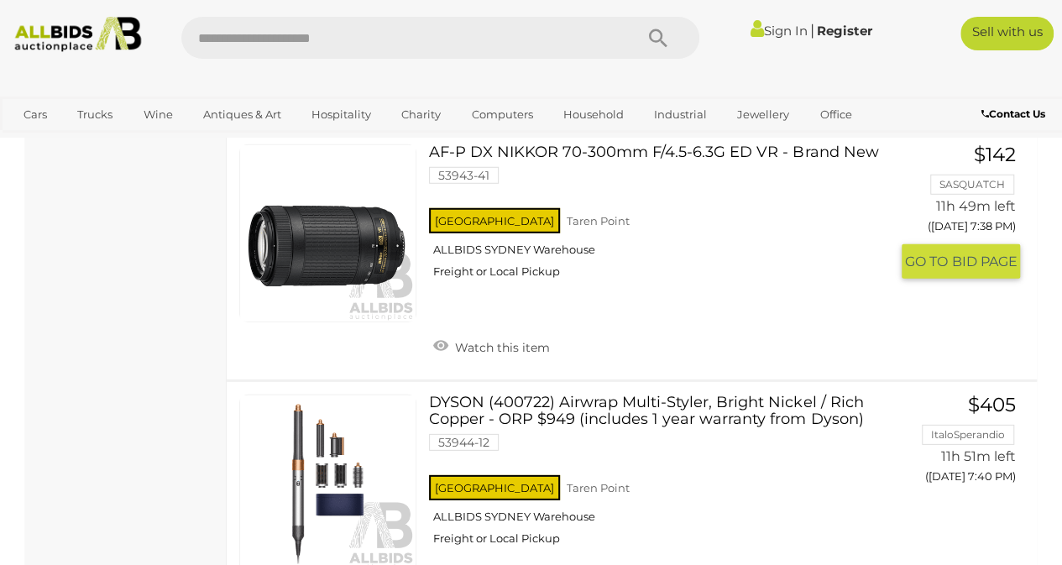
scroll to position [5455, 0]
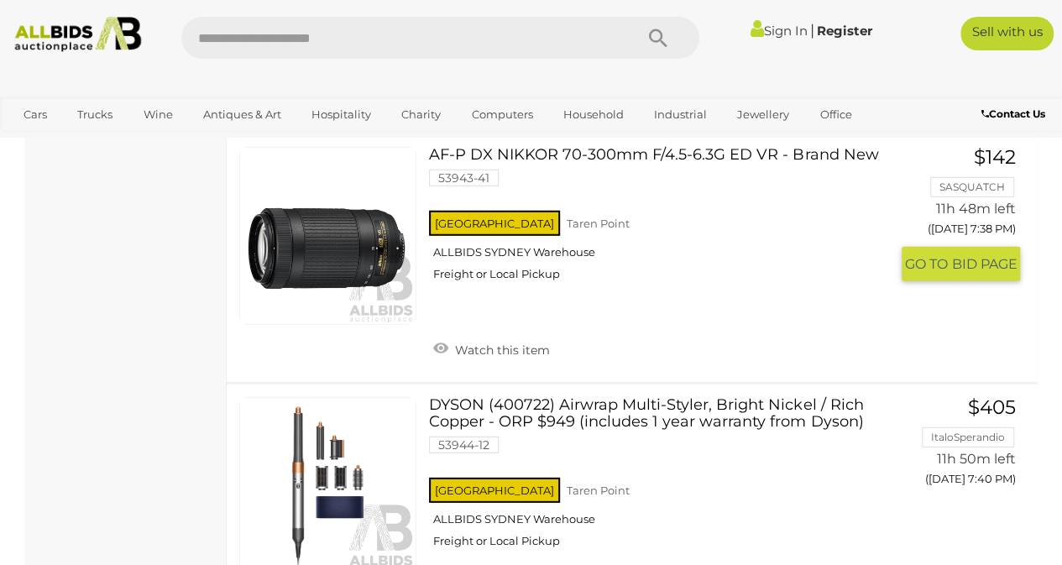
click at [394, 237] on link at bounding box center [327, 235] width 177 height 177
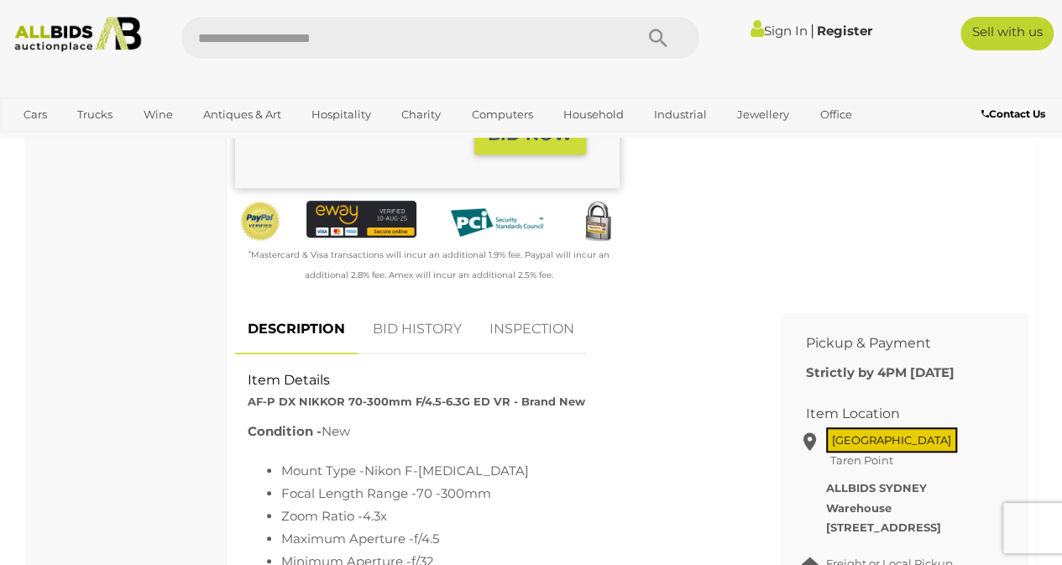
scroll to position [336, 0]
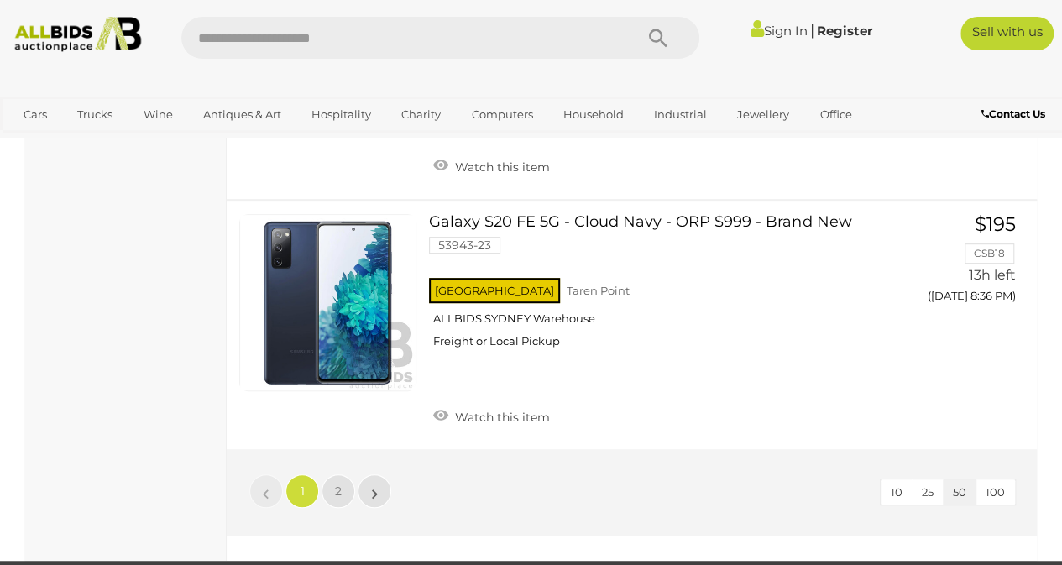
scroll to position [13049, 0]
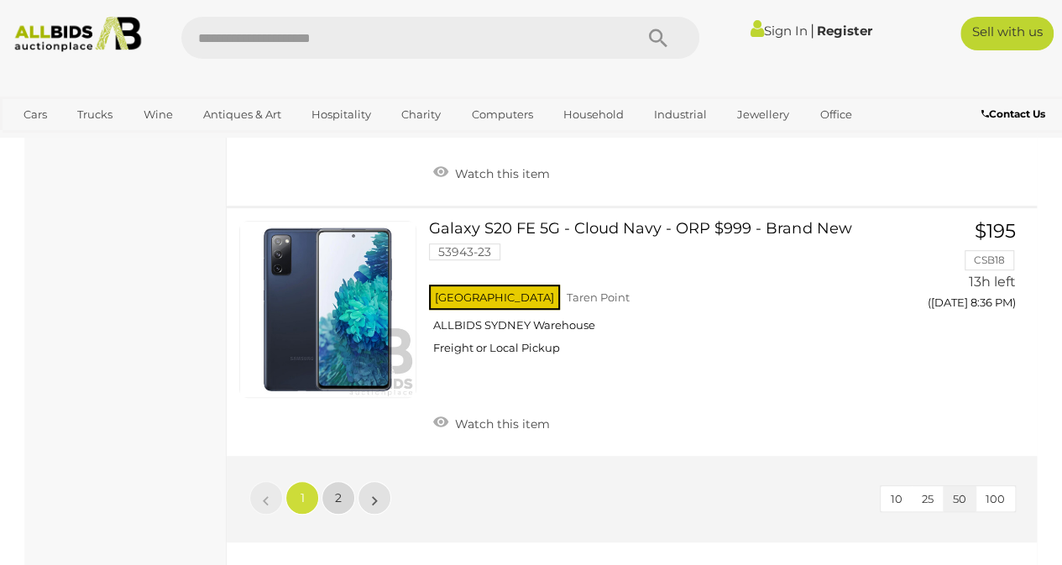
click at [336, 490] on span "2" at bounding box center [338, 497] width 7 height 15
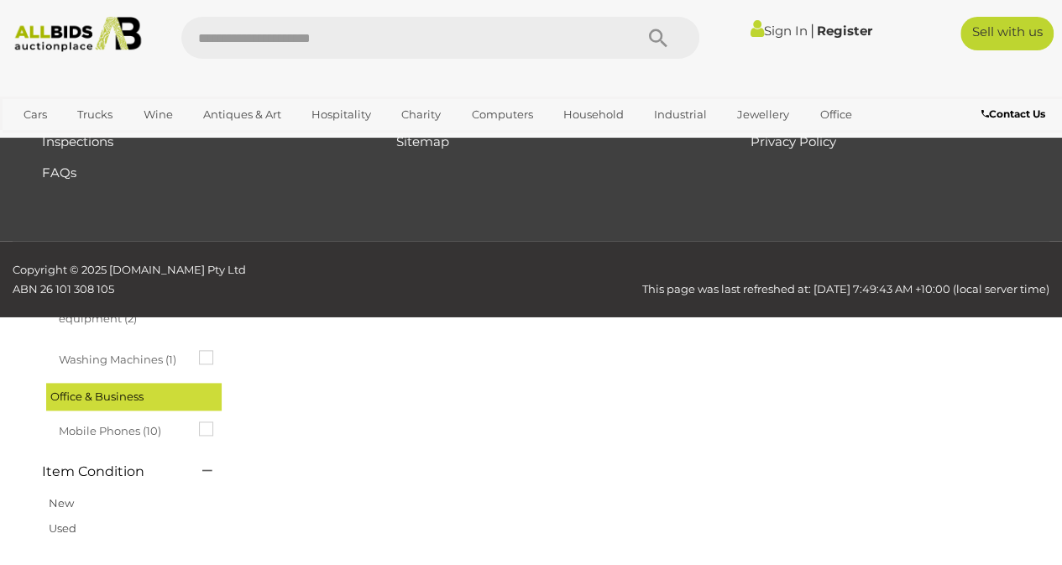
scroll to position [86, 0]
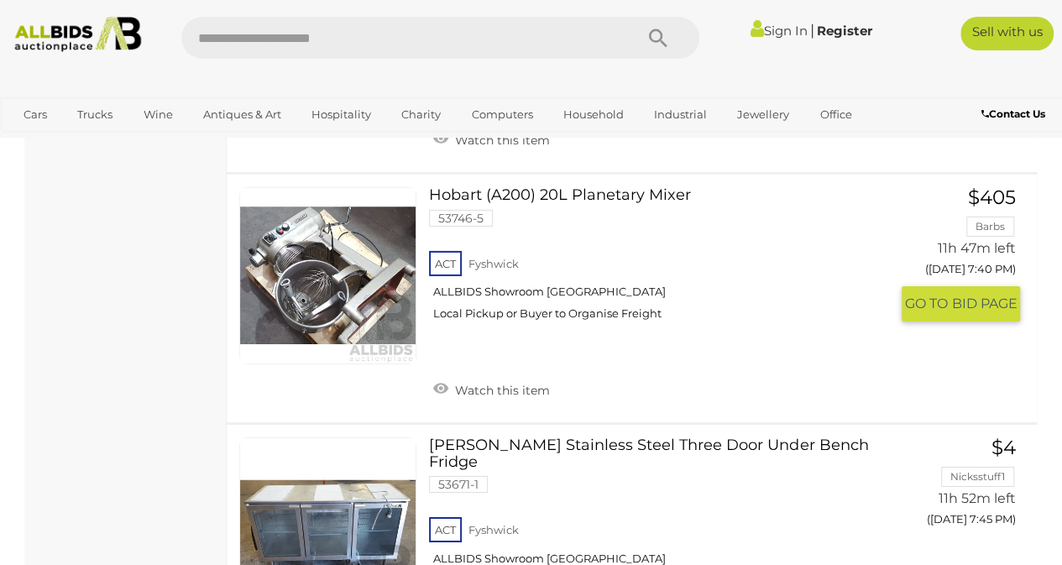
scroll to position [2619, 0]
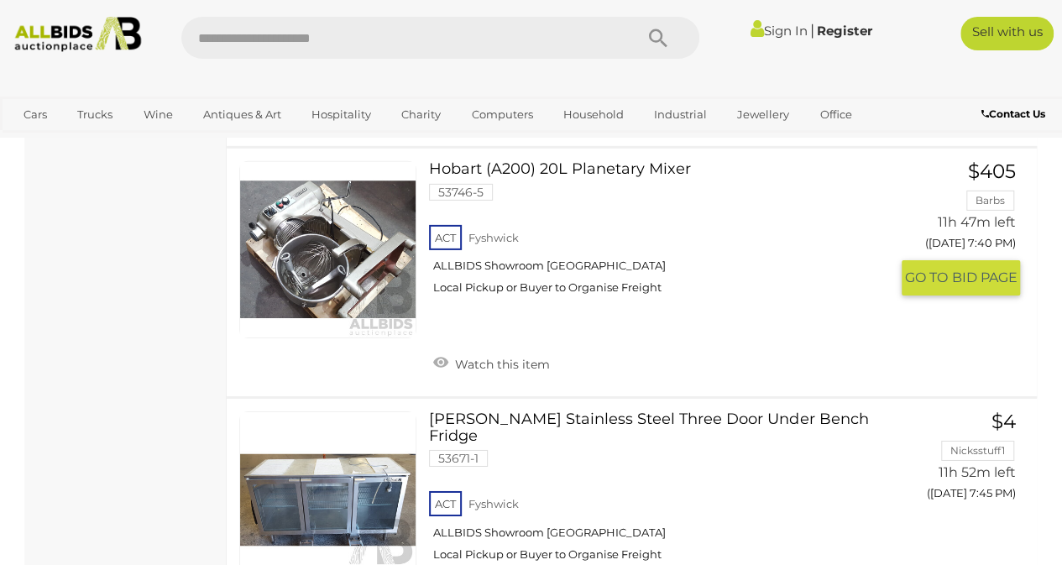
click at [326, 217] on link at bounding box center [327, 249] width 177 height 177
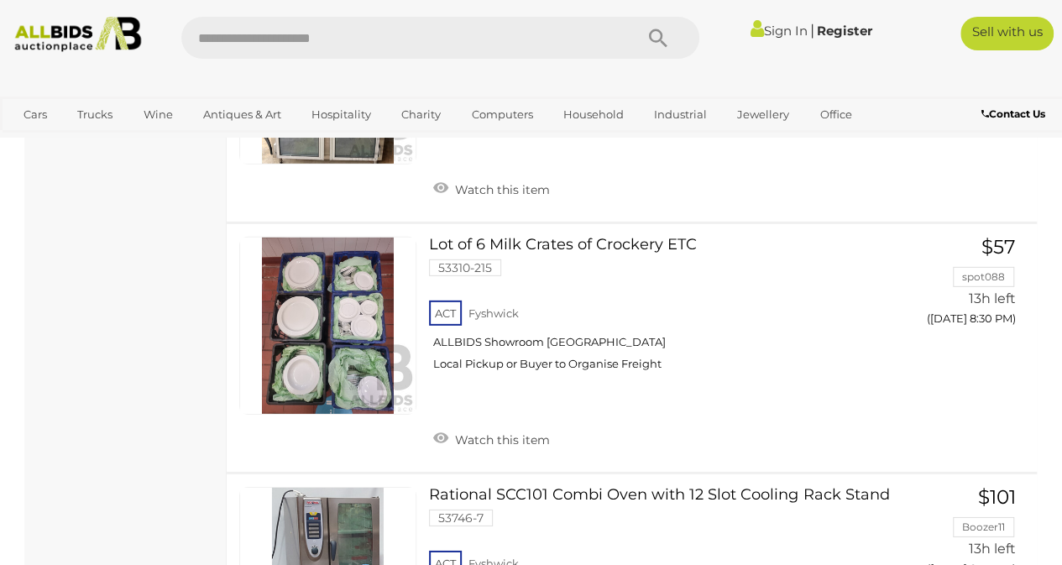
scroll to position [5613, 0]
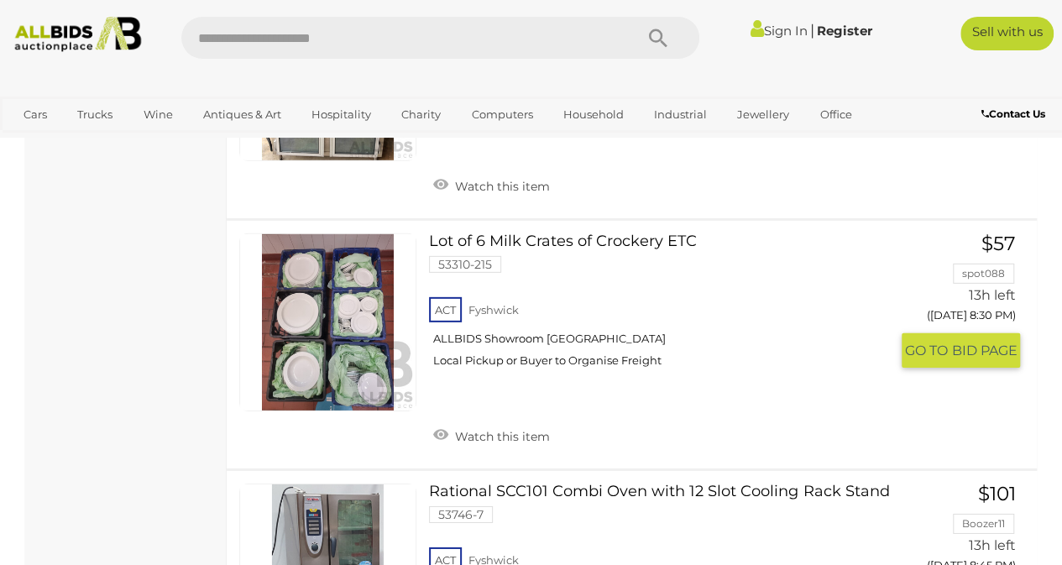
click at [327, 290] on link at bounding box center [327, 321] width 177 height 177
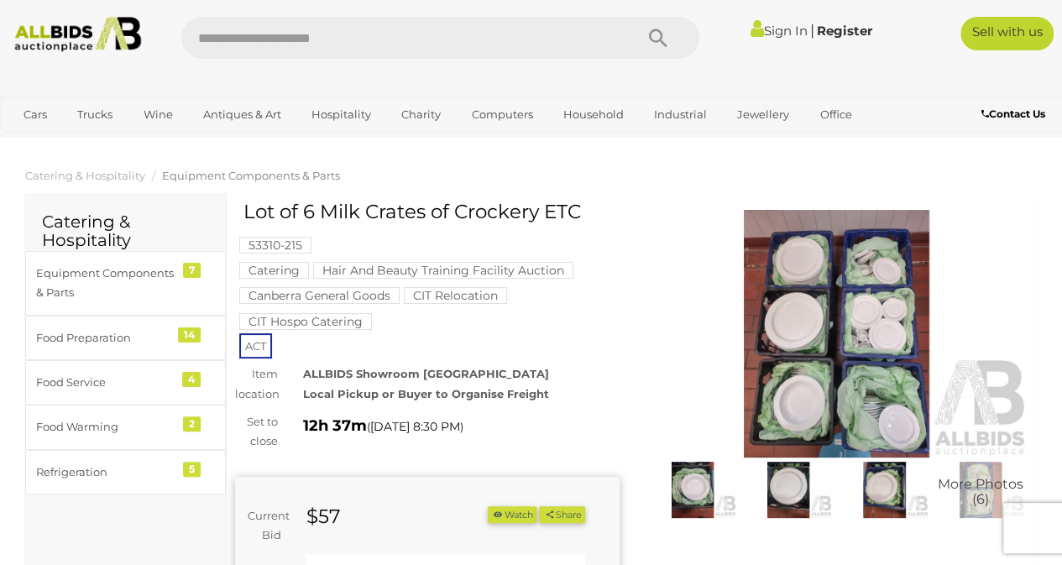
click at [857, 360] on img at bounding box center [837, 334] width 384 height 248
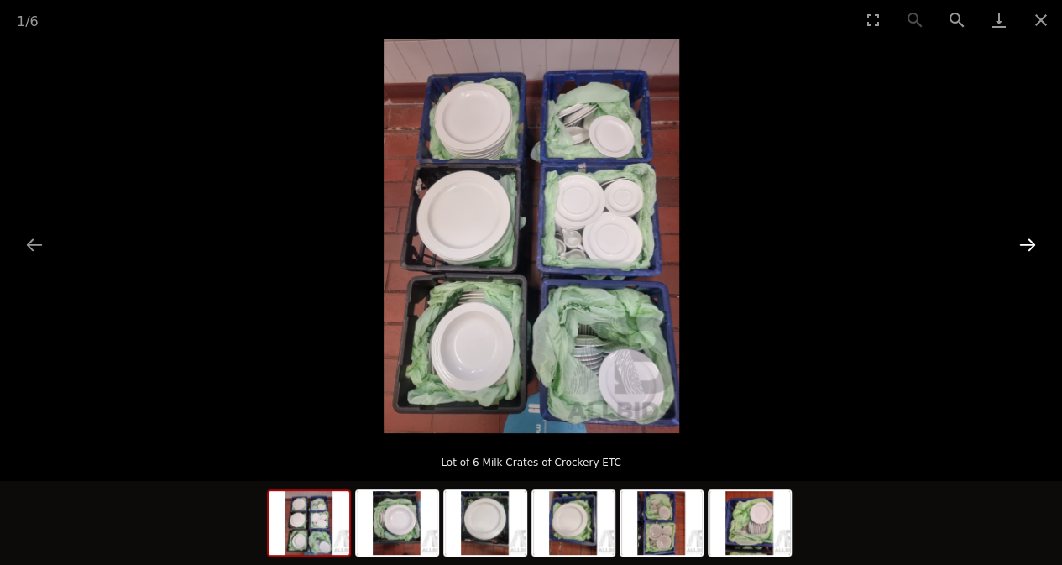
click at [1026, 243] on button "Next slide" at bounding box center [1027, 244] width 35 height 33
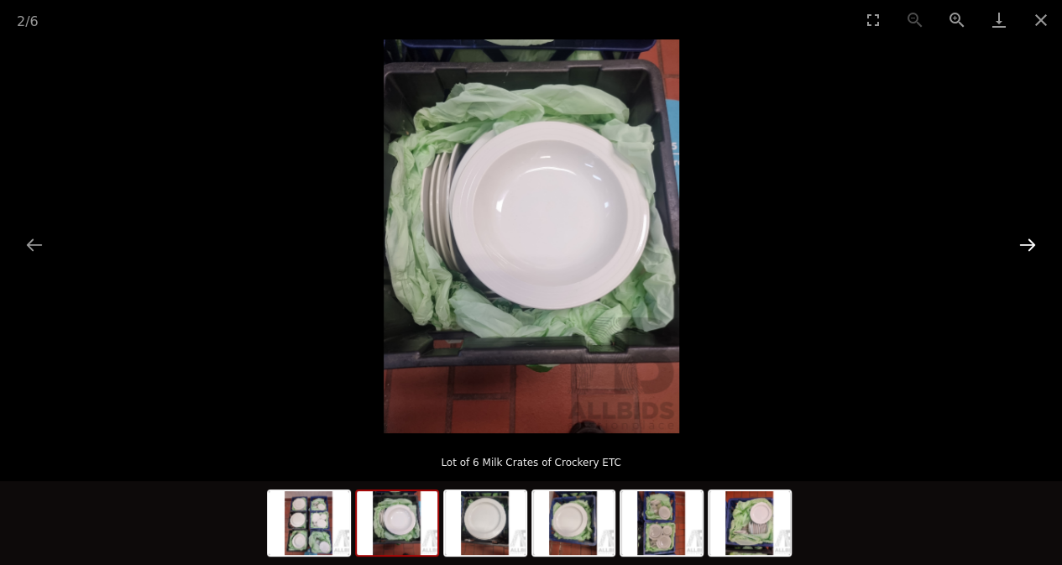
click at [1025, 243] on button "Next slide" at bounding box center [1027, 244] width 35 height 33
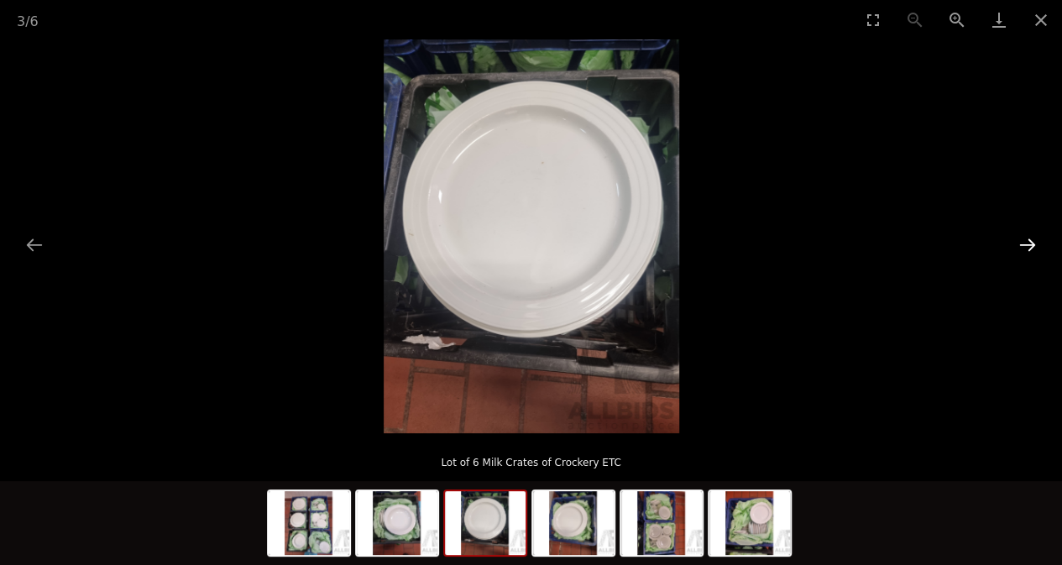
click at [1026, 241] on button "Next slide" at bounding box center [1027, 244] width 35 height 33
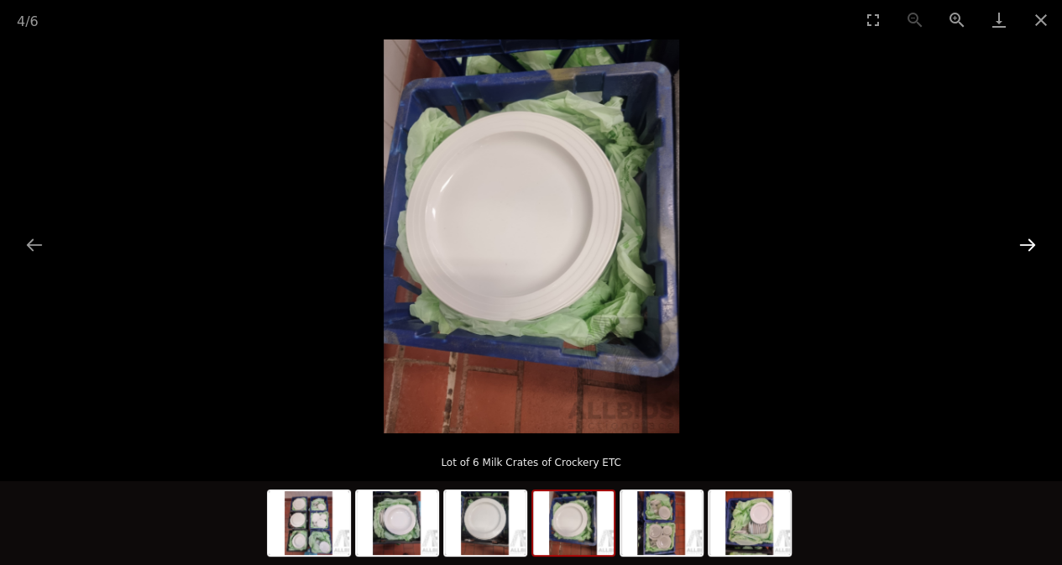
click at [1027, 238] on button "Next slide" at bounding box center [1027, 244] width 35 height 33
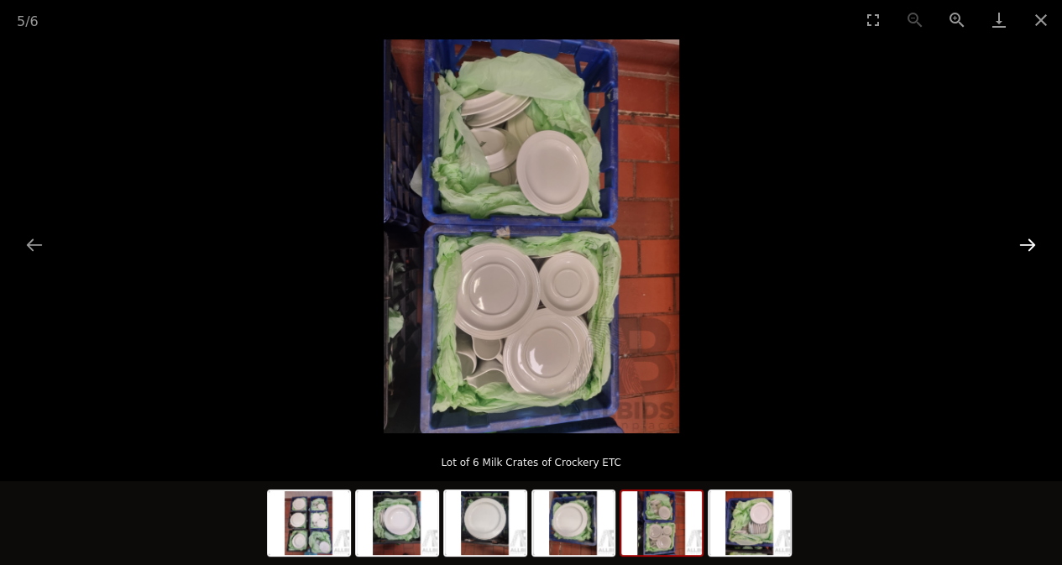
click at [1028, 238] on button "Next slide" at bounding box center [1027, 244] width 35 height 33
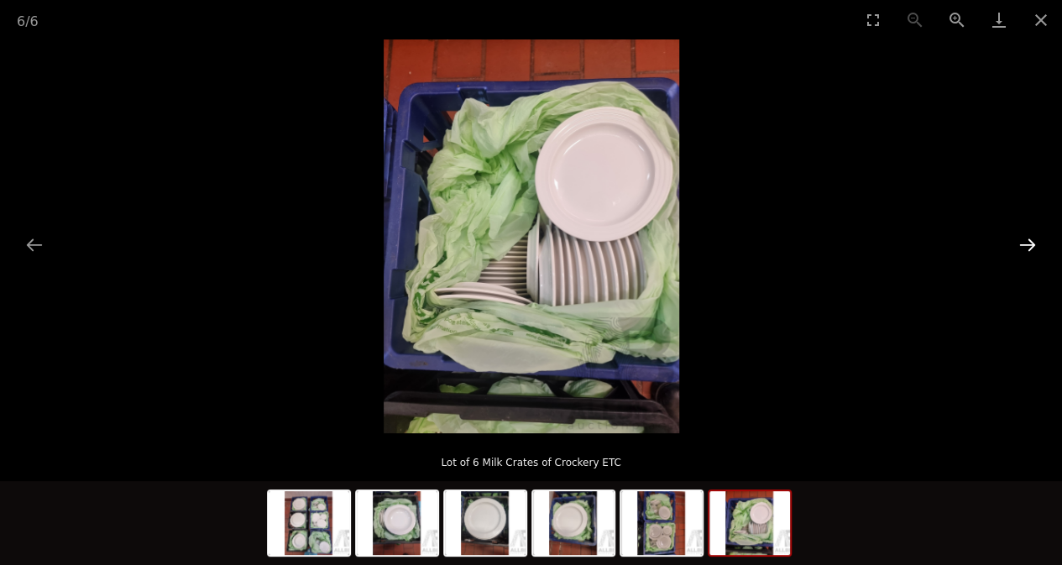
click at [1028, 236] on button "Next slide" at bounding box center [1027, 244] width 35 height 33
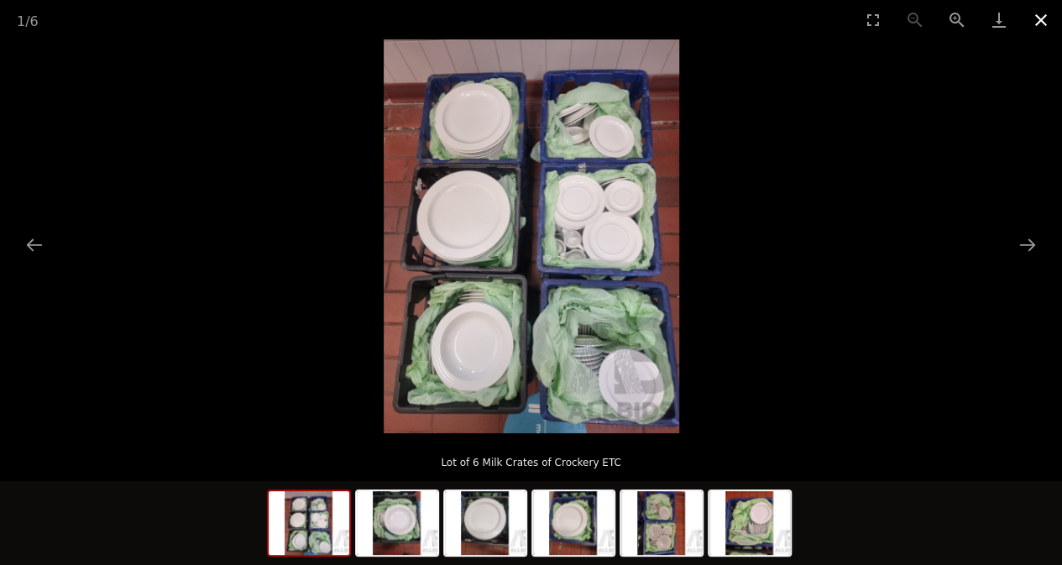
click at [1051, 10] on button "Close gallery" at bounding box center [1041, 19] width 42 height 39
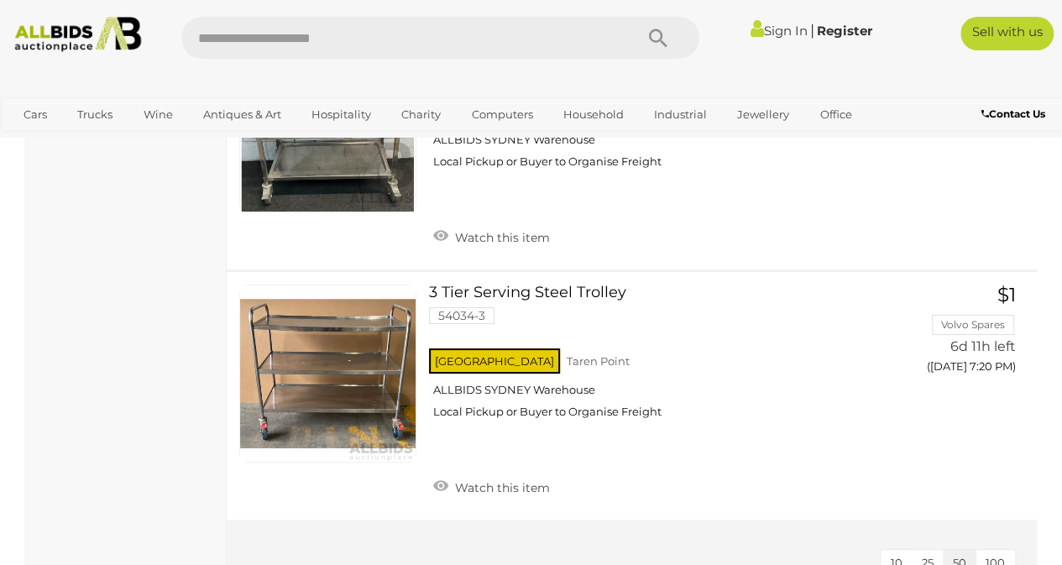
scroll to position [5975, 0]
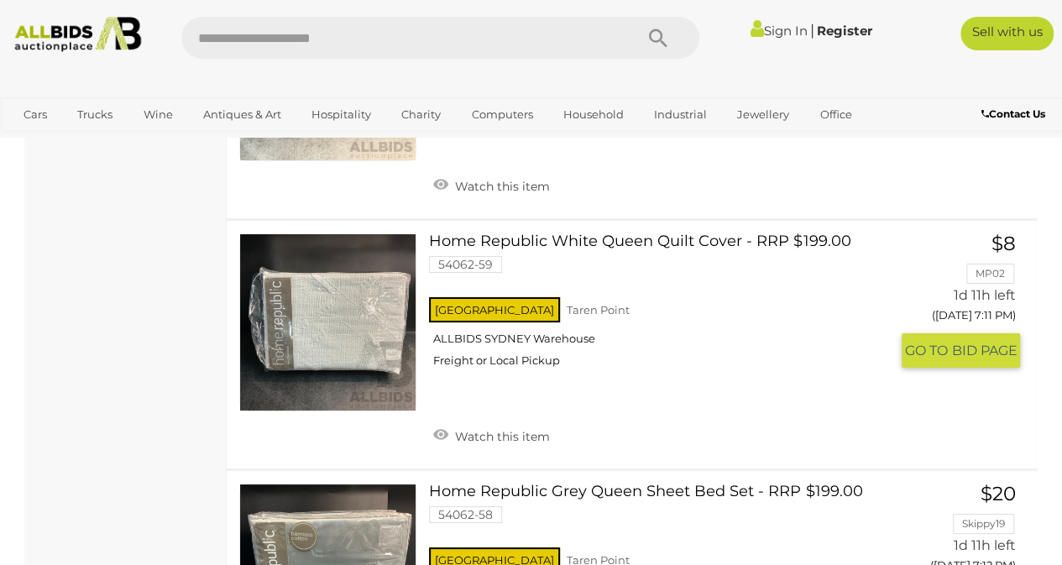
scroll to position [3105, 0]
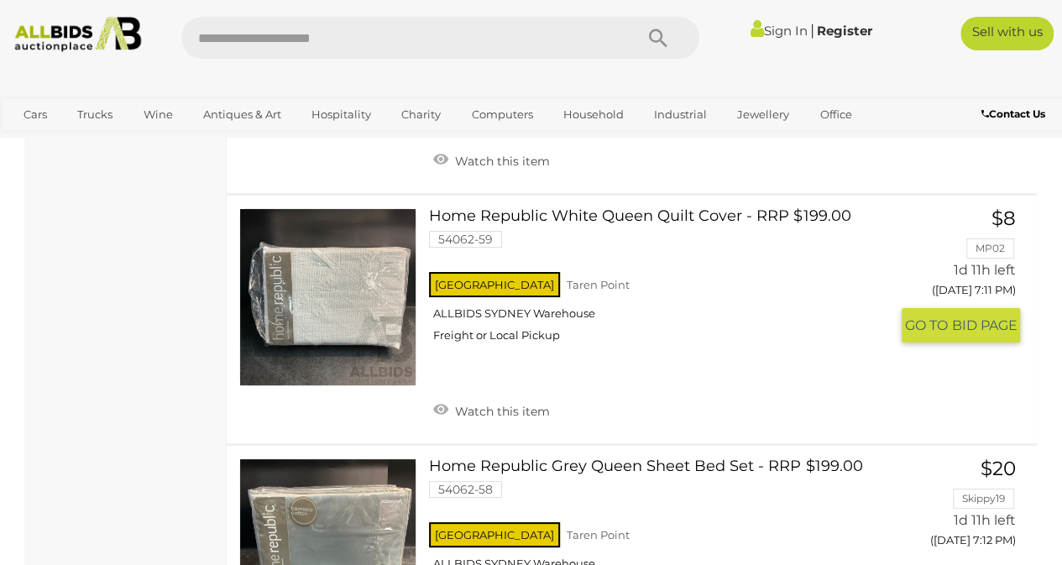
click at [300, 307] on link at bounding box center [327, 296] width 177 height 177
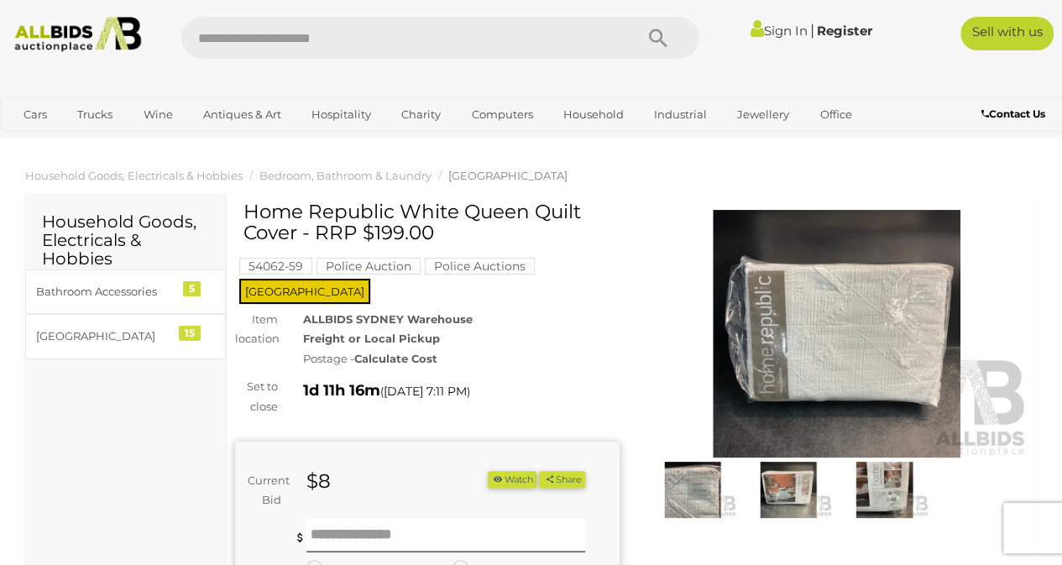
click at [850, 337] on img at bounding box center [837, 334] width 384 height 248
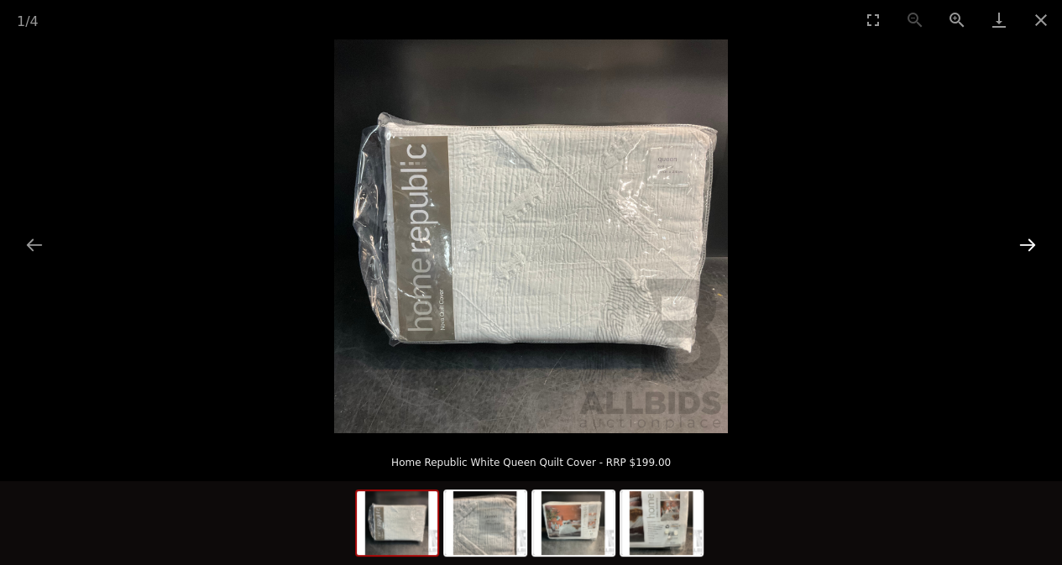
click at [1025, 244] on button "Next slide" at bounding box center [1027, 244] width 35 height 33
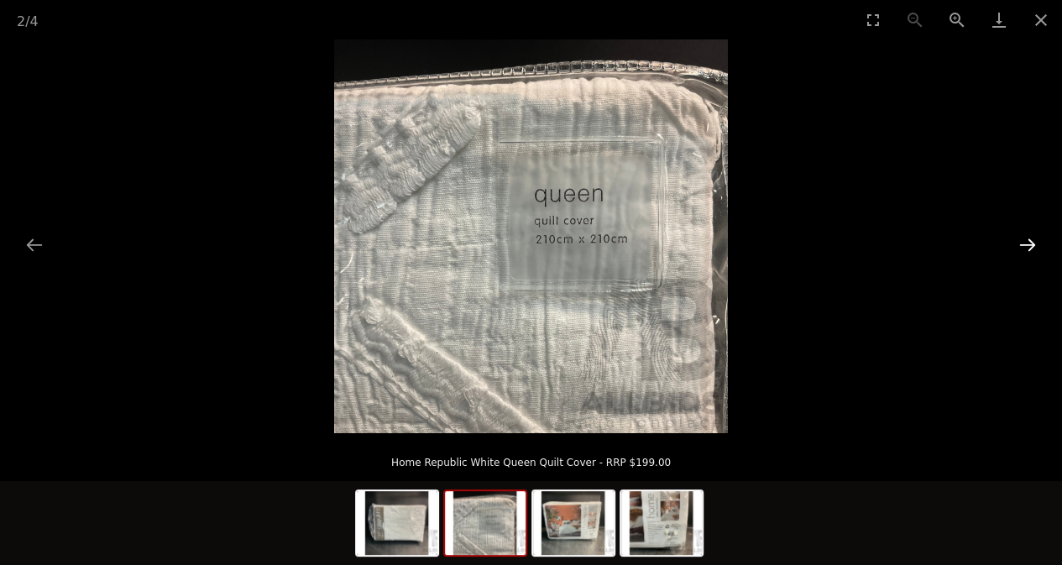
click at [1024, 244] on button "Next slide" at bounding box center [1027, 244] width 35 height 33
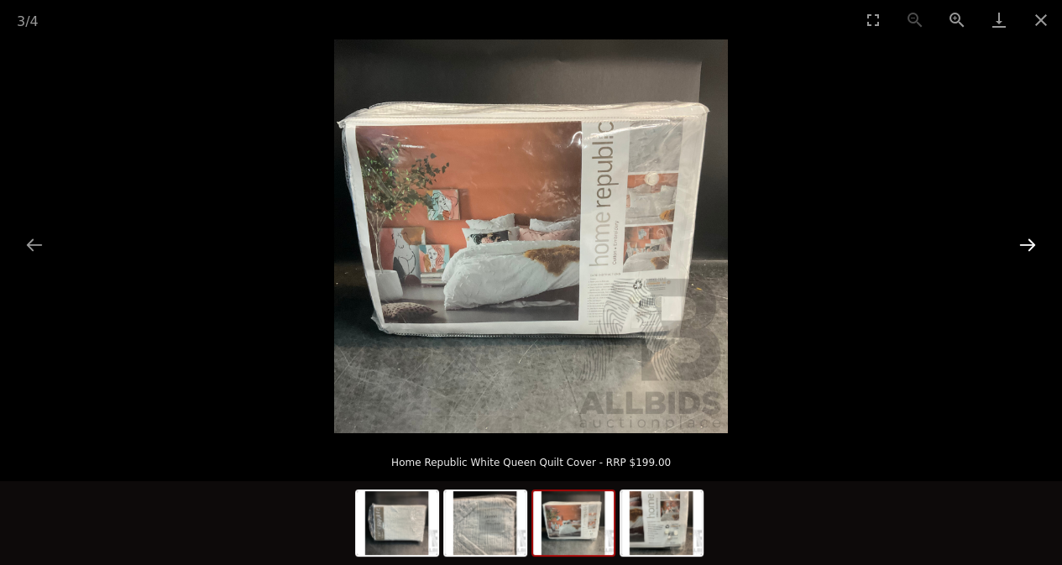
click at [1022, 244] on button "Next slide" at bounding box center [1027, 244] width 35 height 33
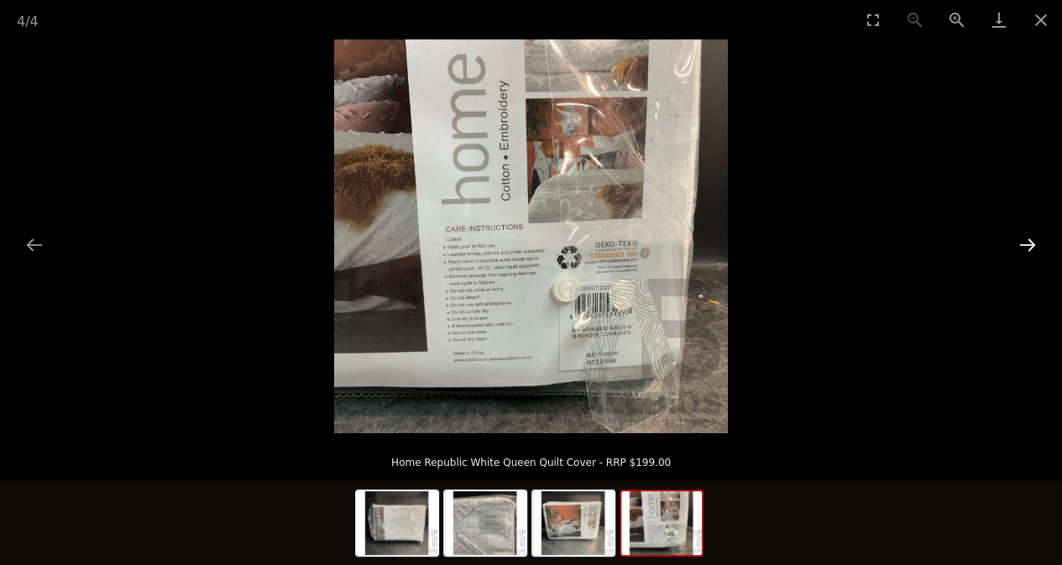
click at [1022, 243] on button "Next slide" at bounding box center [1027, 244] width 35 height 33
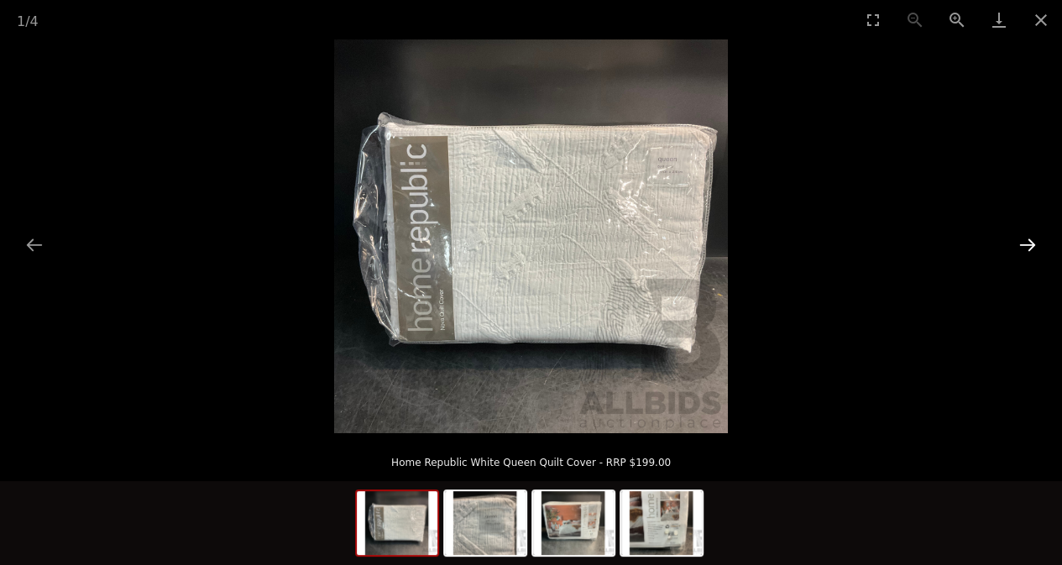
click at [1022, 242] on button "Next slide" at bounding box center [1027, 244] width 35 height 33
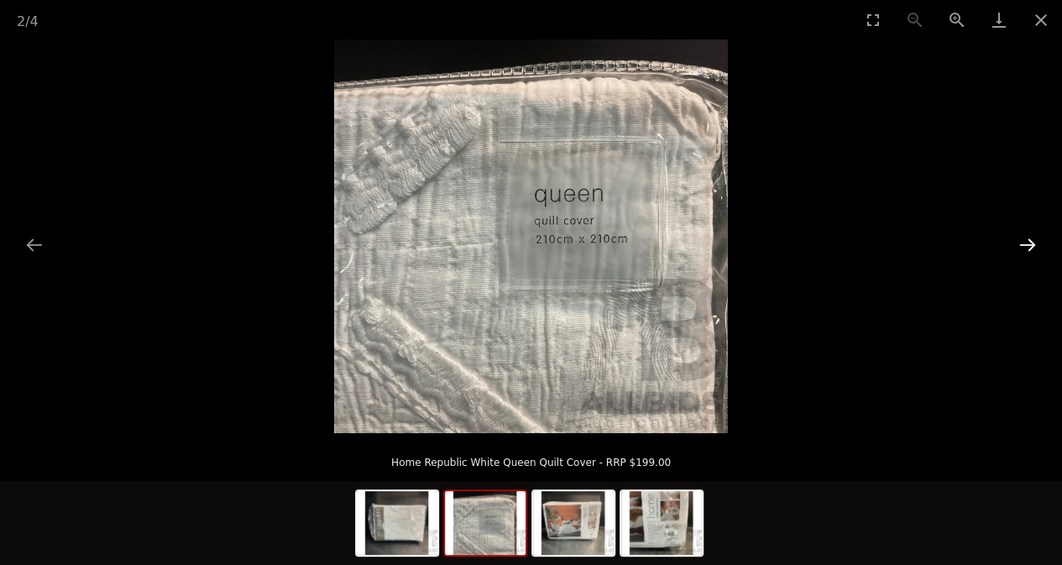
click at [1022, 242] on button "Next slide" at bounding box center [1027, 244] width 35 height 33
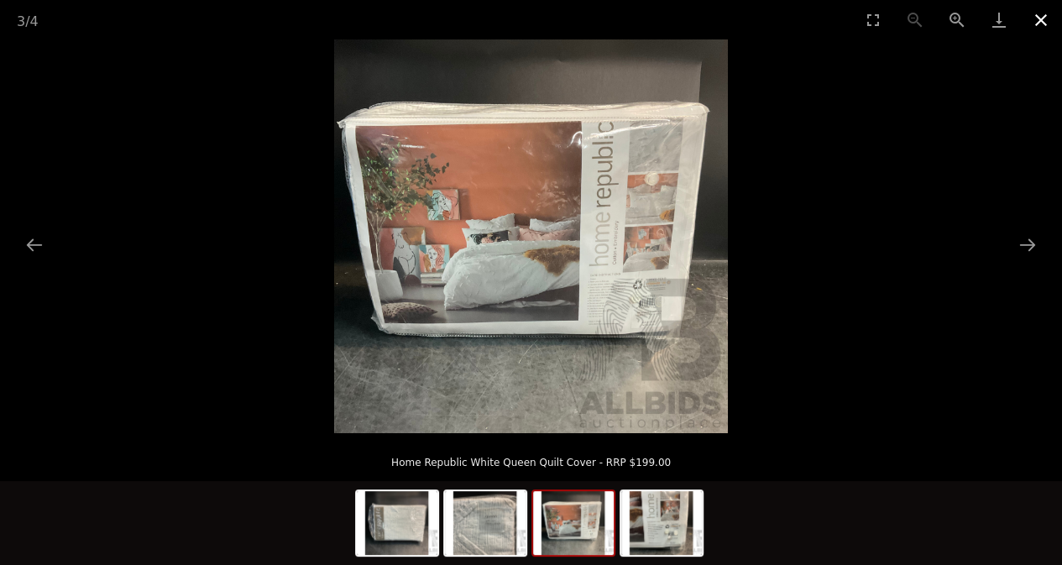
click at [1042, 24] on button "Close gallery" at bounding box center [1041, 19] width 42 height 39
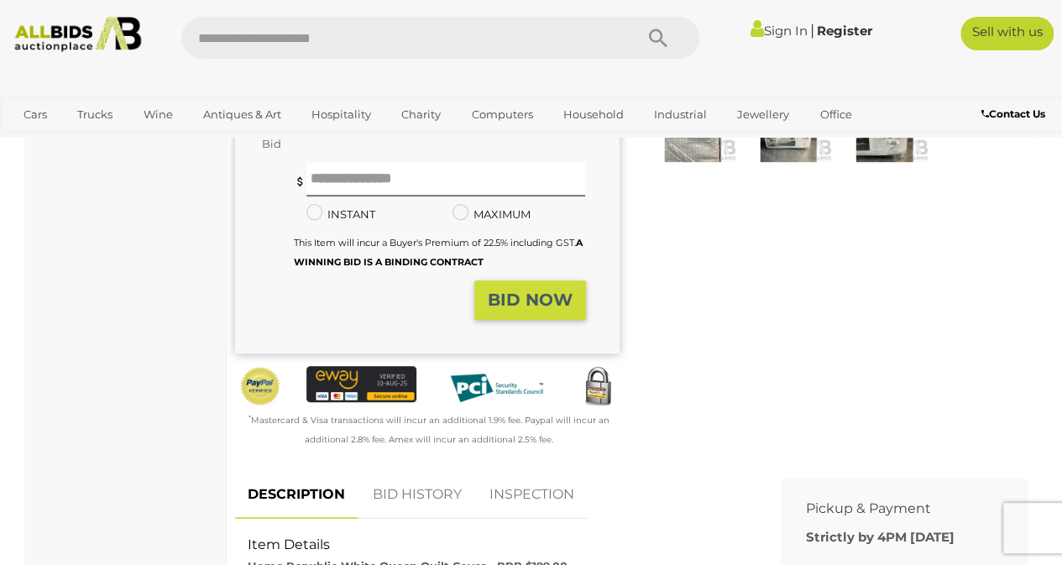
scroll to position [168, 0]
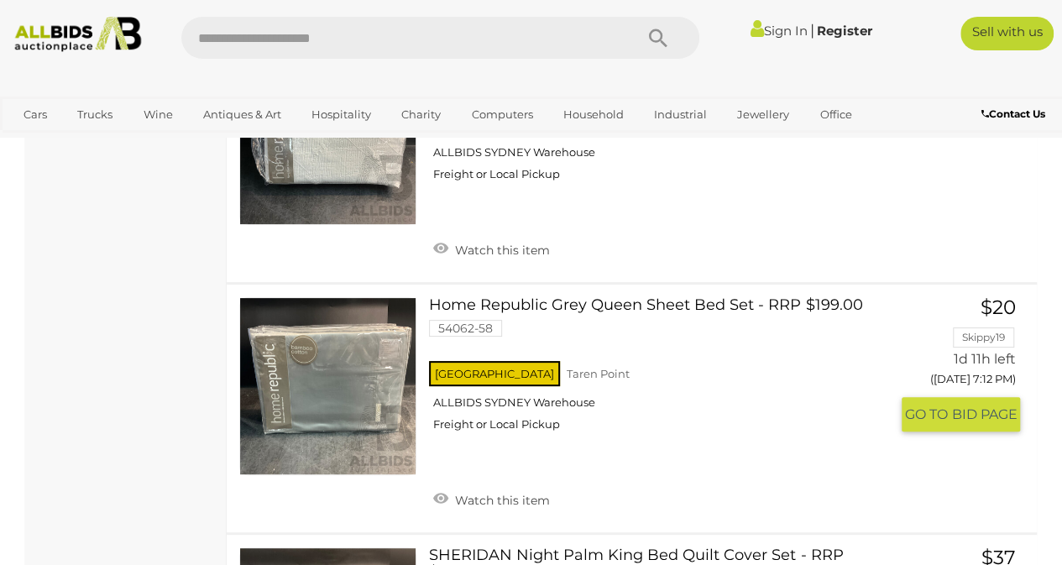
scroll to position [3293, 0]
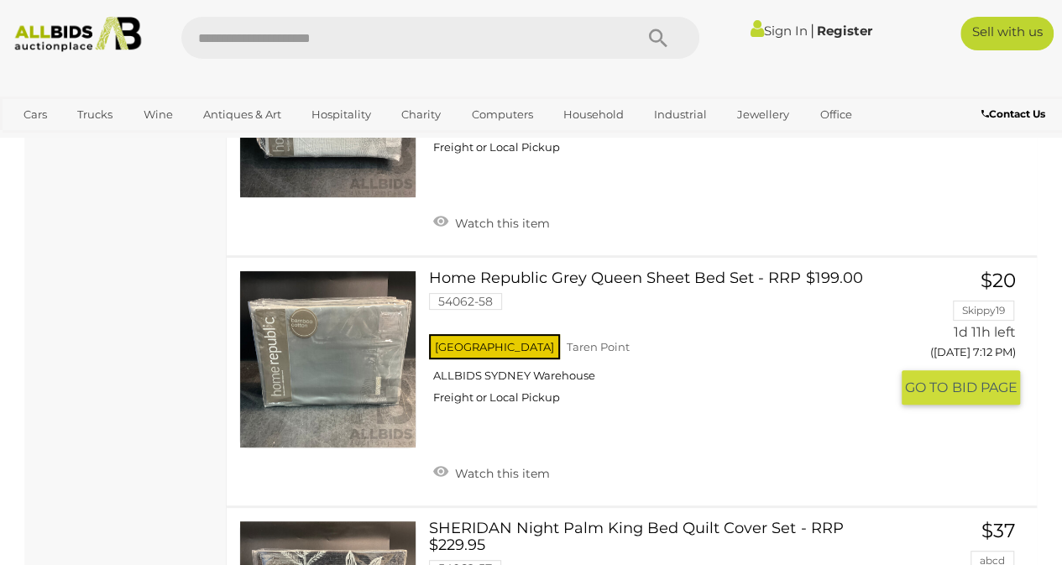
click at [357, 346] on link at bounding box center [327, 358] width 177 height 177
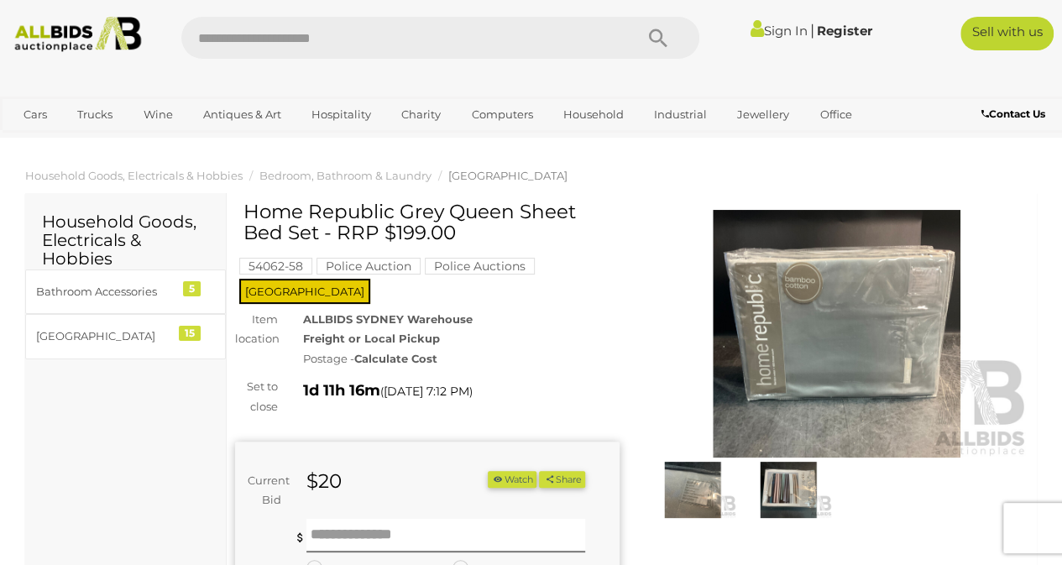
click at [826, 347] on img at bounding box center [837, 334] width 384 height 248
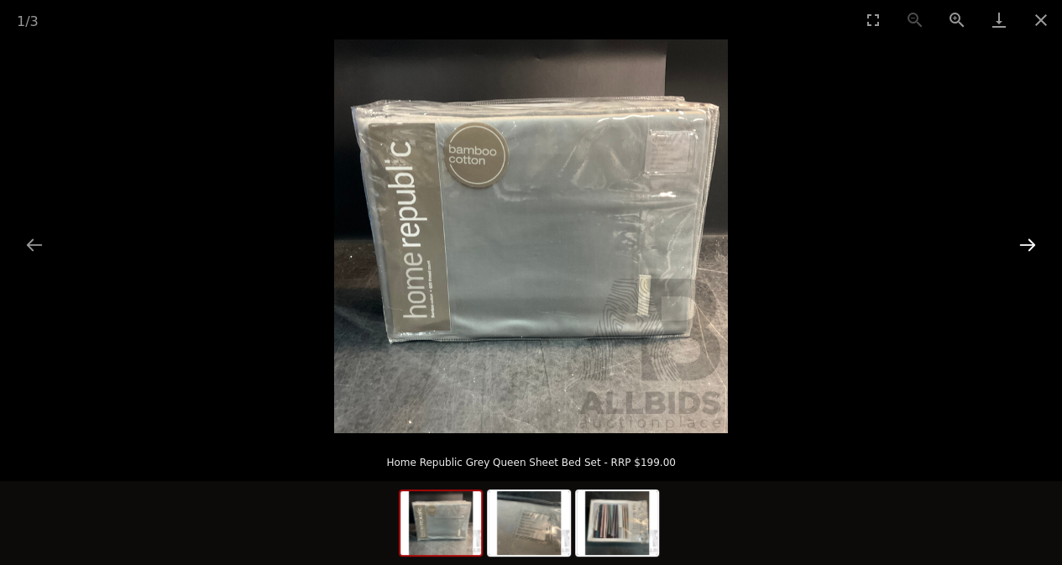
click at [1031, 238] on button "Next slide" at bounding box center [1027, 244] width 35 height 33
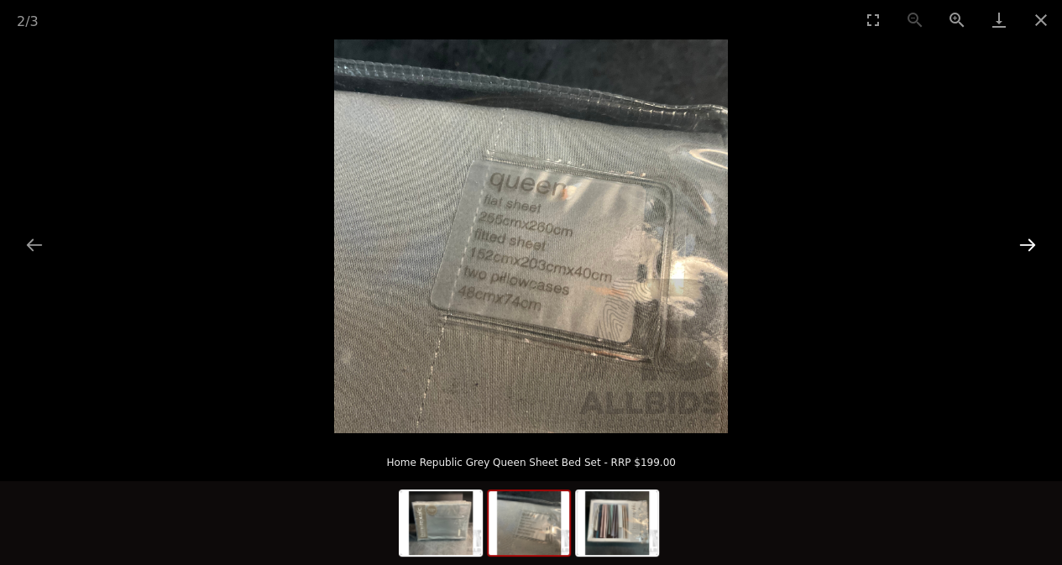
click at [1031, 238] on button "Next slide" at bounding box center [1027, 244] width 35 height 33
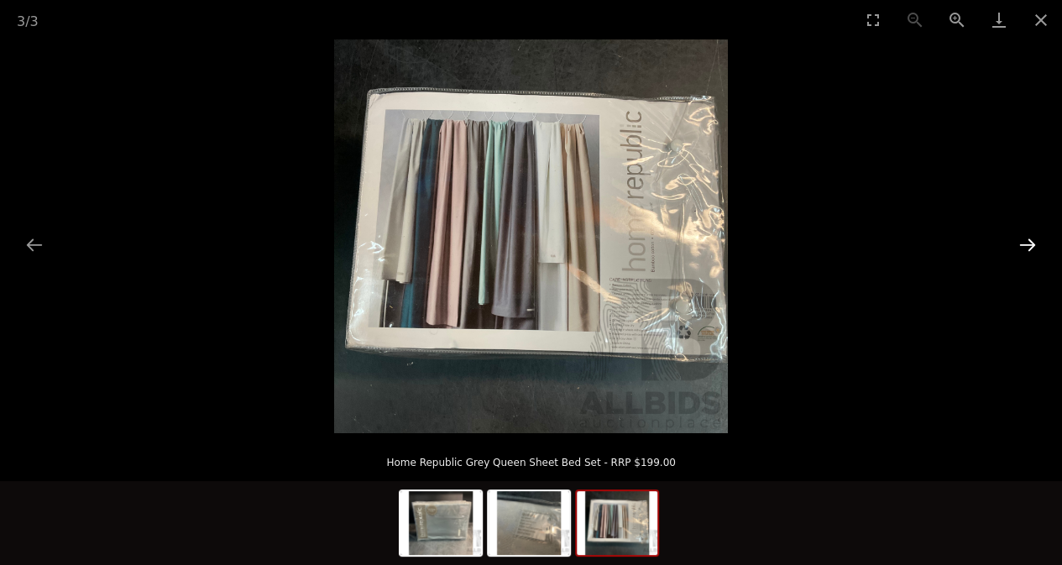
click at [1031, 238] on button "Next slide" at bounding box center [1027, 244] width 35 height 33
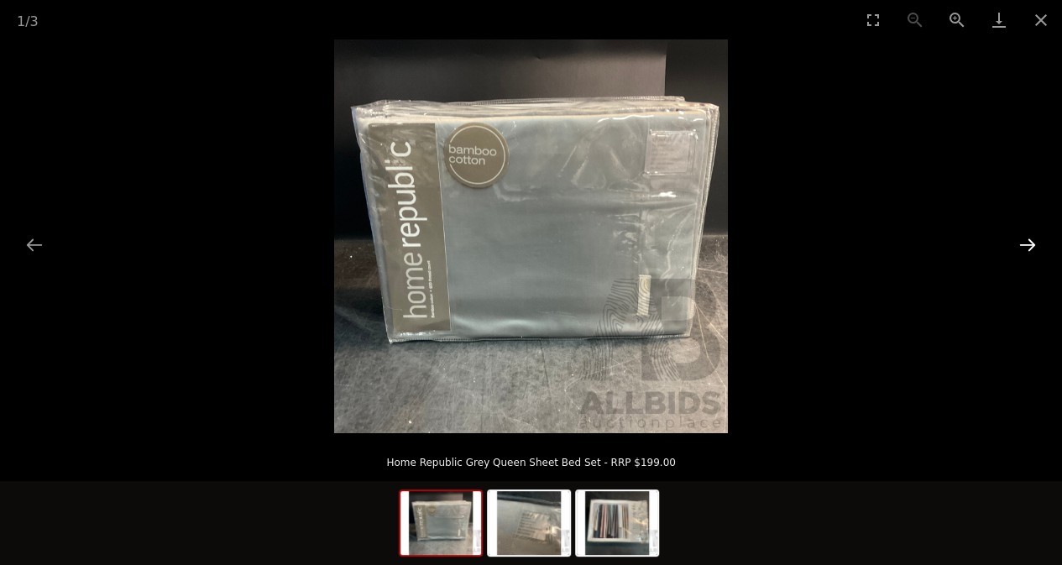
click at [1031, 238] on button "Next slide" at bounding box center [1027, 244] width 35 height 33
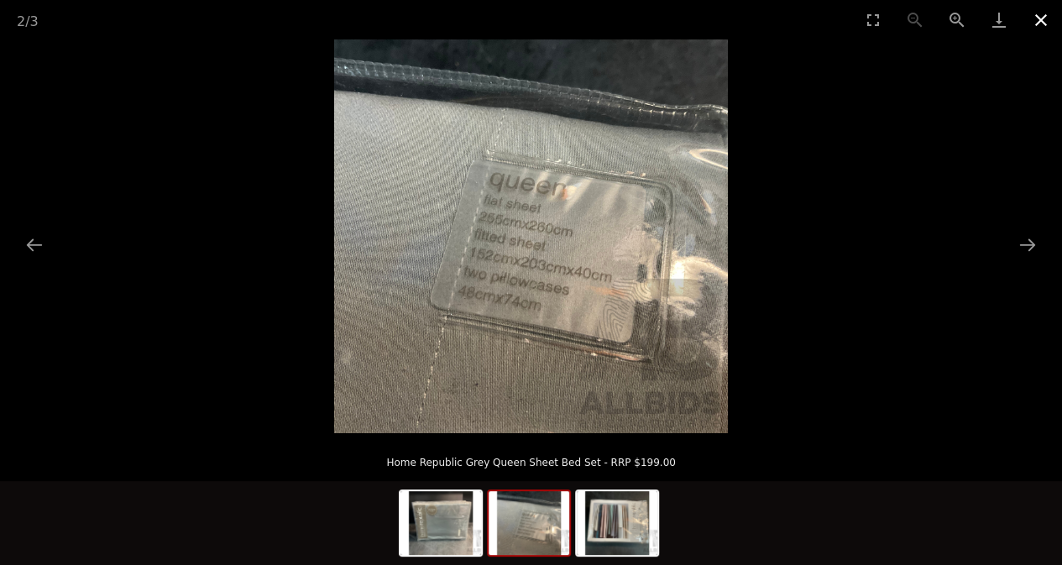
click at [1042, 18] on button "Close gallery" at bounding box center [1041, 19] width 42 height 39
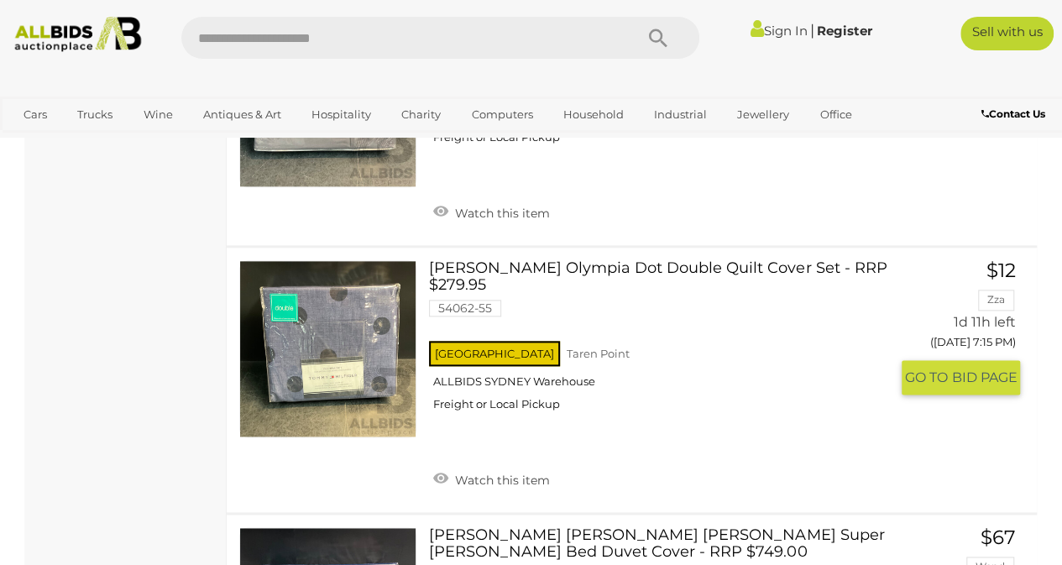
scroll to position [4131, 0]
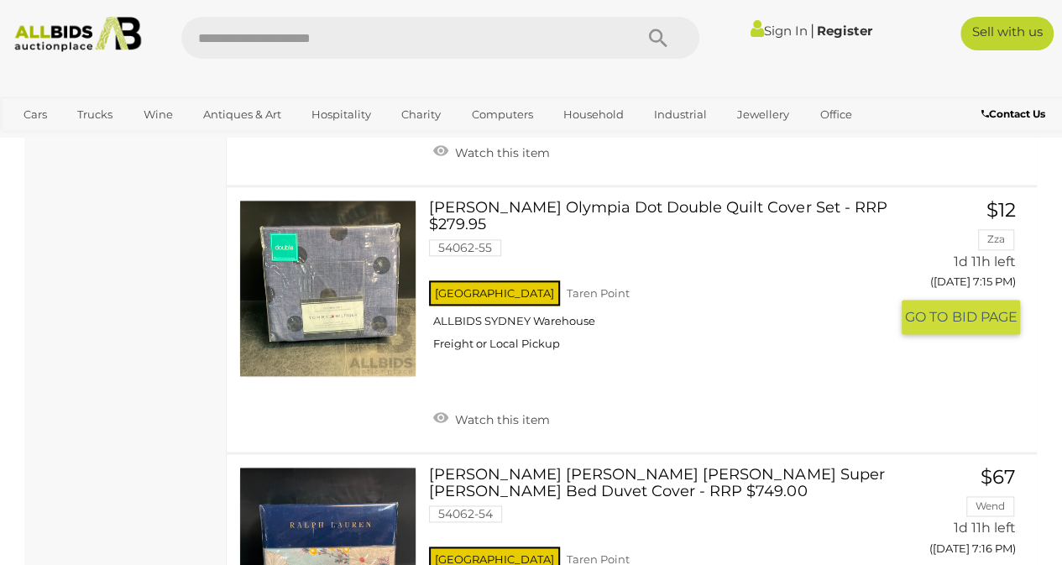
click at [358, 248] on link at bounding box center [327, 288] width 177 height 177
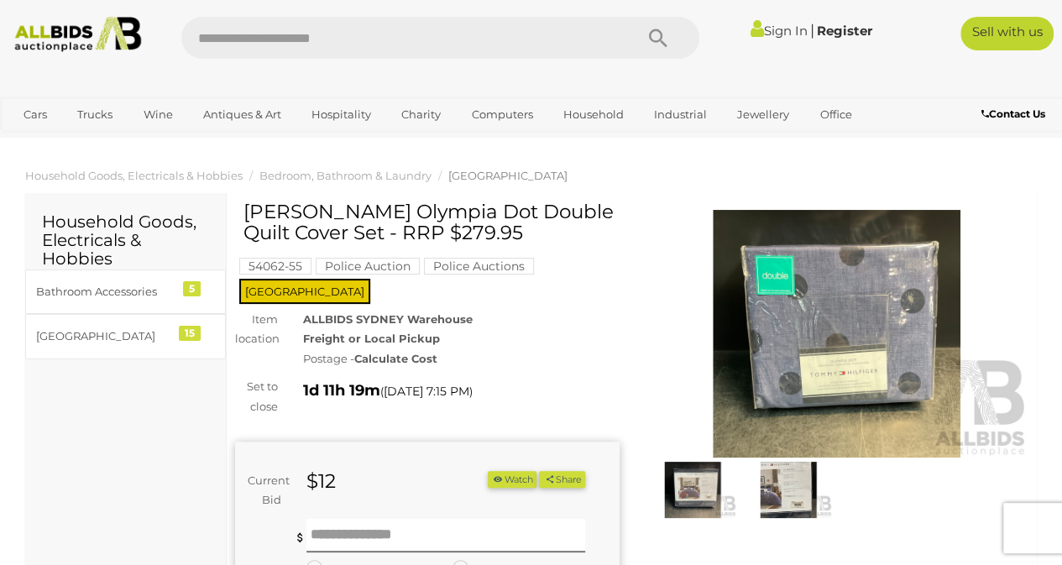
click at [870, 308] on img at bounding box center [837, 334] width 384 height 248
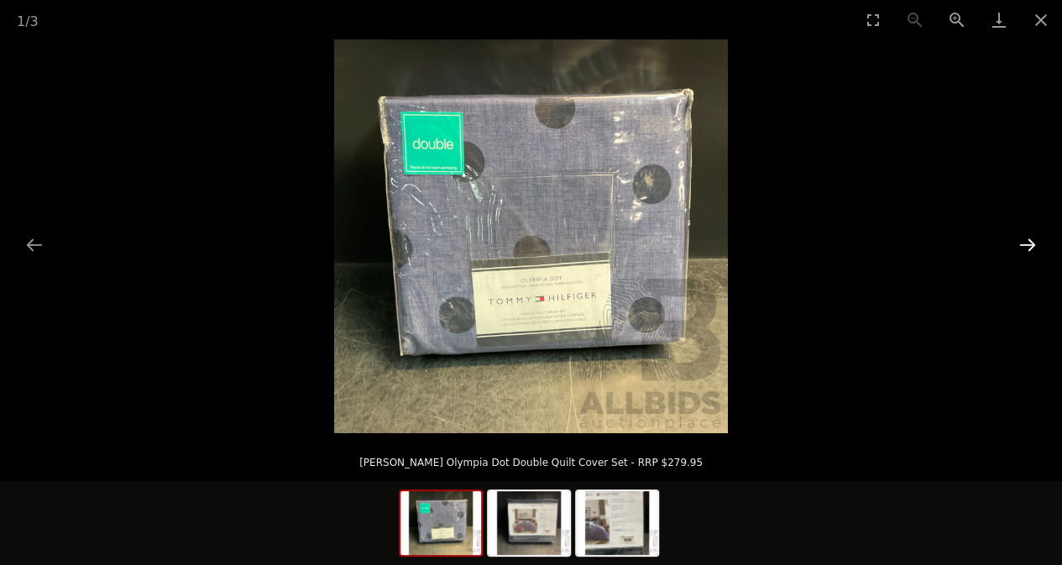
click at [1026, 243] on button "Next slide" at bounding box center [1027, 244] width 35 height 33
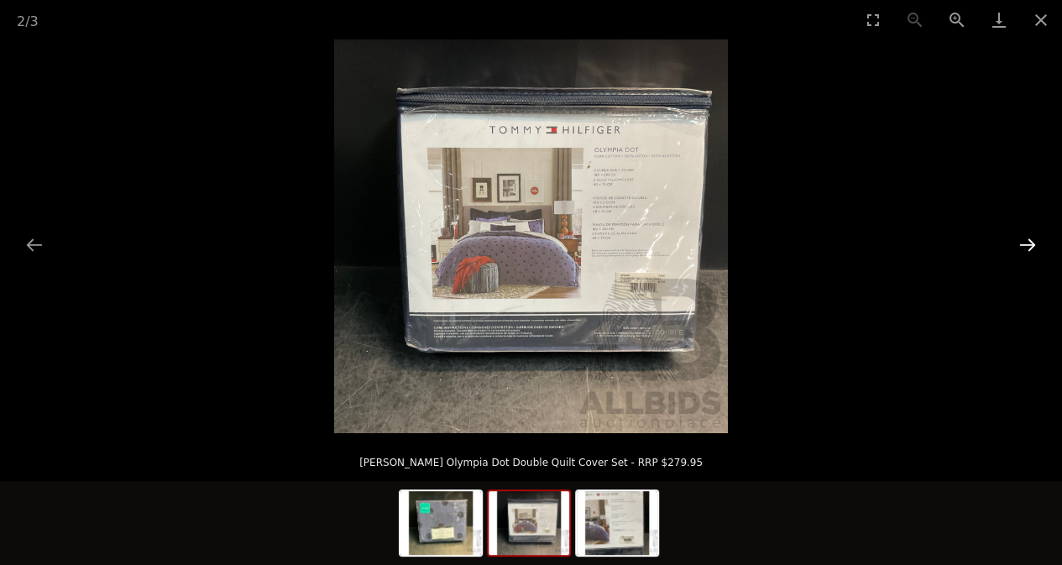
click at [1026, 243] on button "Next slide" at bounding box center [1027, 244] width 35 height 33
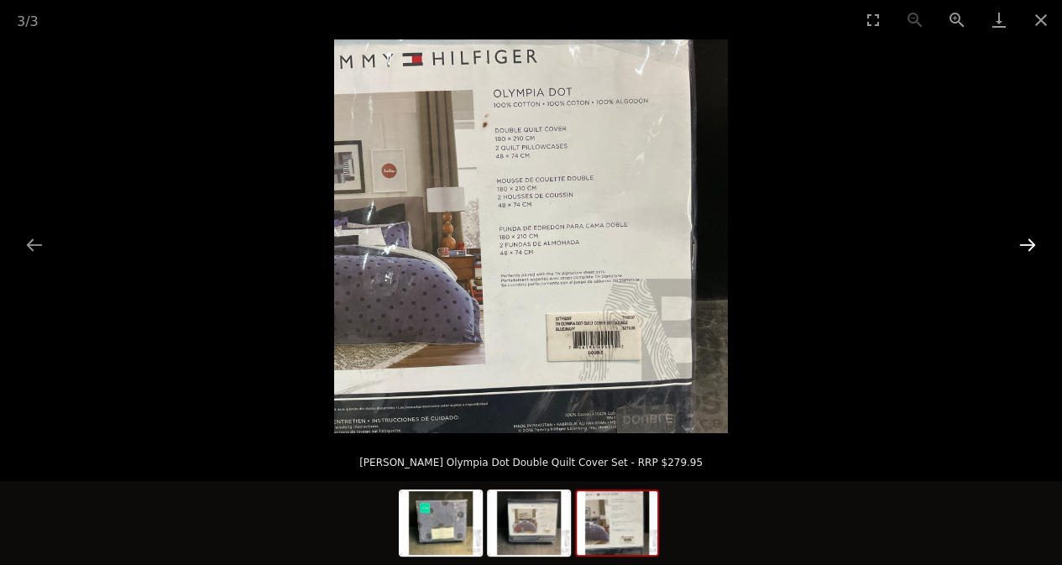
click at [1027, 241] on button "Next slide" at bounding box center [1027, 244] width 35 height 33
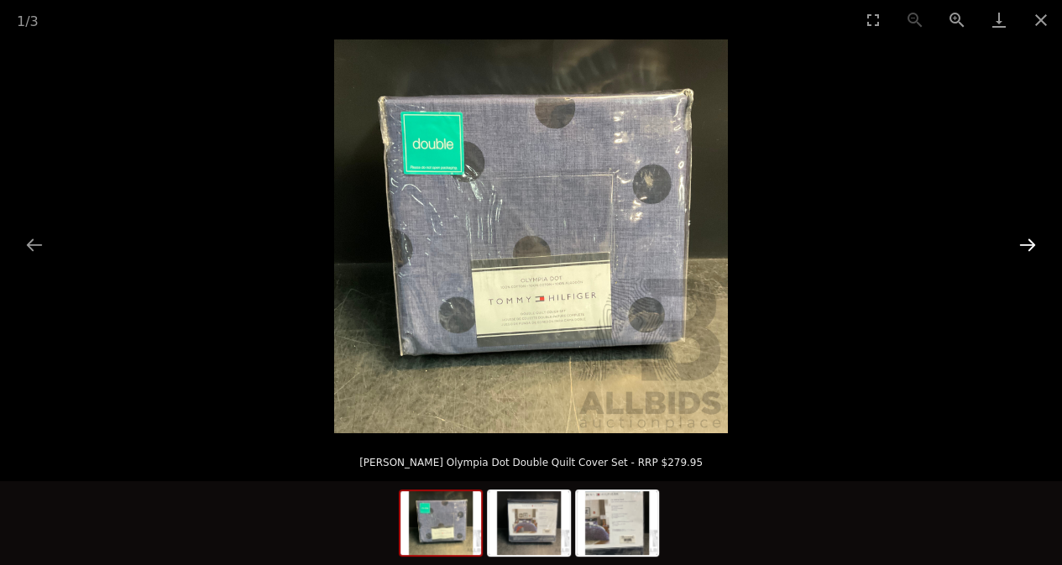
click at [1027, 241] on button "Next slide" at bounding box center [1027, 244] width 35 height 33
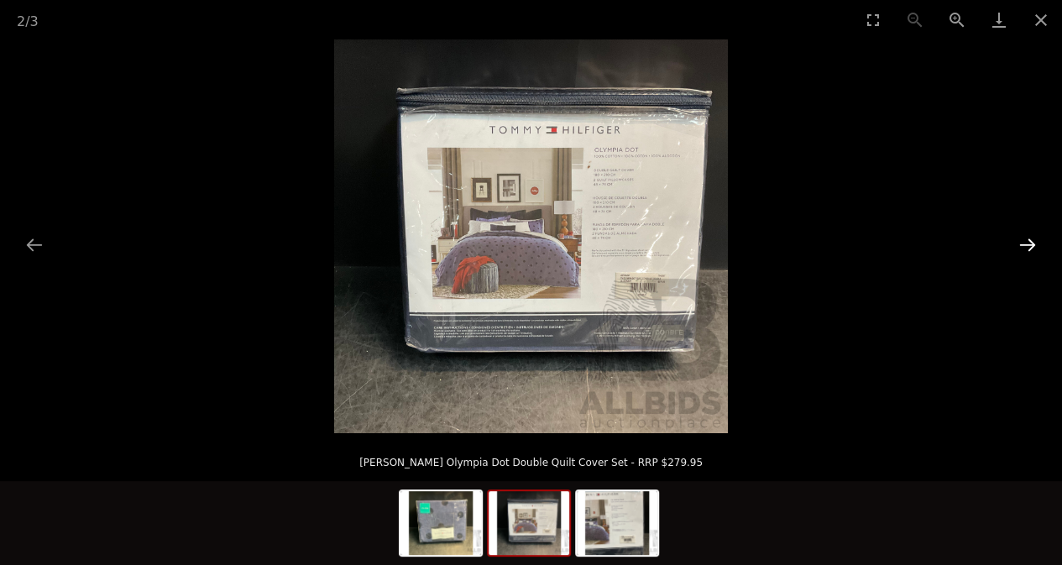
click at [1027, 241] on button "Next slide" at bounding box center [1027, 244] width 35 height 33
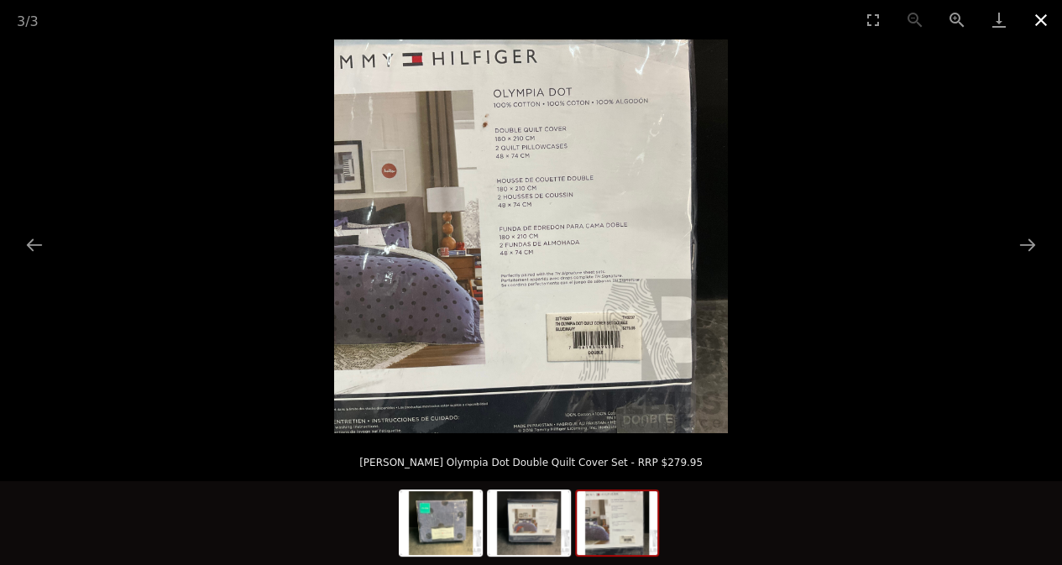
click at [1043, 13] on button "Close gallery" at bounding box center [1041, 19] width 42 height 39
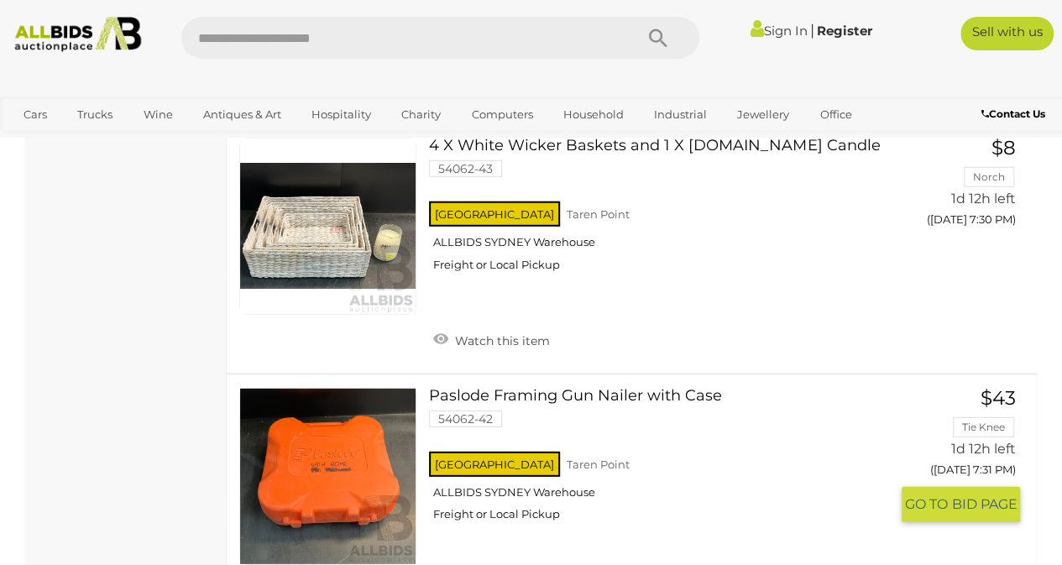
scroll to position [8657, 0]
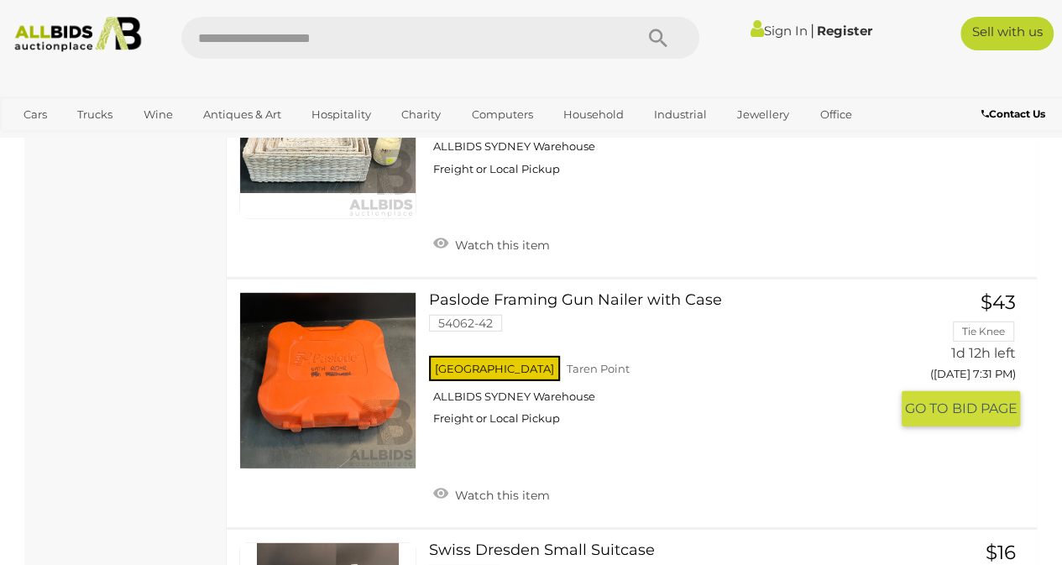
click at [358, 292] on link at bounding box center [327, 380] width 177 height 177
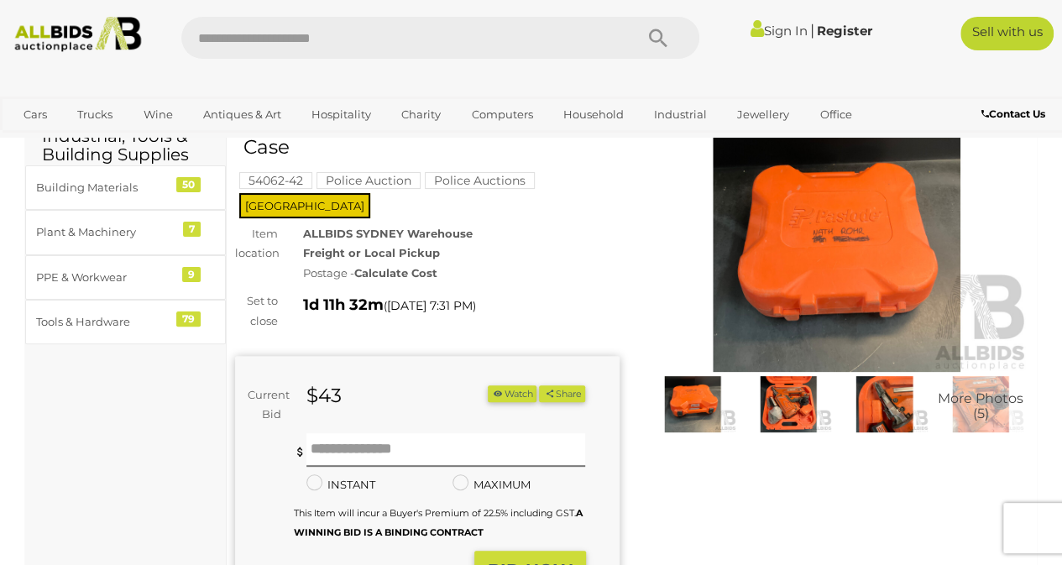
scroll to position [168, 0]
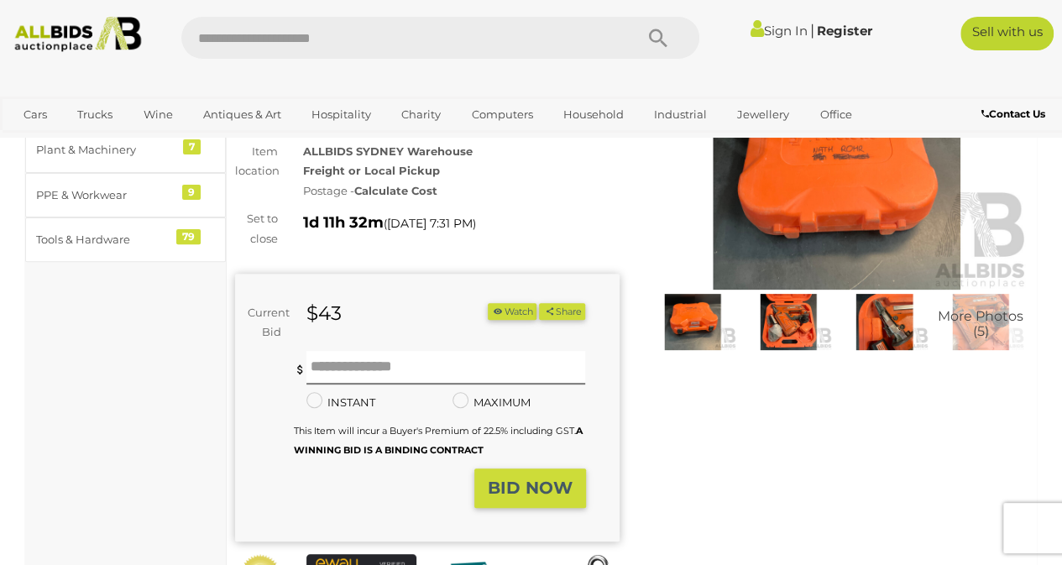
click at [696, 324] on img at bounding box center [692, 322] width 87 height 56
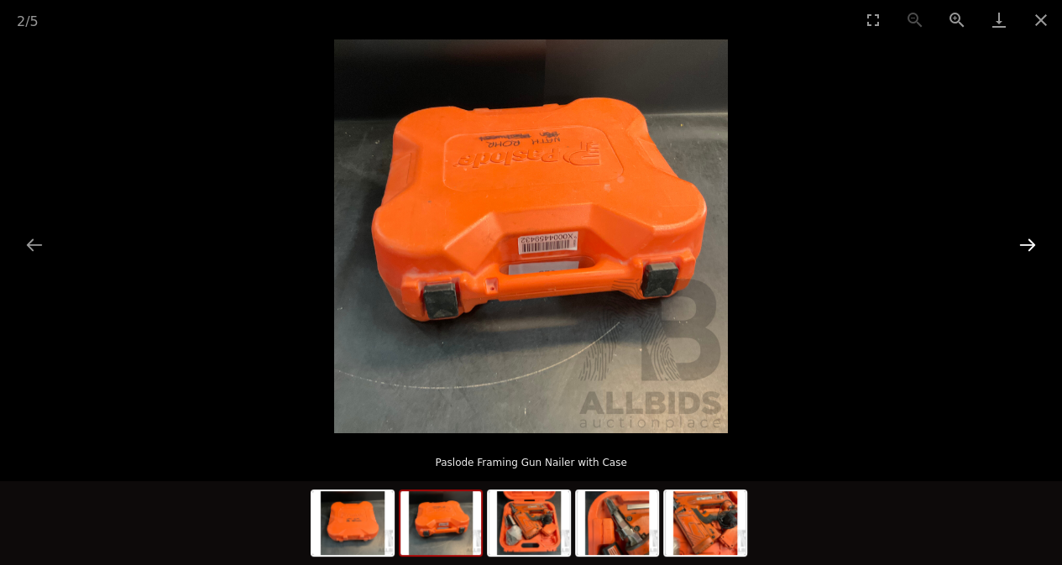
click at [1025, 246] on button "Next slide" at bounding box center [1027, 244] width 35 height 33
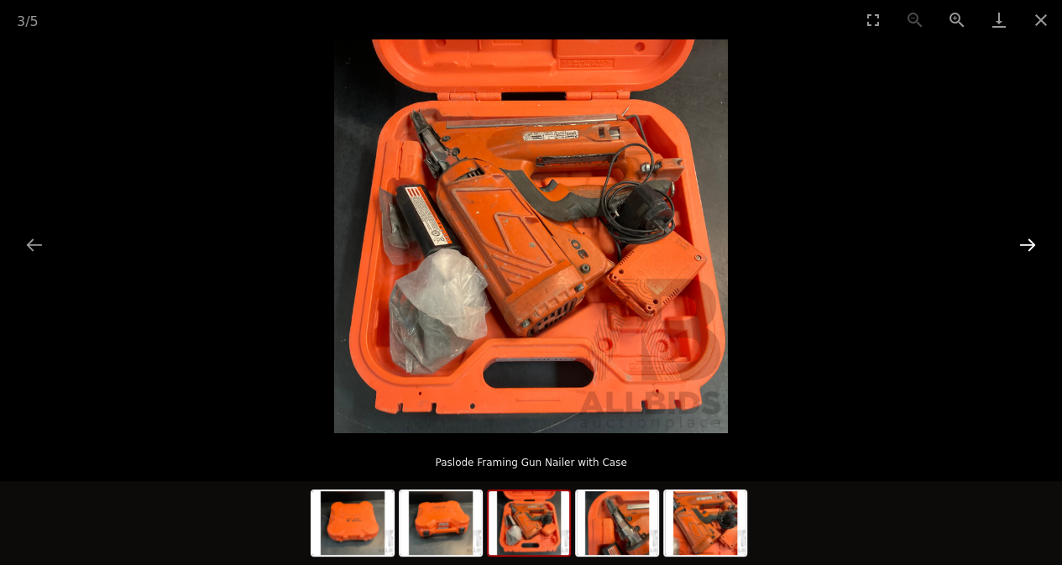
click at [1024, 246] on button "Next slide" at bounding box center [1027, 244] width 35 height 33
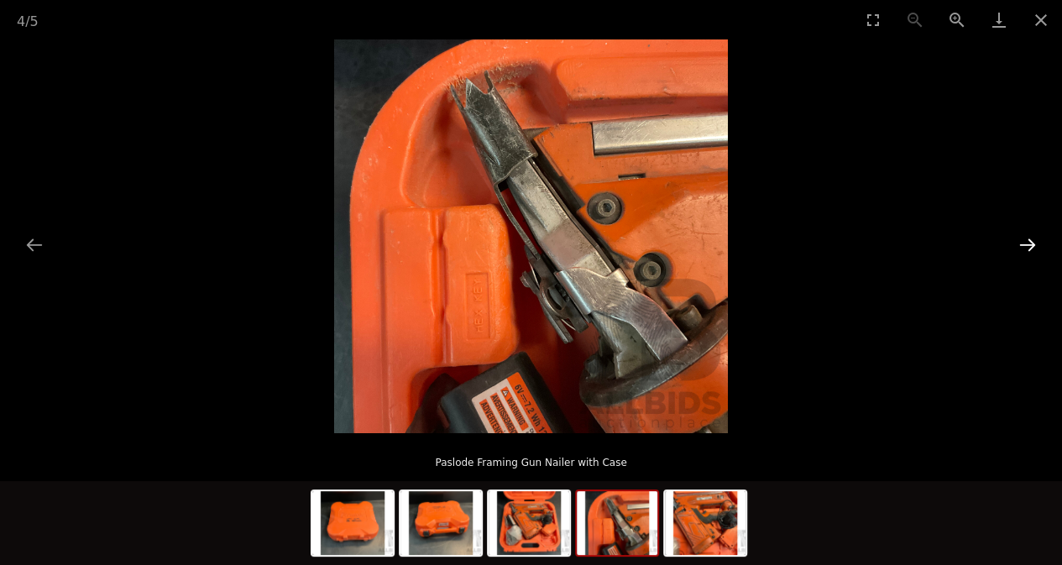
click at [1025, 243] on button "Next slide" at bounding box center [1027, 244] width 35 height 33
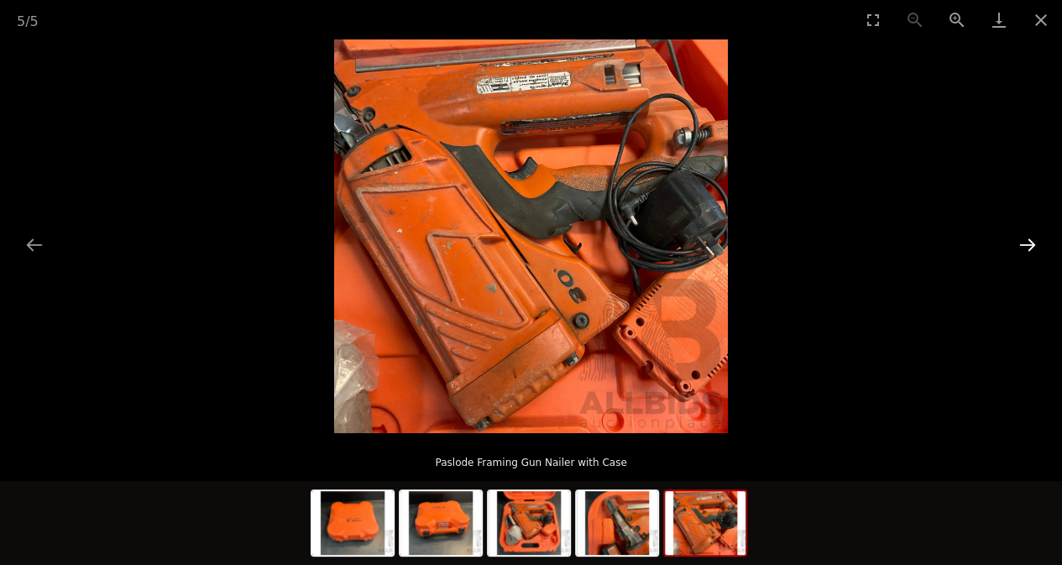
click at [1025, 243] on button "Next slide" at bounding box center [1027, 244] width 35 height 33
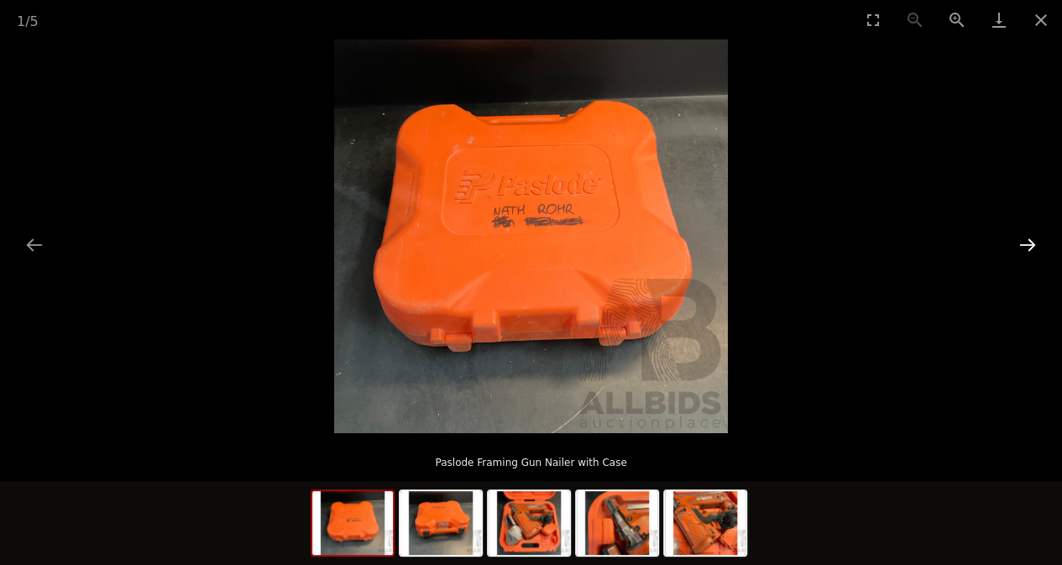
click at [1025, 242] on button "Next slide" at bounding box center [1027, 244] width 35 height 33
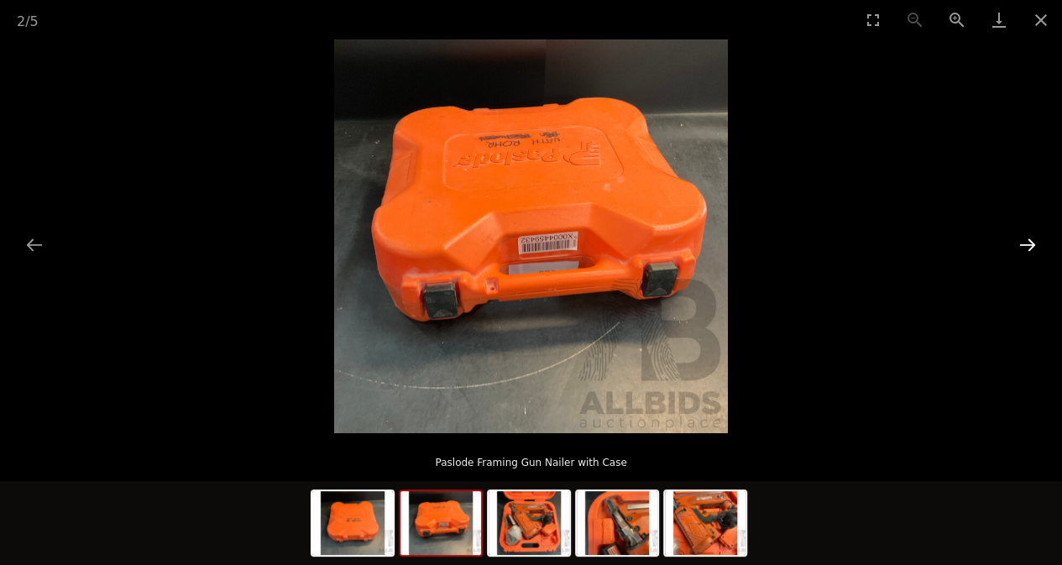
click at [1026, 242] on button "Next slide" at bounding box center [1027, 244] width 35 height 33
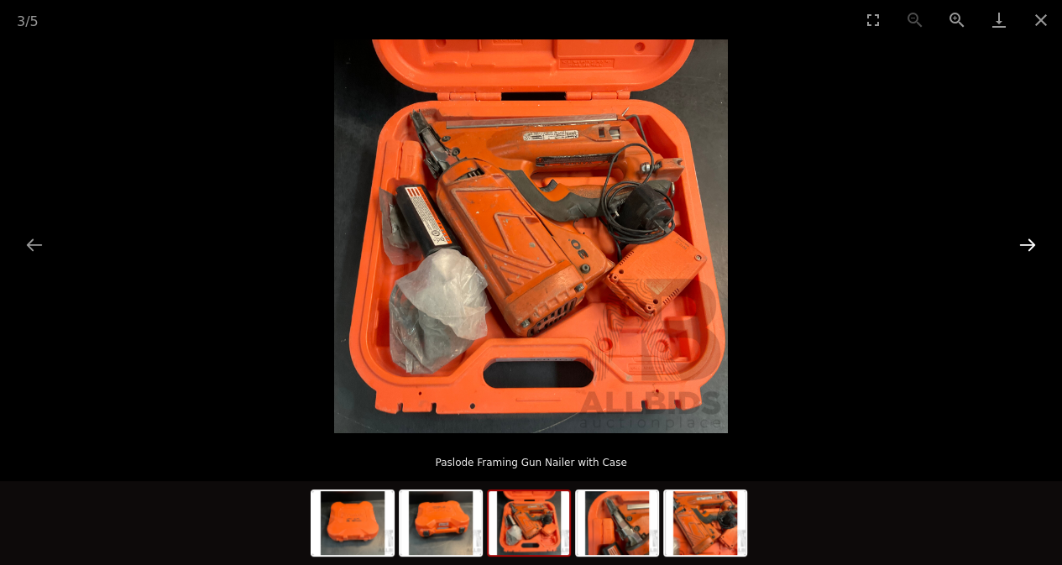
click at [1026, 241] on button "Next slide" at bounding box center [1027, 244] width 35 height 33
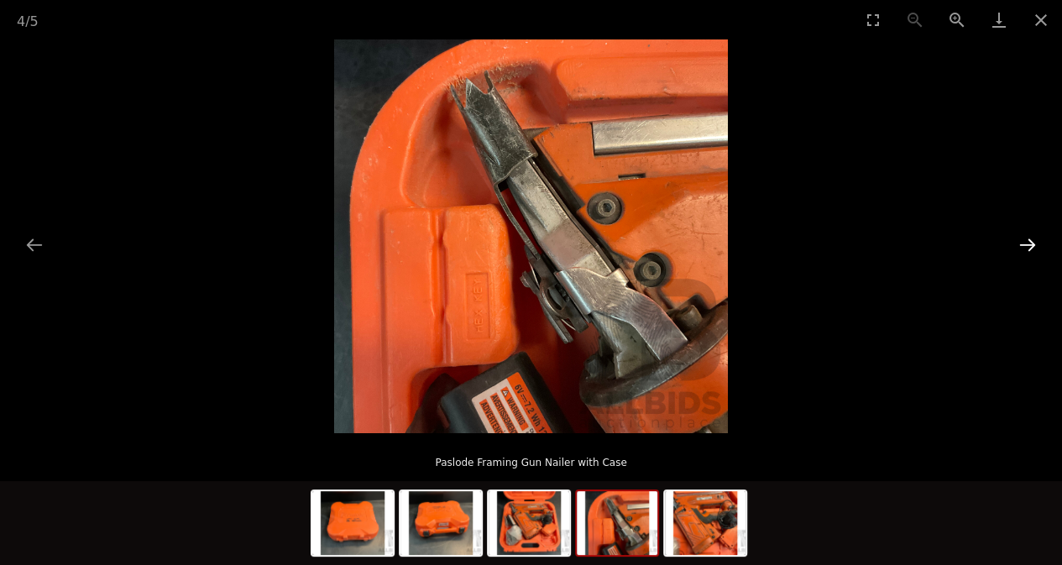
click at [1026, 240] on button "Next slide" at bounding box center [1027, 244] width 35 height 33
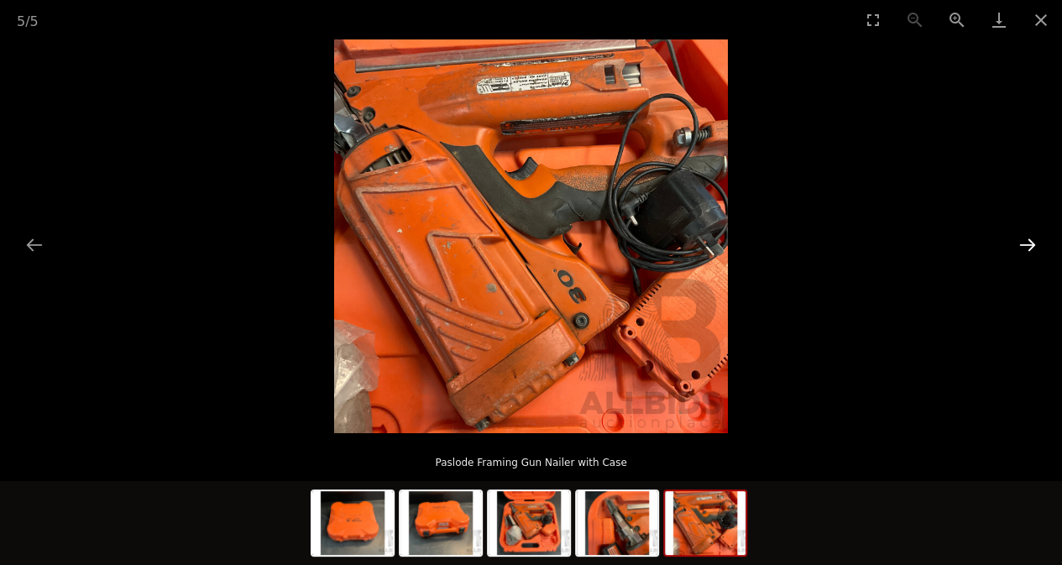
click at [1026, 239] on button "Next slide" at bounding box center [1027, 244] width 35 height 33
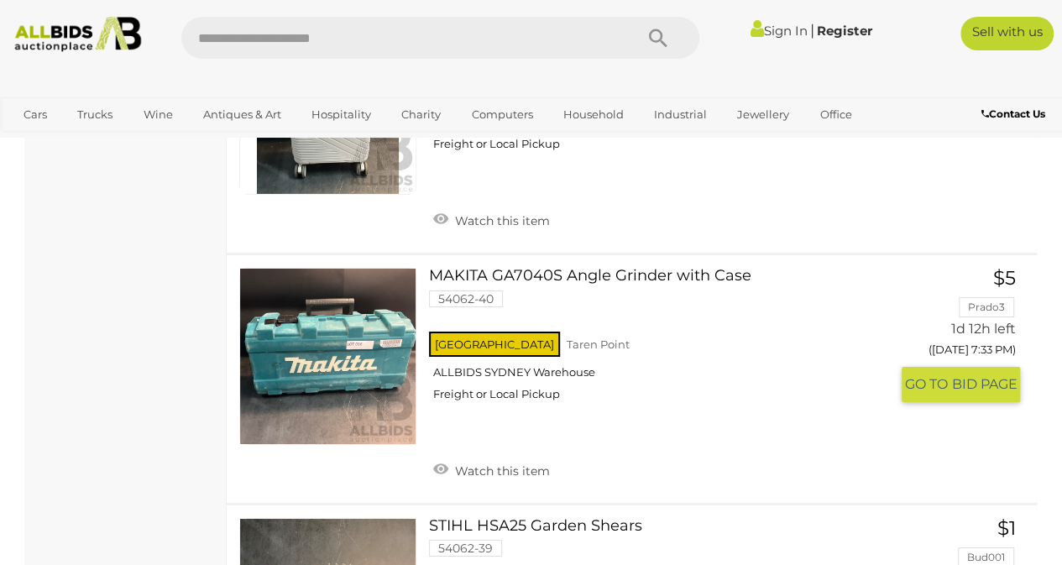
scroll to position [9207, 0]
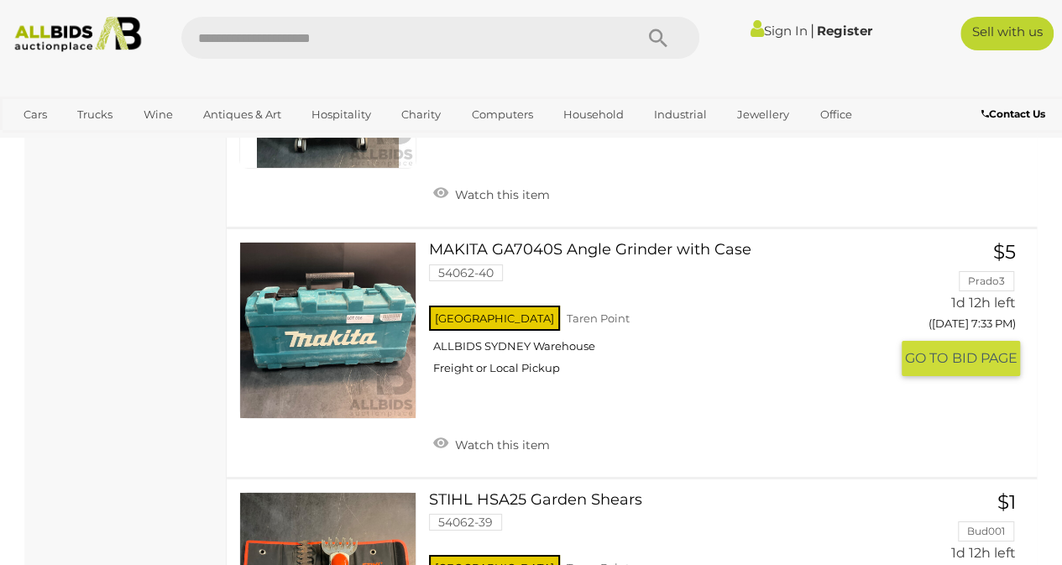
click at [317, 256] on link at bounding box center [327, 330] width 177 height 177
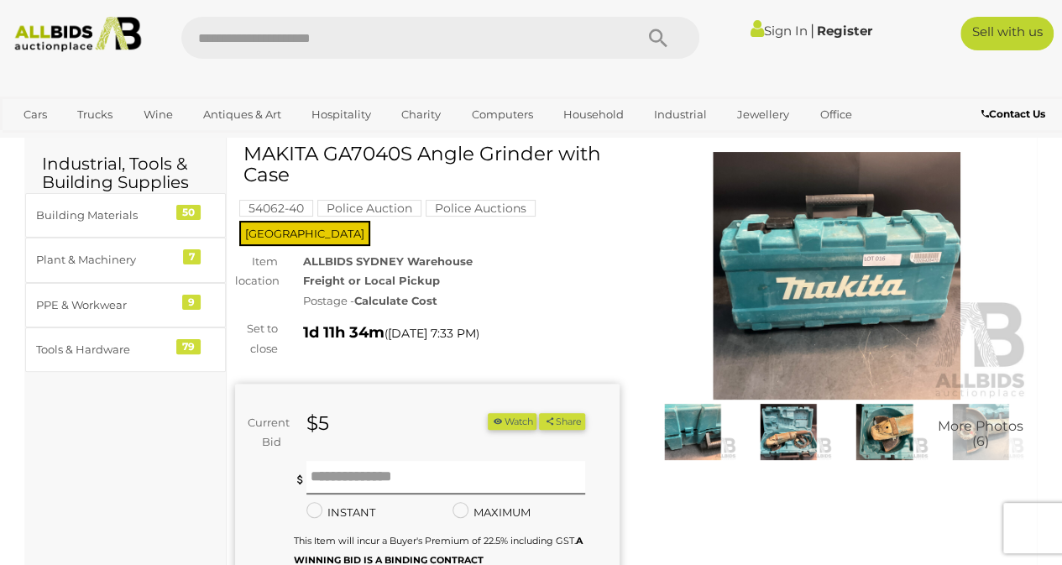
scroll to position [84, 0]
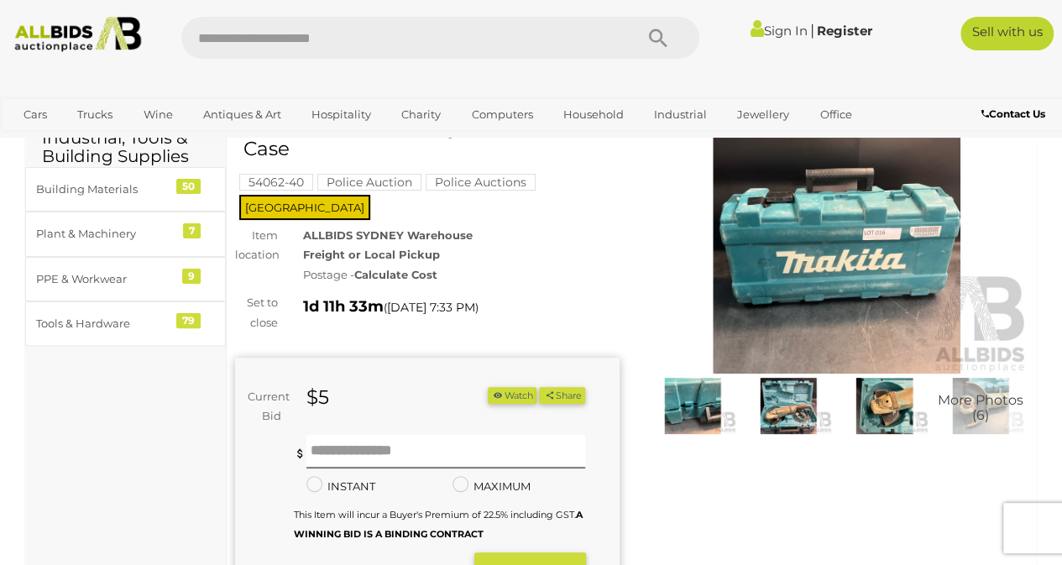
click at [808, 404] on img at bounding box center [787, 406] width 87 height 56
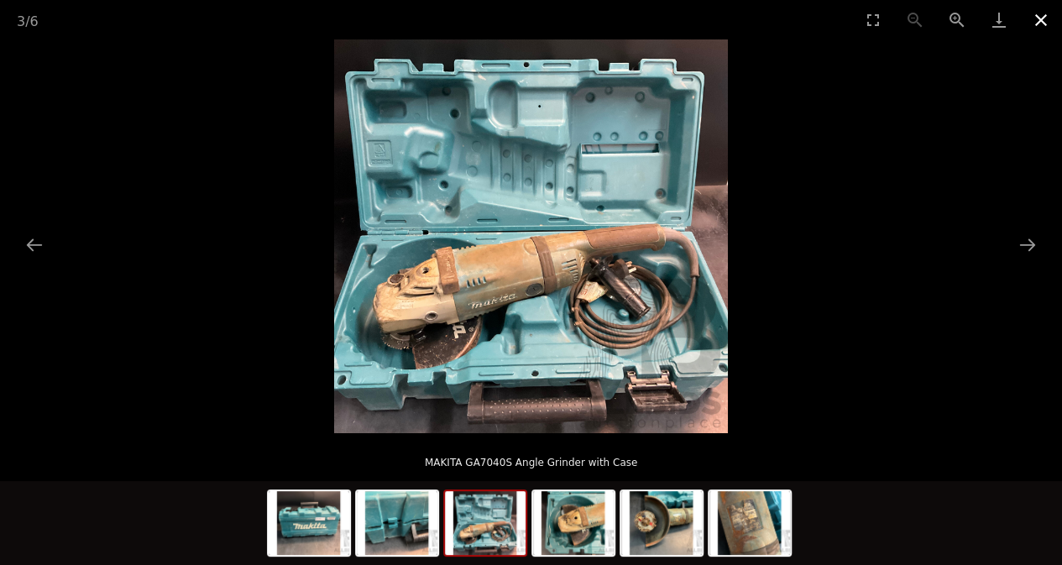
click at [1036, 19] on button "Close gallery" at bounding box center [1041, 19] width 42 height 39
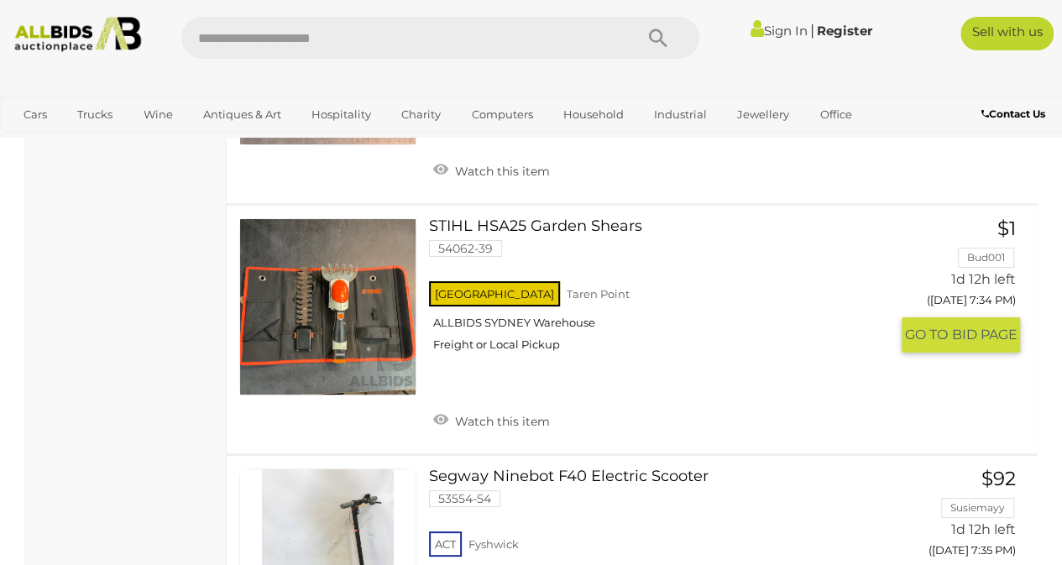
scroll to position [9456, 0]
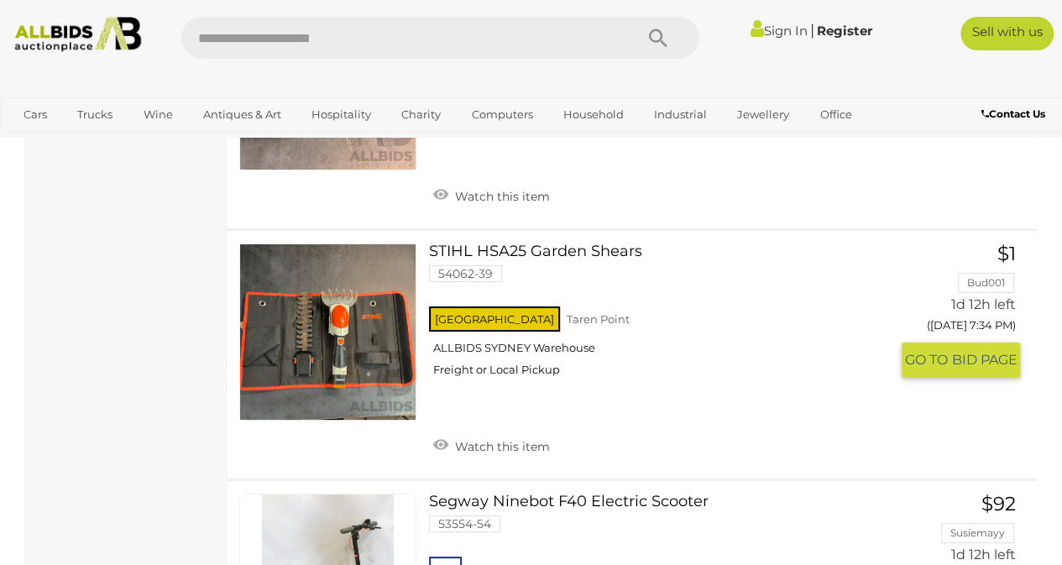
click at [307, 251] on link at bounding box center [327, 331] width 177 height 177
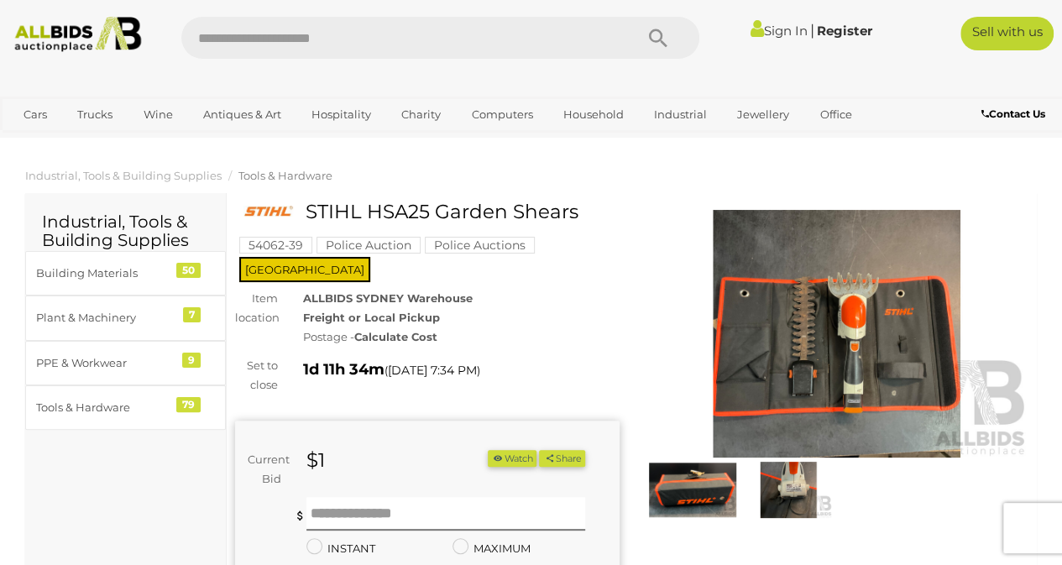
click at [873, 347] on img at bounding box center [837, 334] width 384 height 248
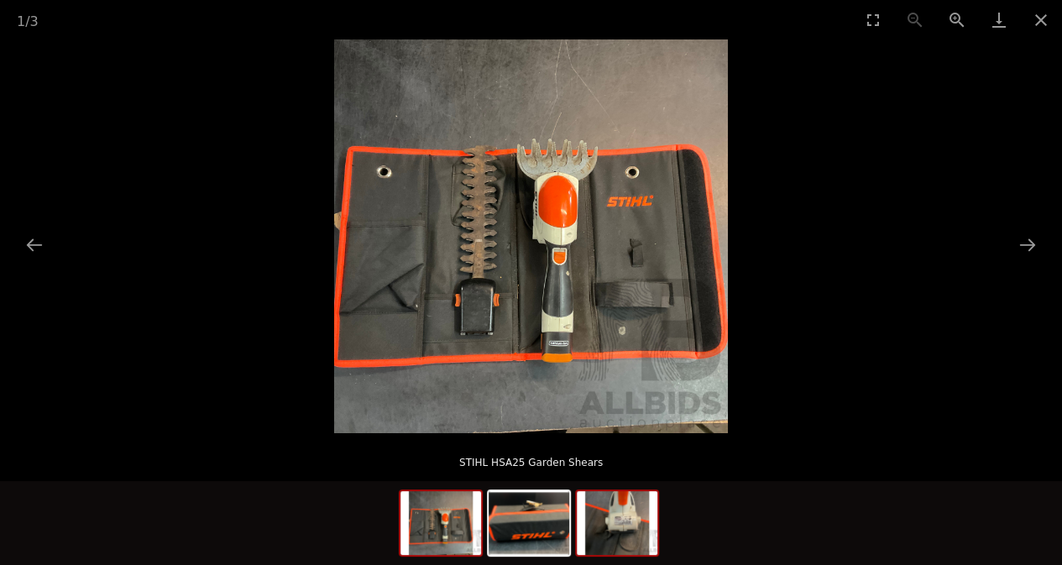
click at [631, 531] on img at bounding box center [617, 523] width 81 height 64
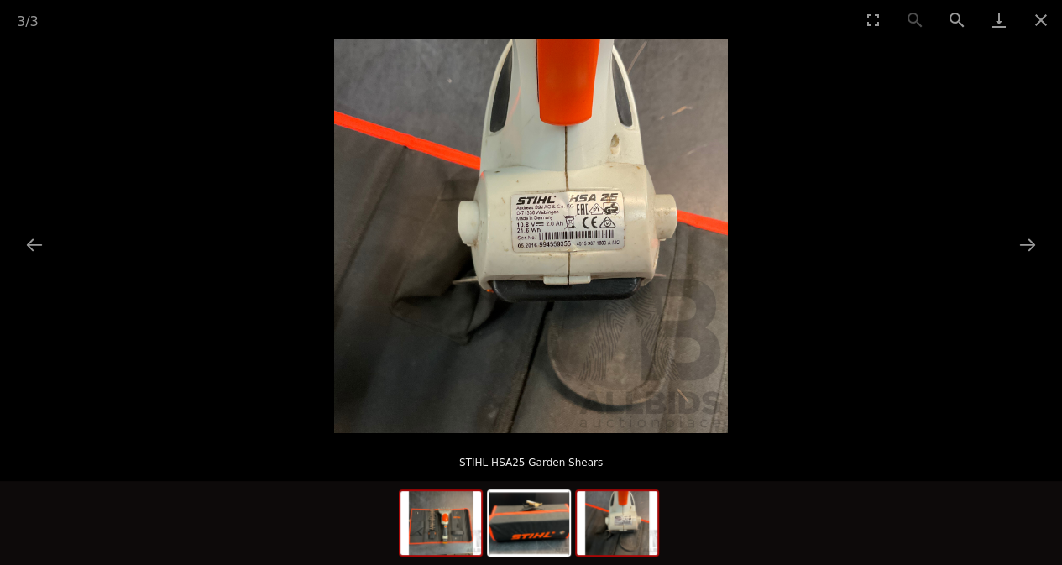
click at [438, 525] on img at bounding box center [440, 523] width 81 height 64
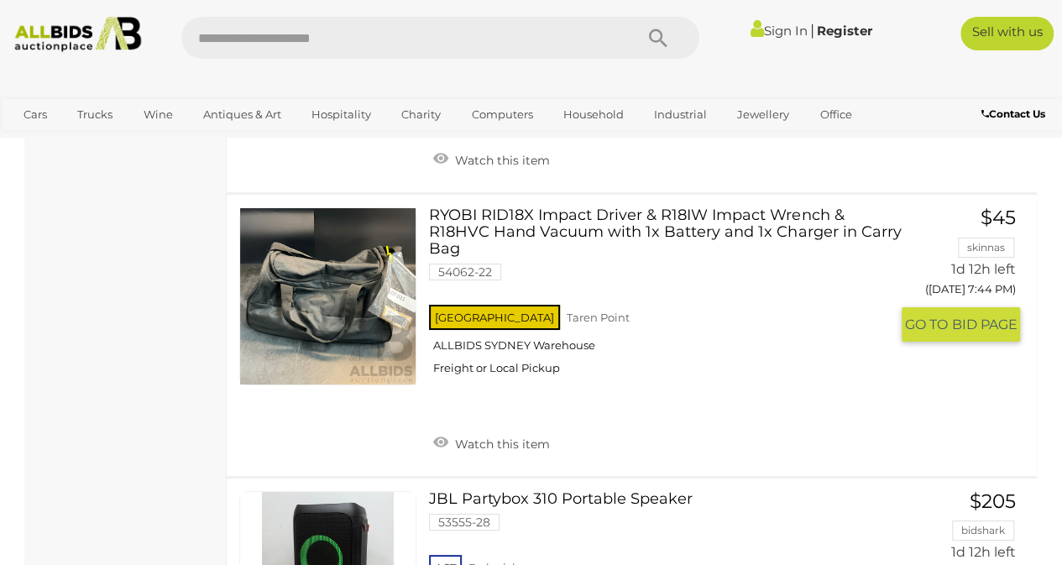
scroll to position [12391, 0]
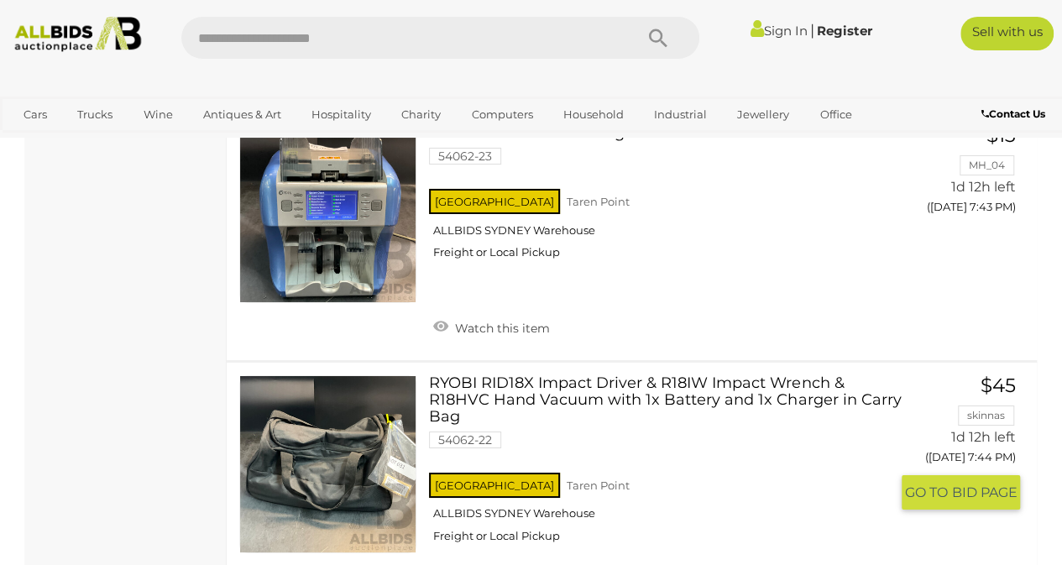
click at [367, 375] on link at bounding box center [327, 463] width 177 height 177
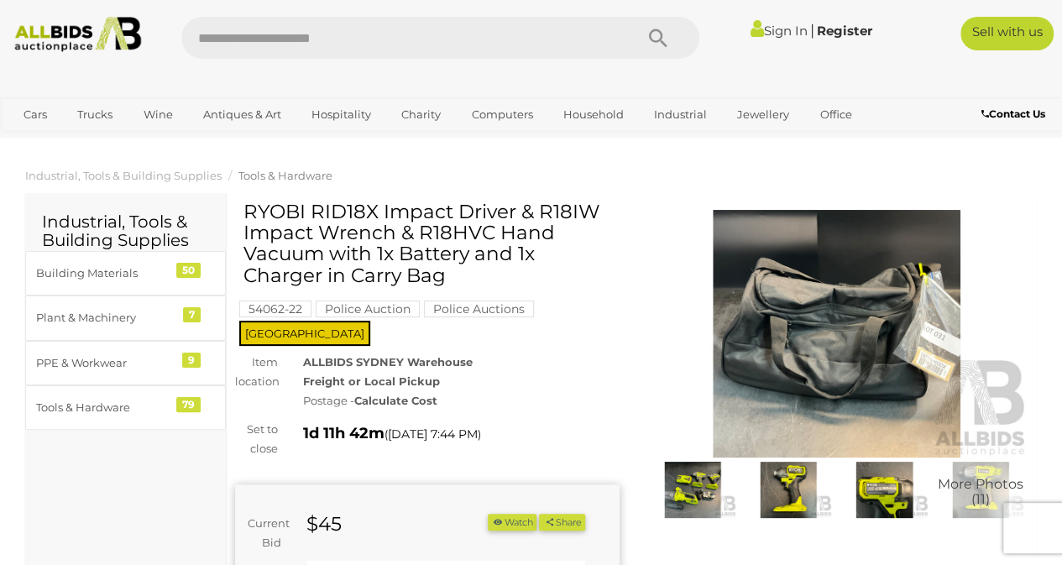
click at [698, 493] on img at bounding box center [692, 490] width 87 height 56
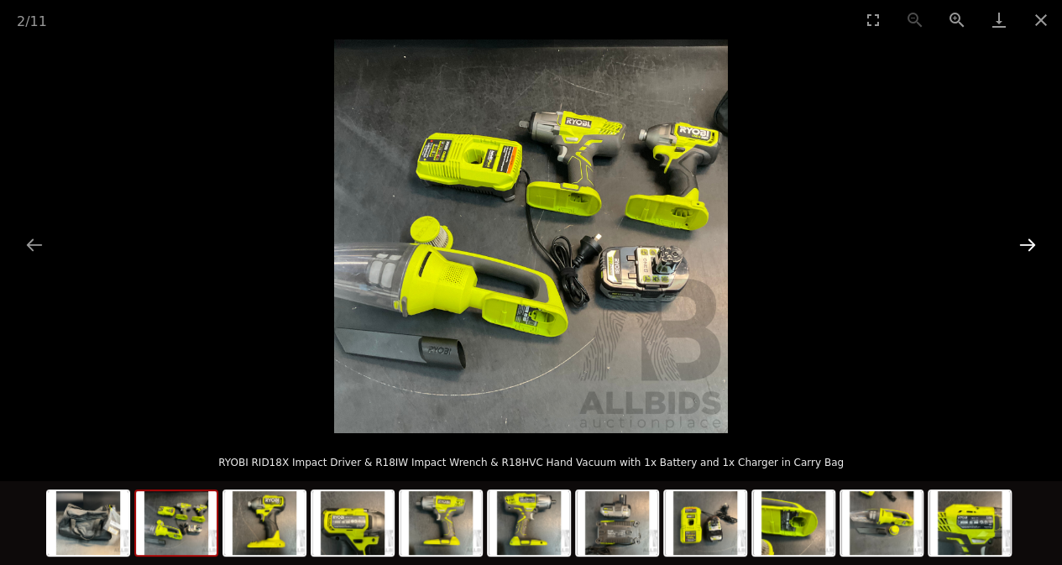
click at [1021, 246] on button "Next slide" at bounding box center [1027, 244] width 35 height 33
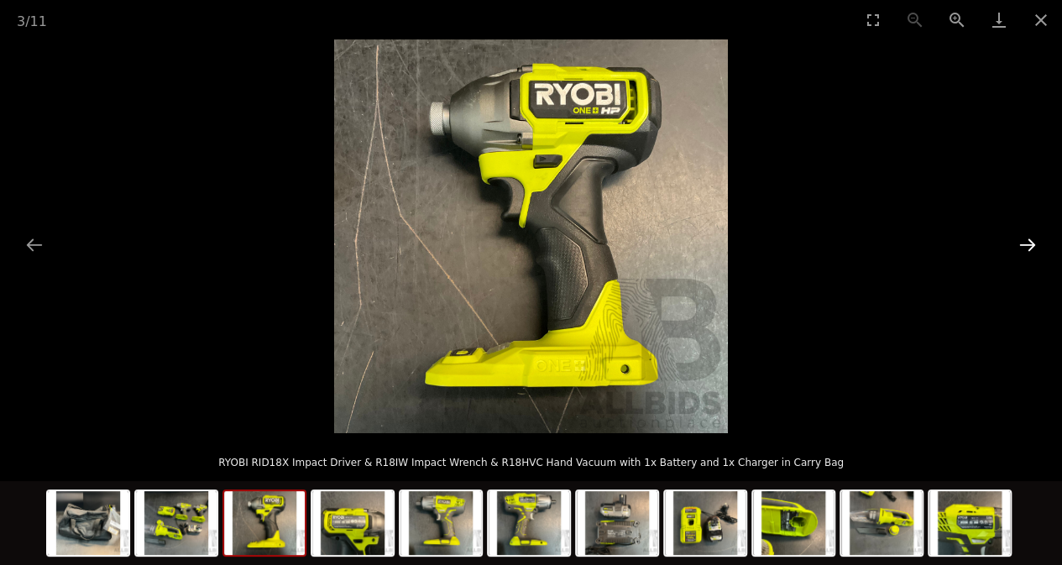
click at [1021, 246] on button "Next slide" at bounding box center [1027, 244] width 35 height 33
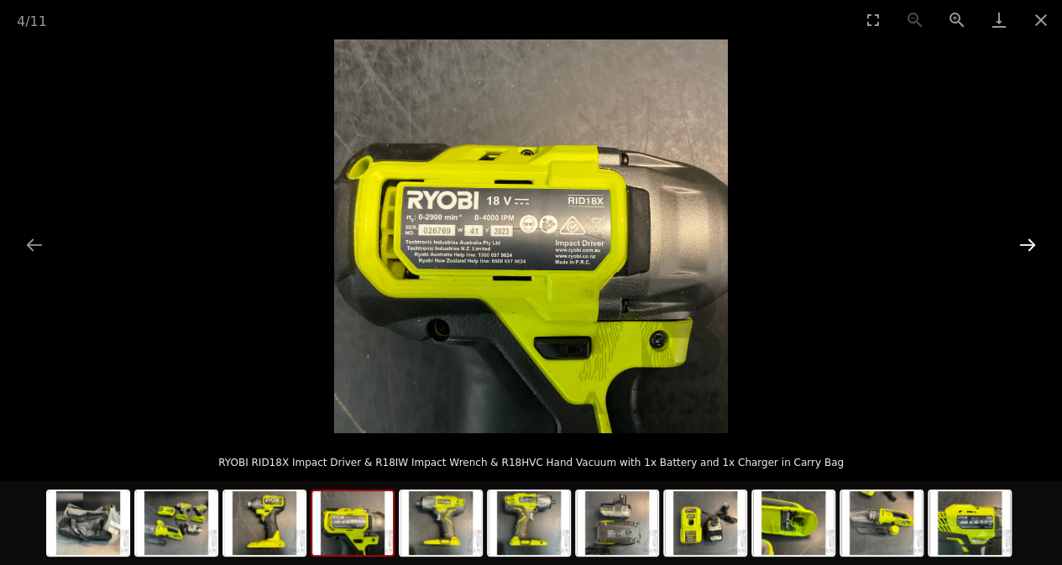
click at [1021, 244] on button "Next slide" at bounding box center [1027, 244] width 35 height 33
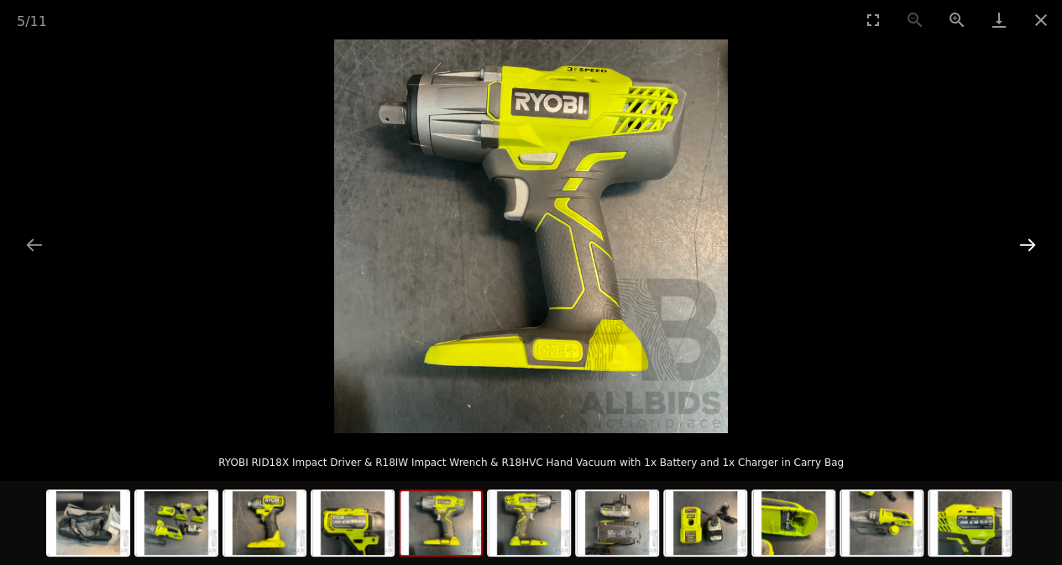
click at [1020, 244] on button "Next slide" at bounding box center [1027, 244] width 35 height 33
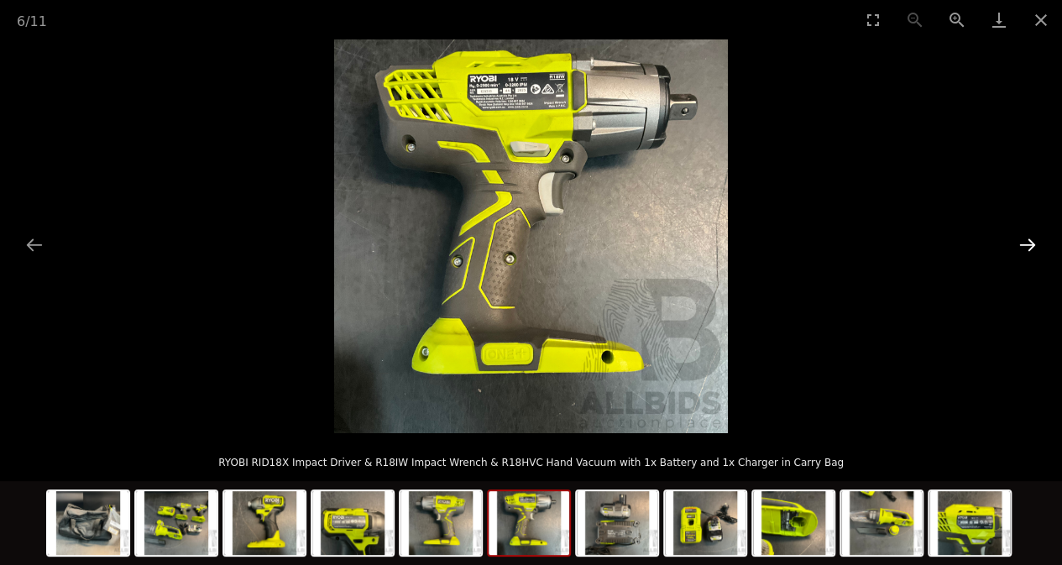
click at [1021, 241] on button "Next slide" at bounding box center [1027, 244] width 35 height 33
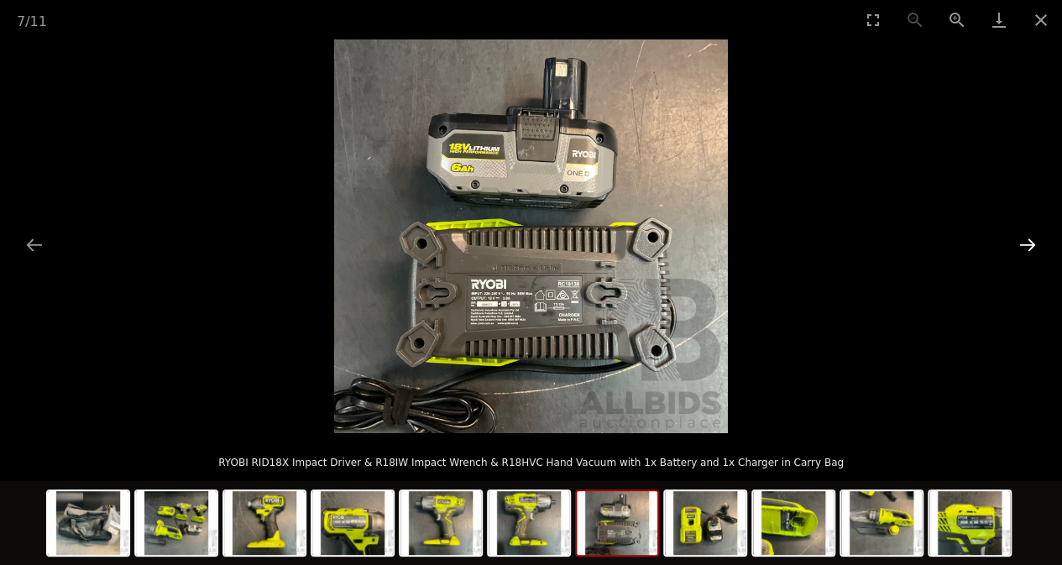
click at [1021, 240] on button "Next slide" at bounding box center [1027, 244] width 35 height 33
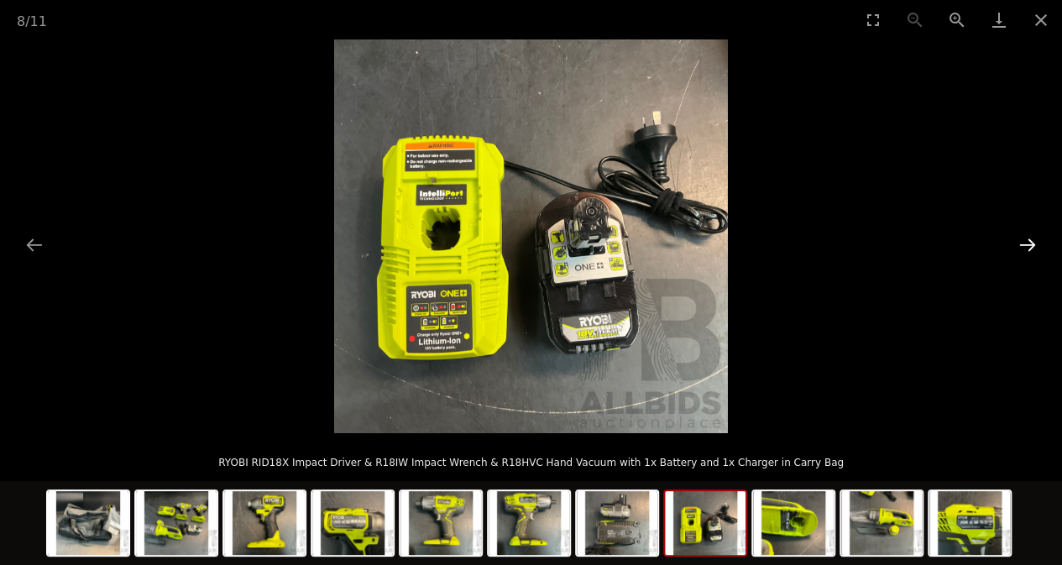
click at [1021, 240] on button "Next slide" at bounding box center [1027, 244] width 35 height 33
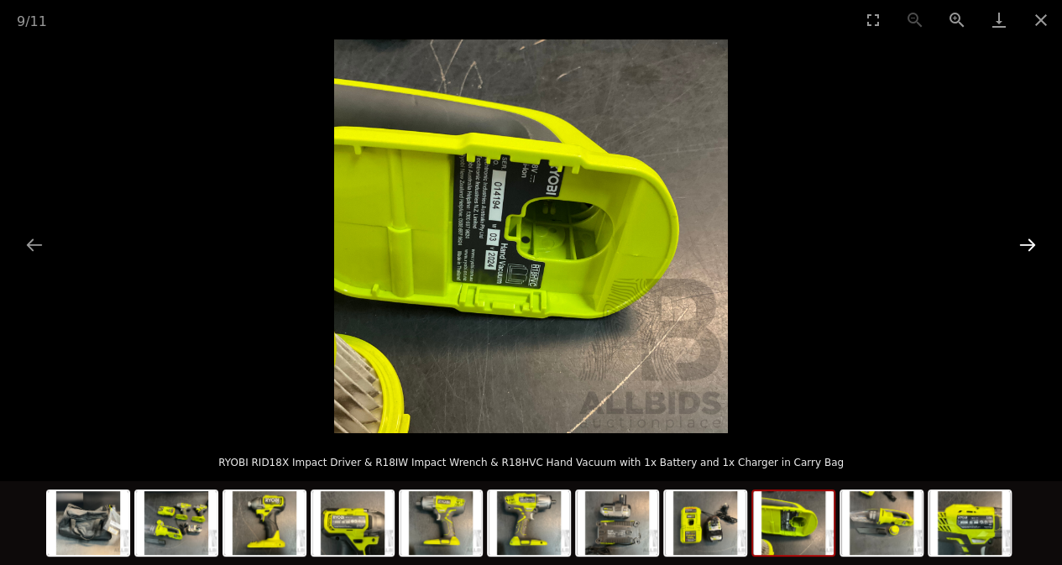
click at [1021, 239] on button "Next slide" at bounding box center [1027, 244] width 35 height 33
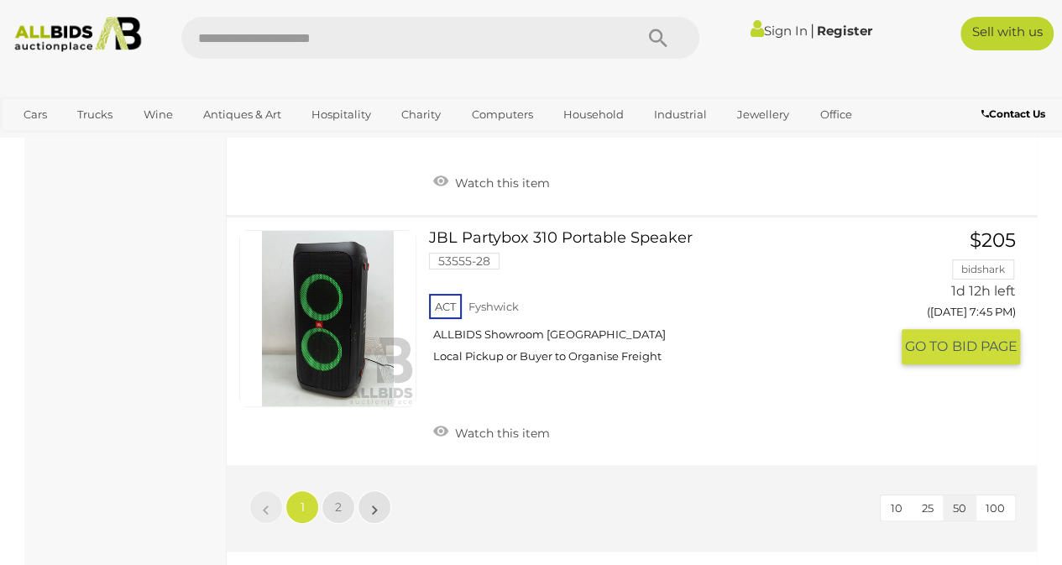
scroll to position [12736, 0]
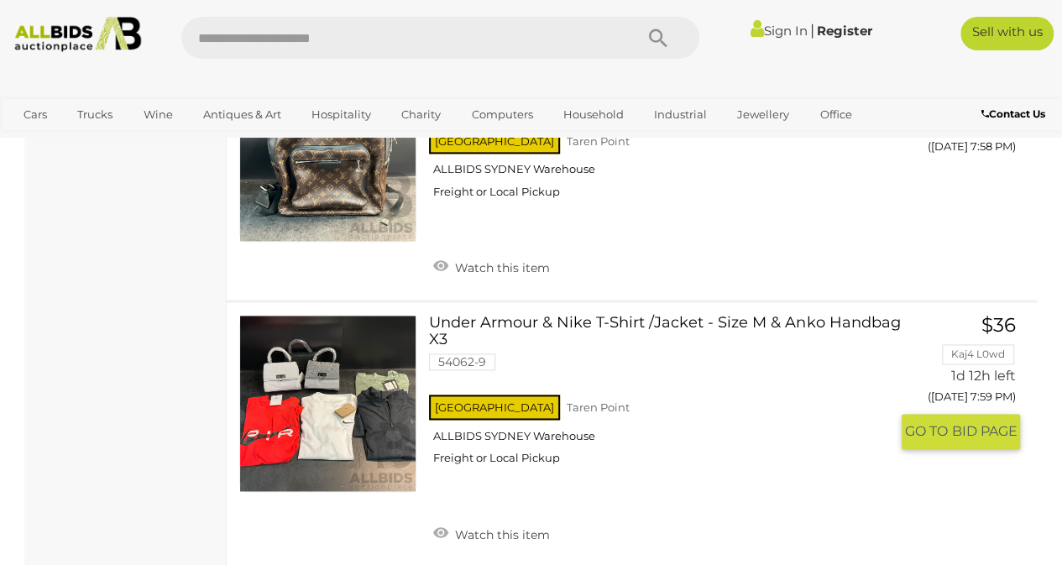
scroll to position [4225, 0]
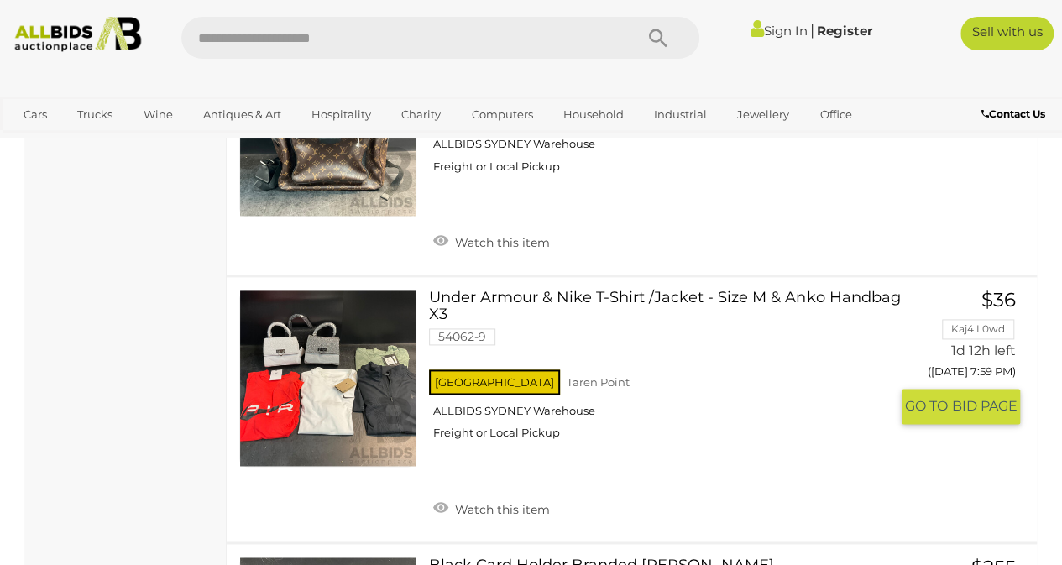
click at [326, 394] on link at bounding box center [327, 378] width 177 height 177
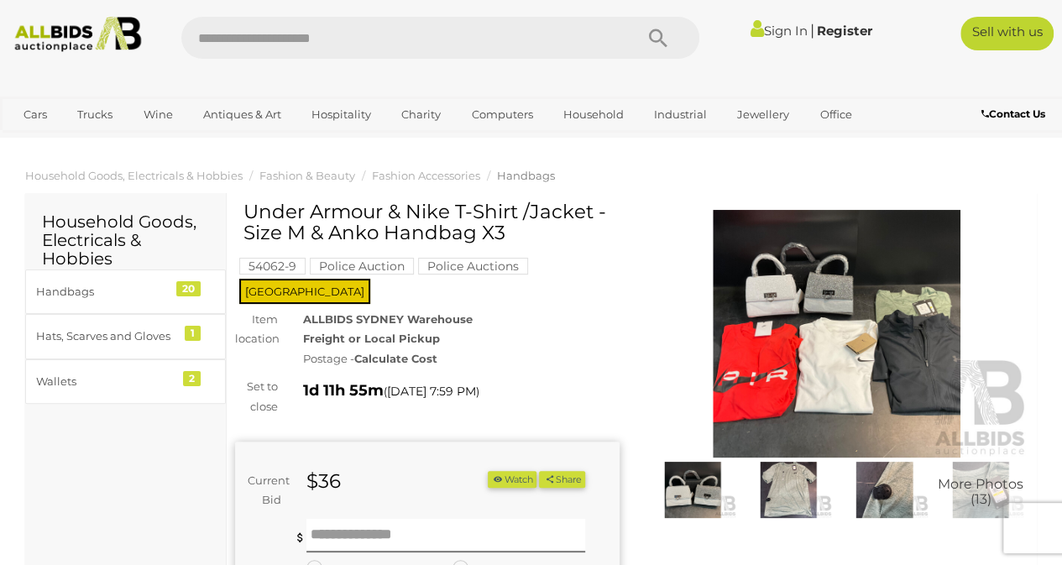
click at [781, 320] on img at bounding box center [837, 334] width 384 height 248
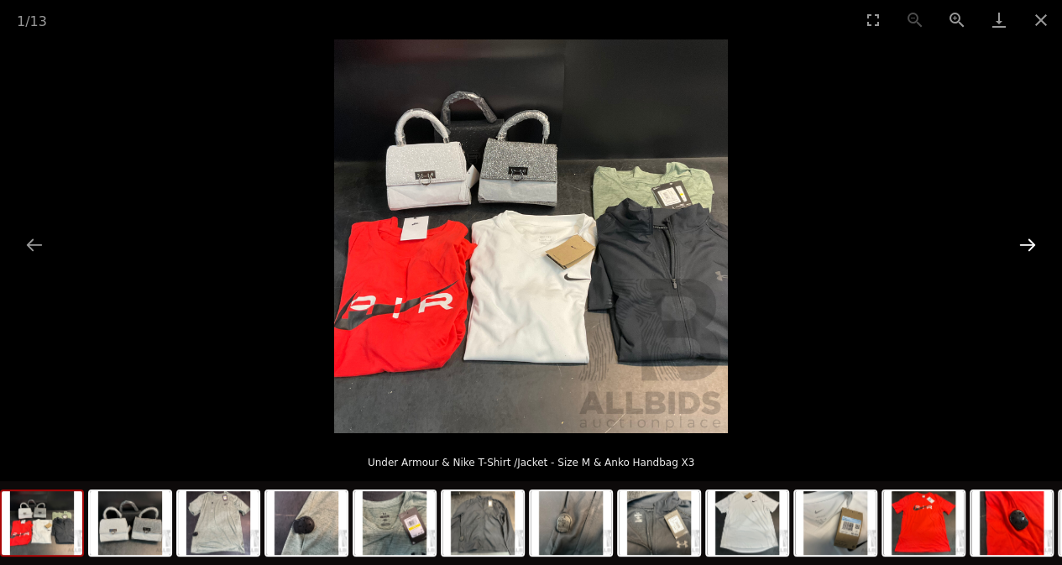
click at [1034, 240] on button "Next slide" at bounding box center [1027, 244] width 35 height 33
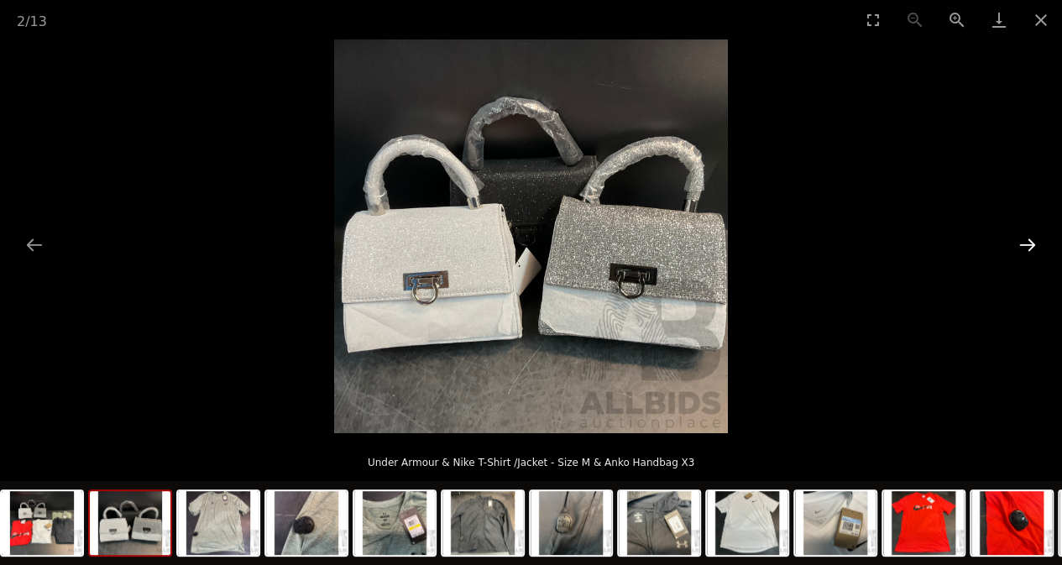
click at [1031, 239] on button "Next slide" at bounding box center [1027, 244] width 35 height 33
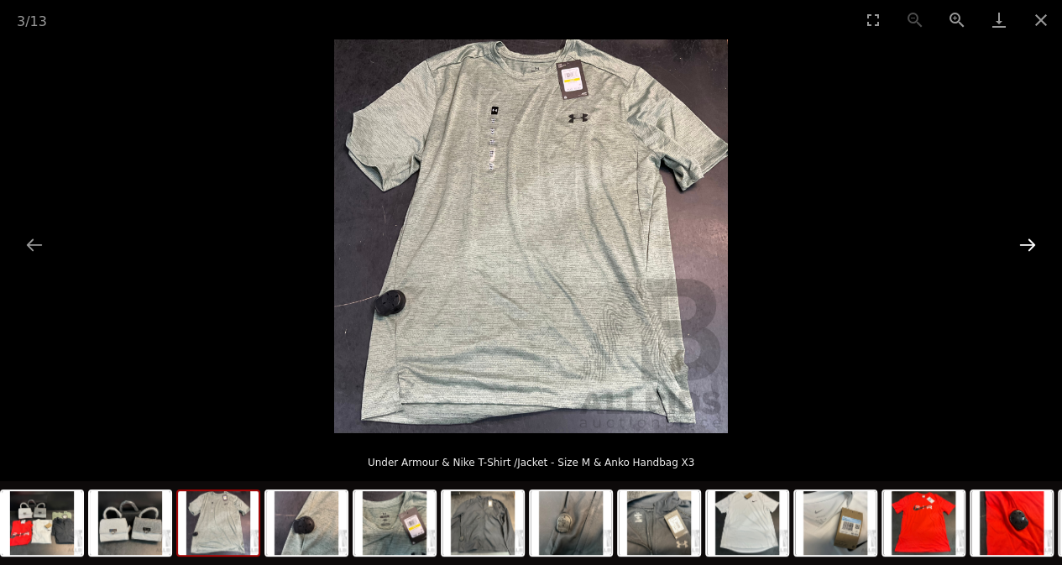
click at [1030, 239] on button "Next slide" at bounding box center [1027, 244] width 35 height 33
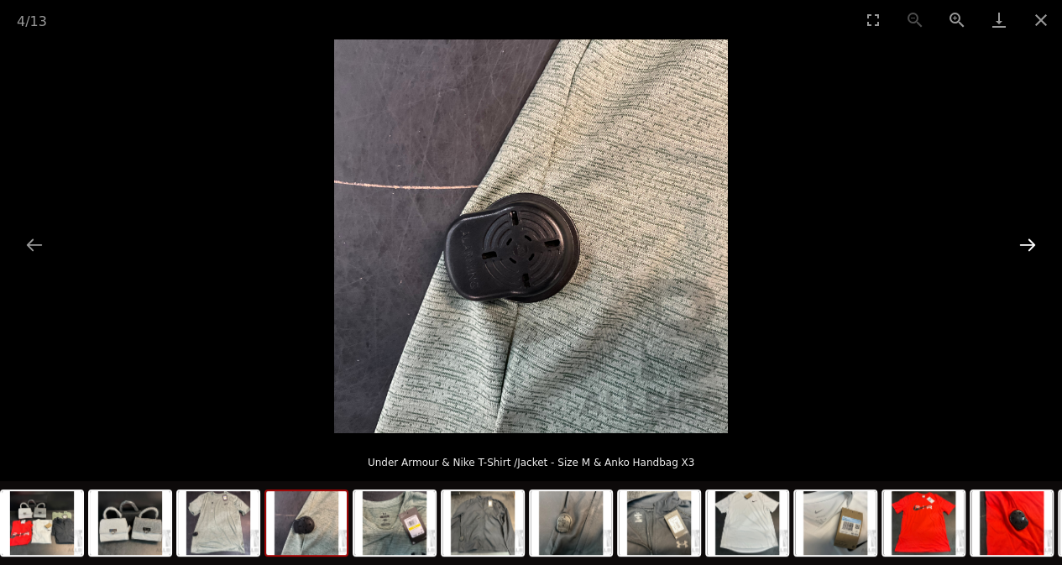
click at [1027, 238] on button "Next slide" at bounding box center [1027, 244] width 35 height 33
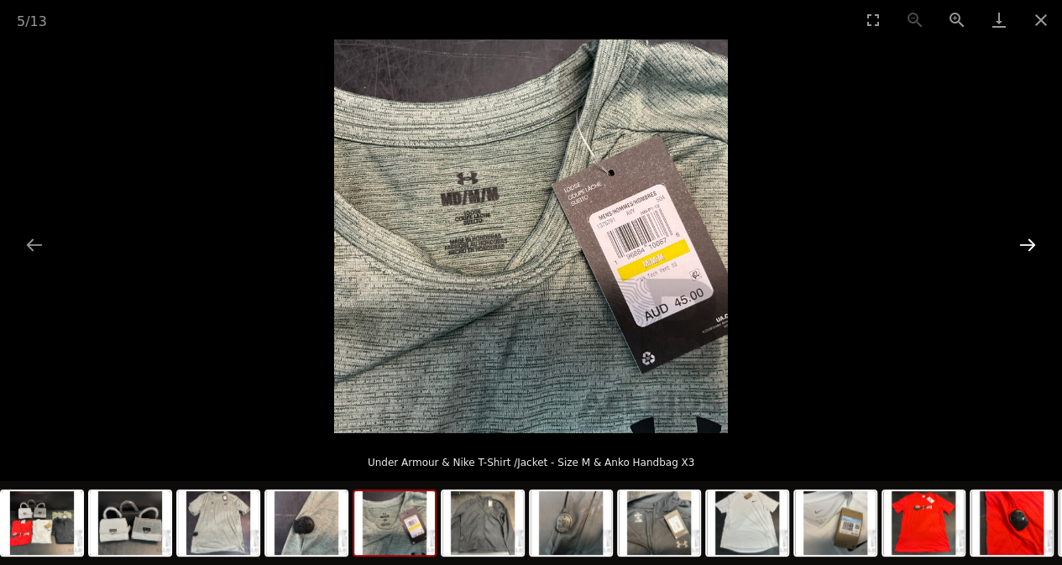
click at [1028, 235] on button "Next slide" at bounding box center [1027, 244] width 35 height 33
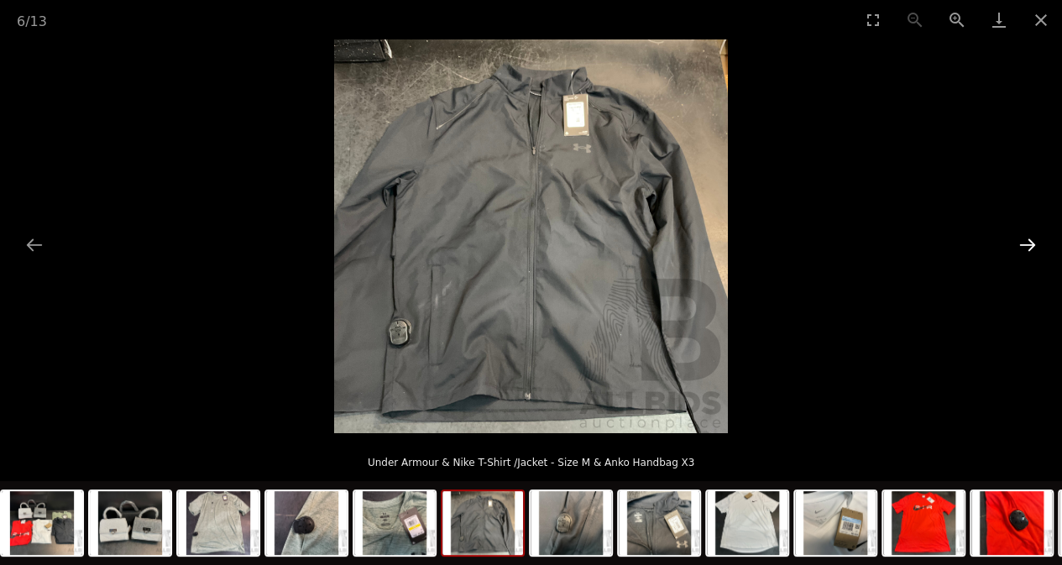
click at [1028, 234] on button "Next slide" at bounding box center [1027, 244] width 35 height 33
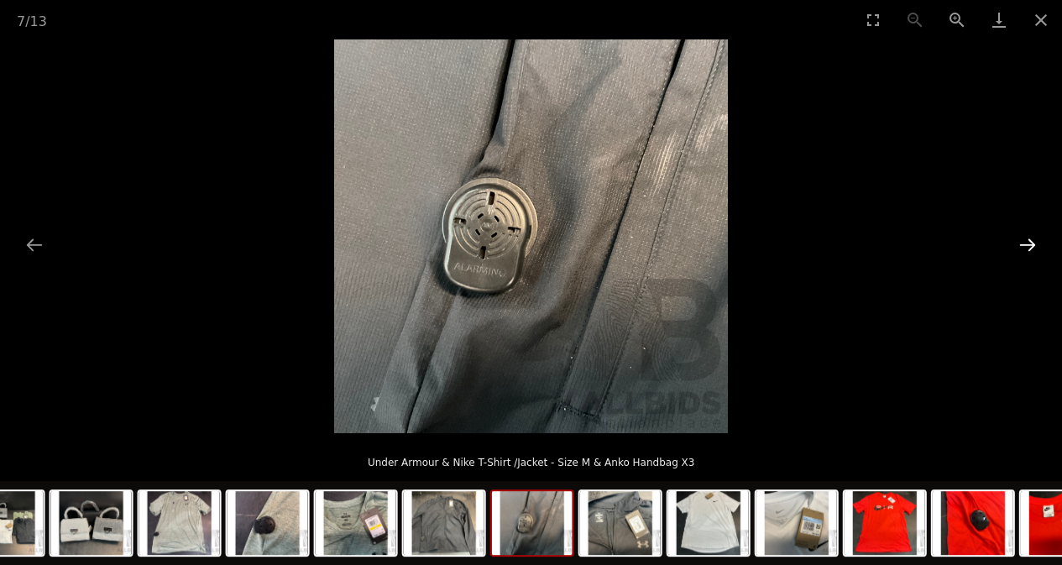
click at [1028, 234] on button "Next slide" at bounding box center [1027, 244] width 35 height 33
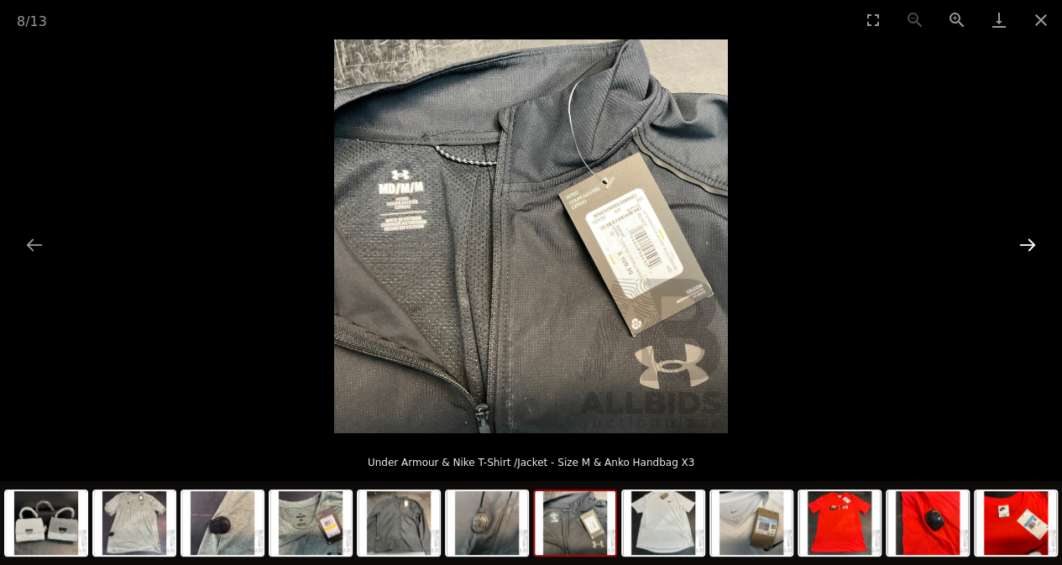
click at [1027, 233] on button "Next slide" at bounding box center [1027, 244] width 35 height 33
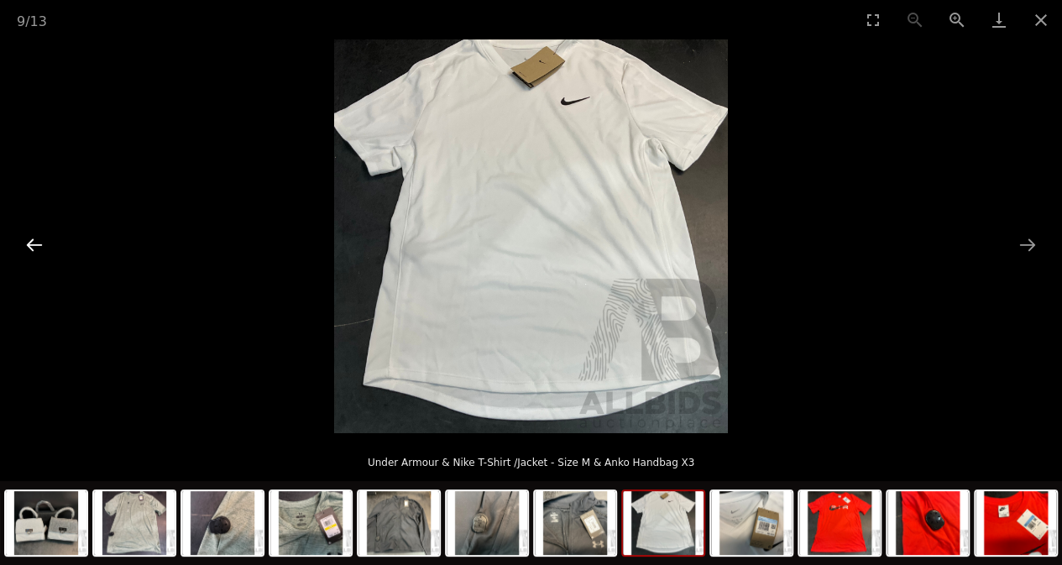
click at [34, 239] on button "Previous slide" at bounding box center [34, 244] width 35 height 33
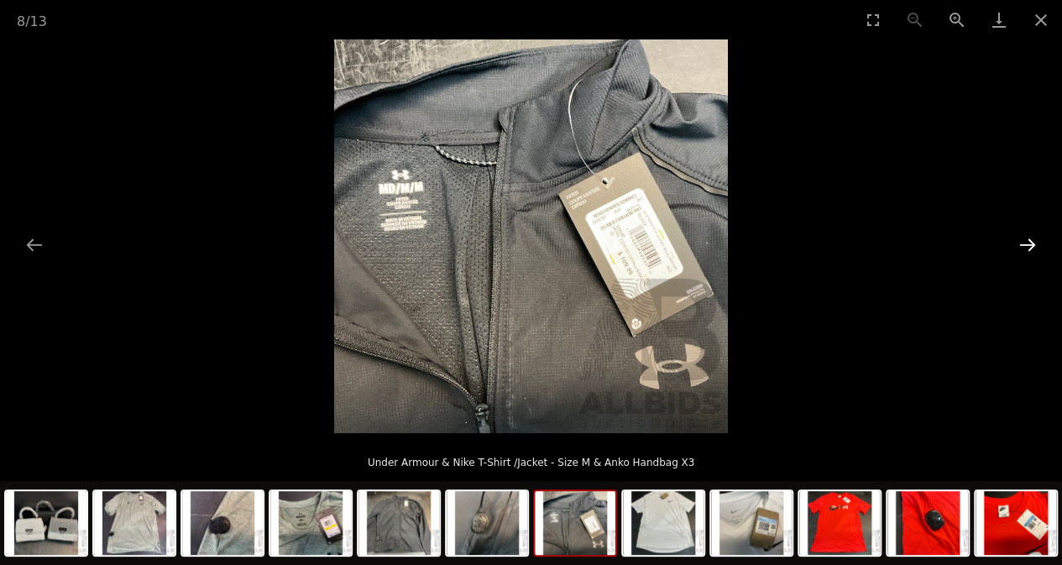
click at [1032, 241] on button "Next slide" at bounding box center [1027, 244] width 35 height 33
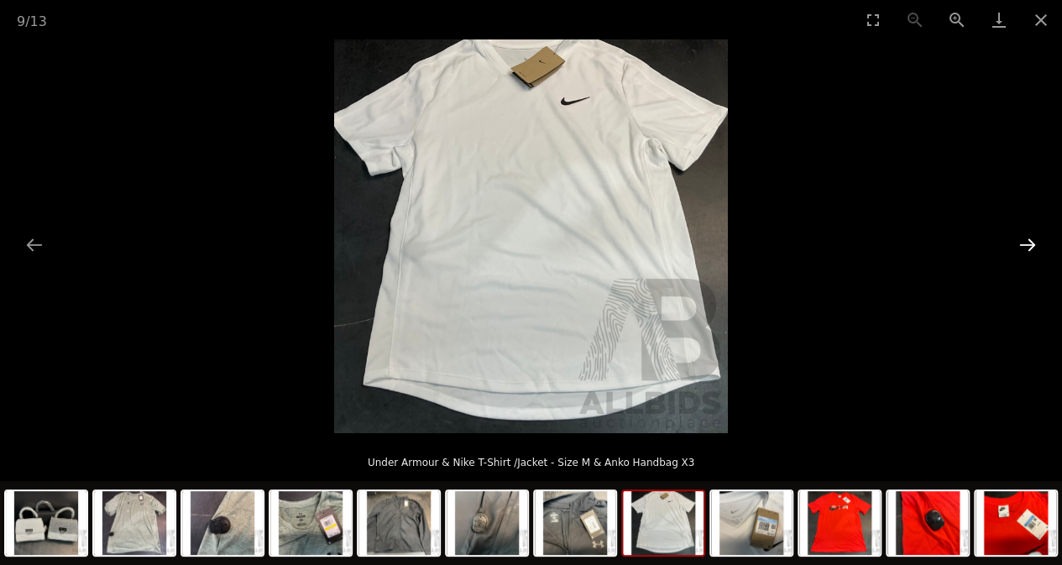
click at [1025, 238] on button "Next slide" at bounding box center [1027, 244] width 35 height 33
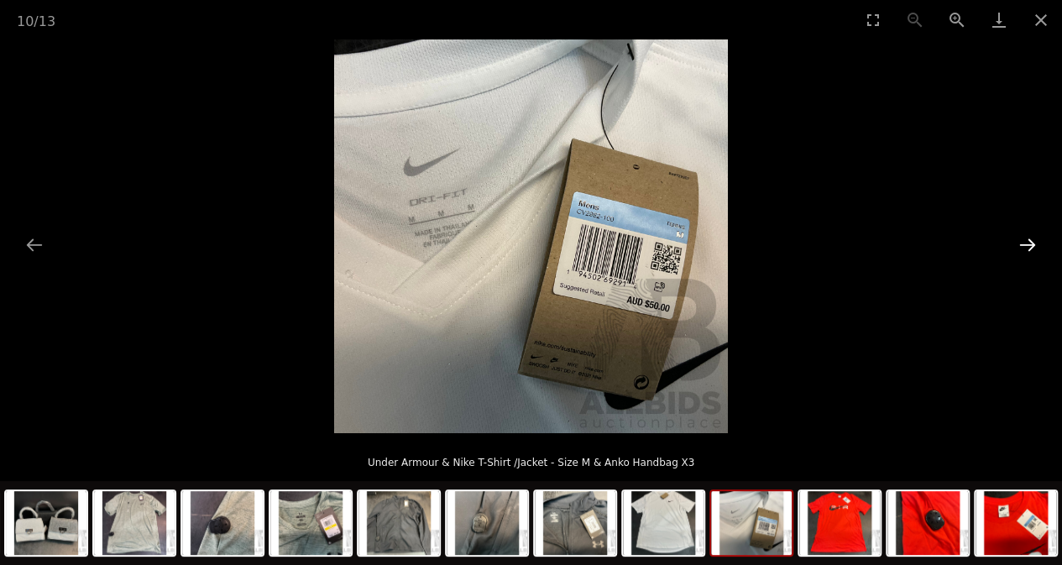
click at [1024, 239] on button "Next slide" at bounding box center [1027, 244] width 35 height 33
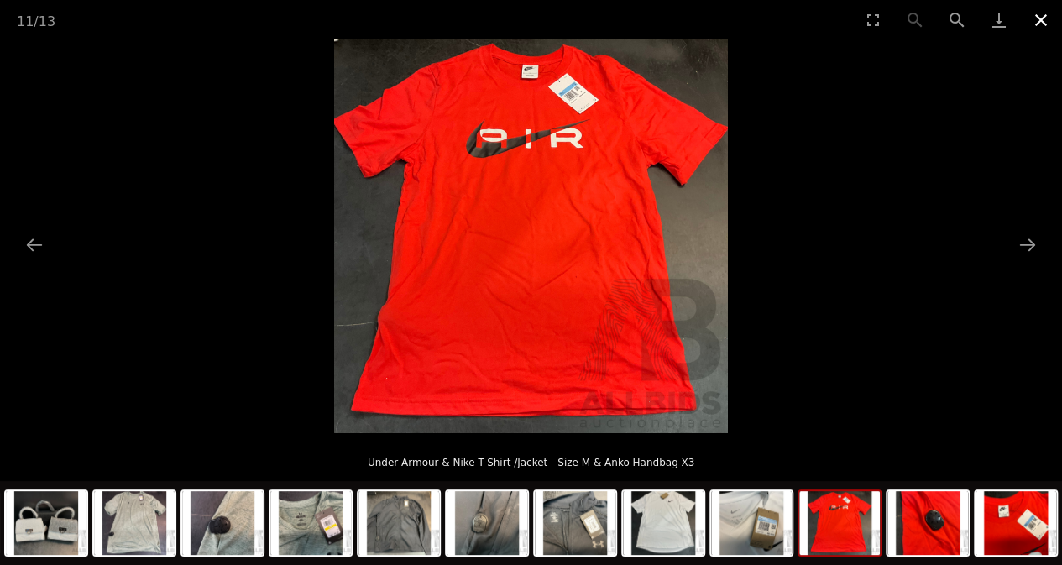
click at [1040, 21] on button "Close gallery" at bounding box center [1041, 19] width 42 height 39
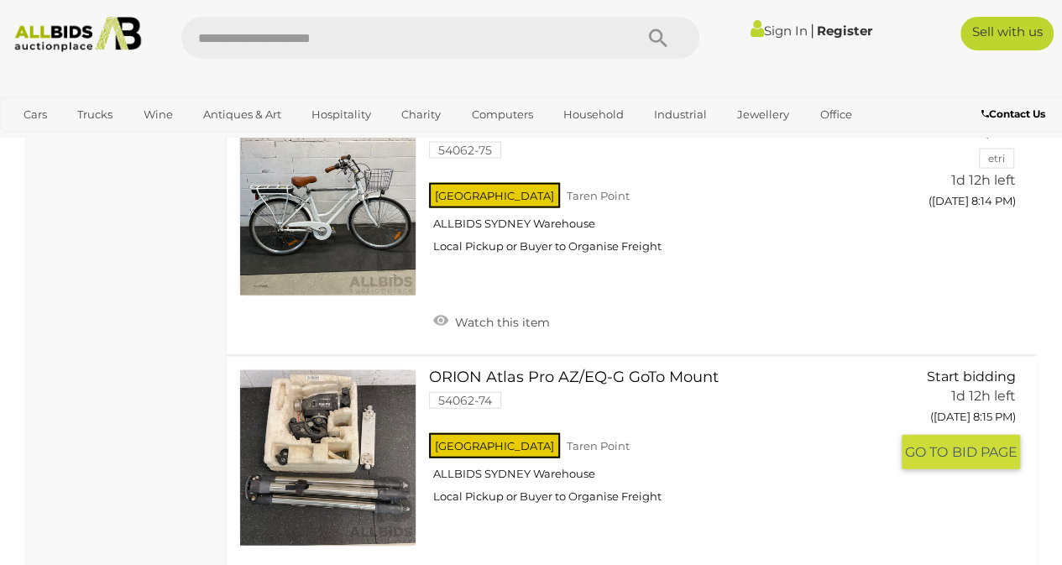
scroll to position [8185, 0]
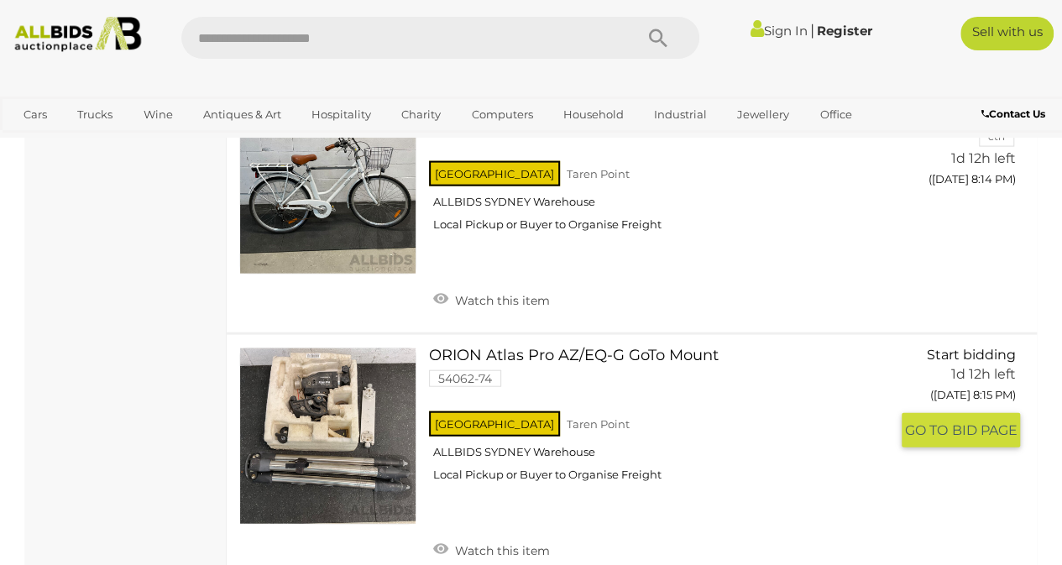
click at [326, 380] on link at bounding box center [327, 435] width 177 height 177
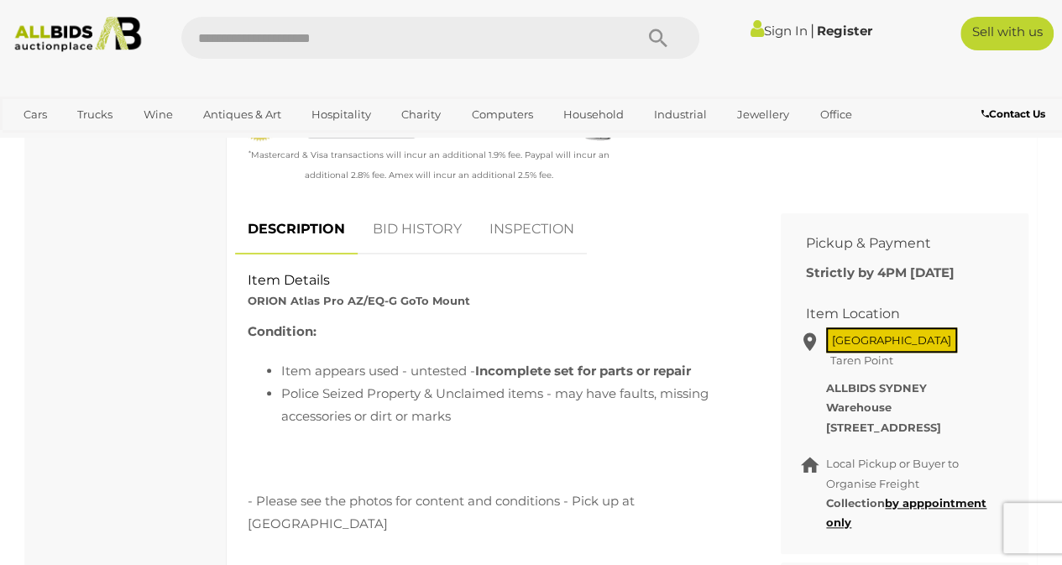
scroll to position [588, 0]
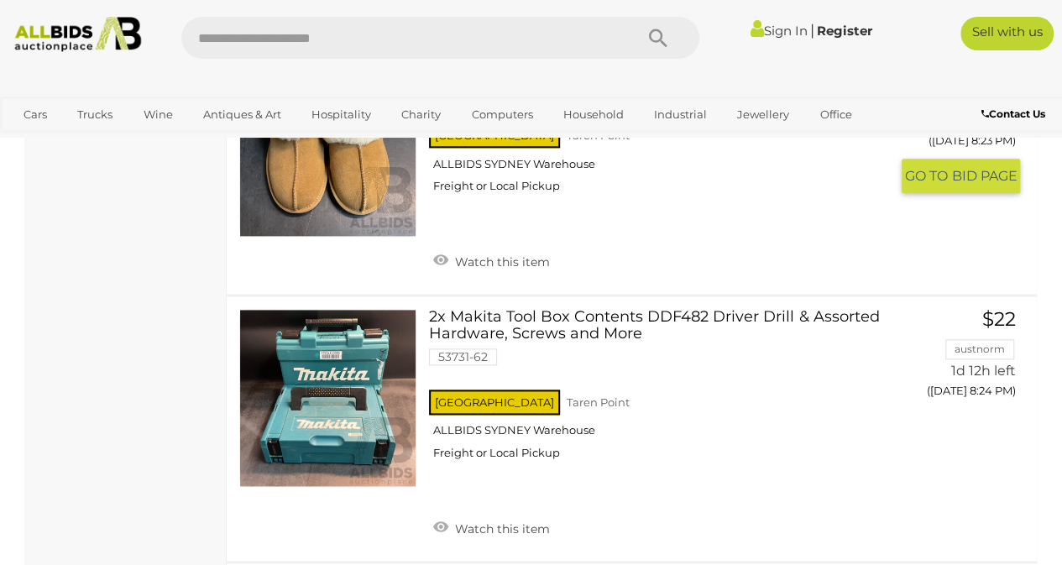
scroll to position [10520, 0]
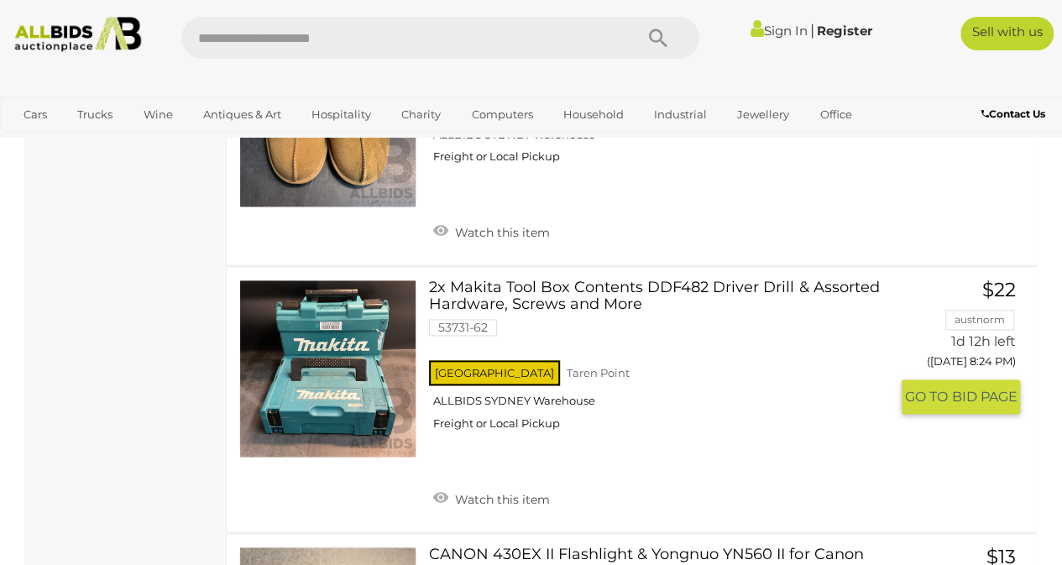
click at [342, 317] on link at bounding box center [327, 367] width 177 height 177
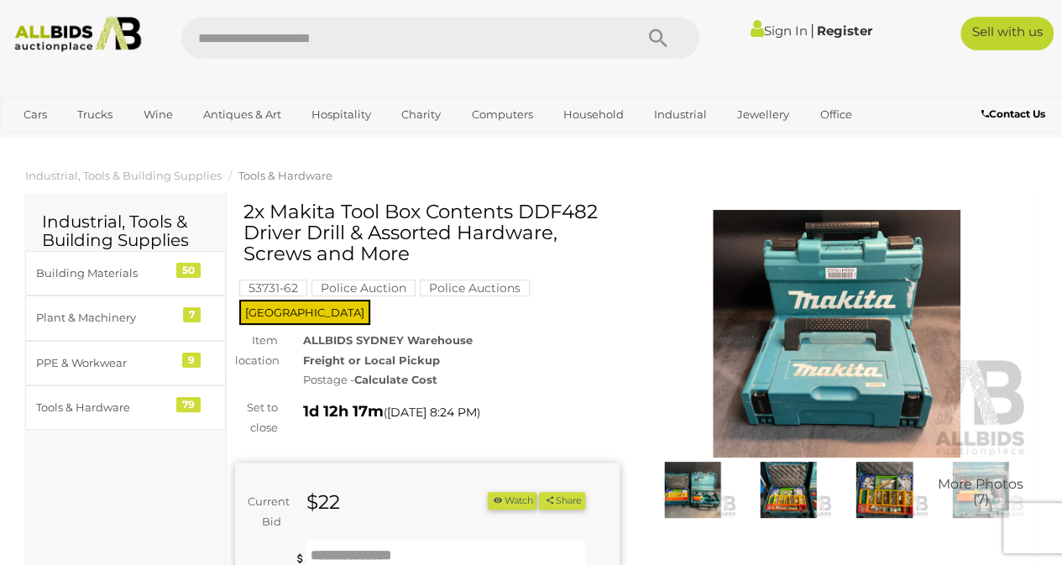
click at [878, 339] on img at bounding box center [837, 334] width 384 height 248
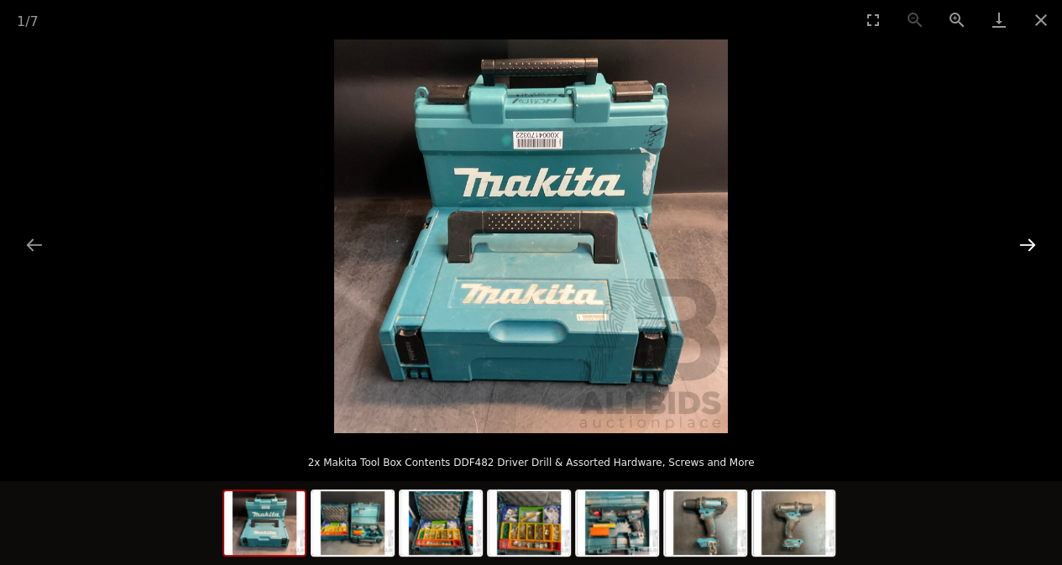
click at [1023, 244] on button "Next slide" at bounding box center [1027, 244] width 35 height 33
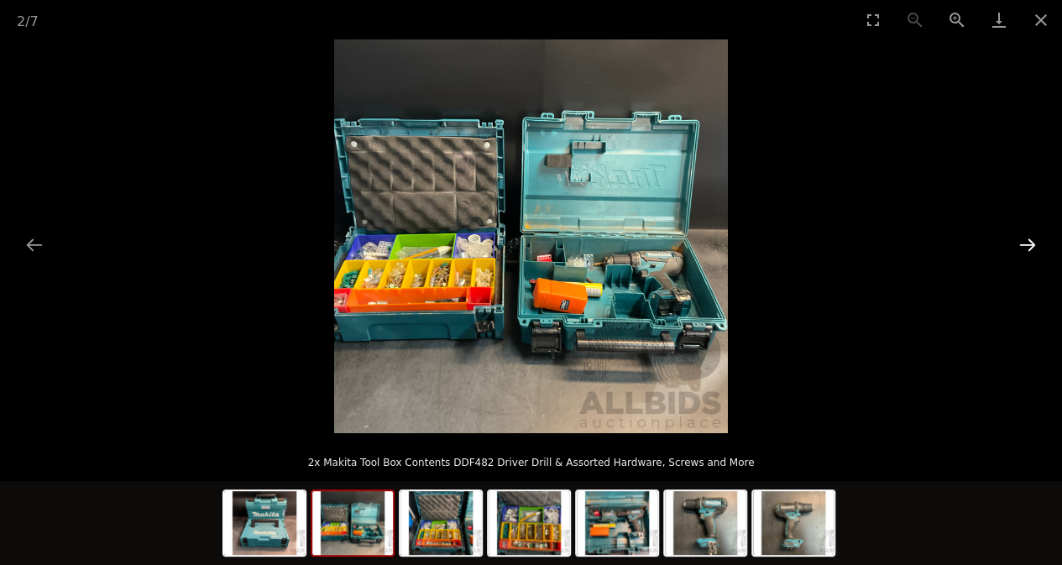
click at [1024, 244] on button "Next slide" at bounding box center [1027, 244] width 35 height 33
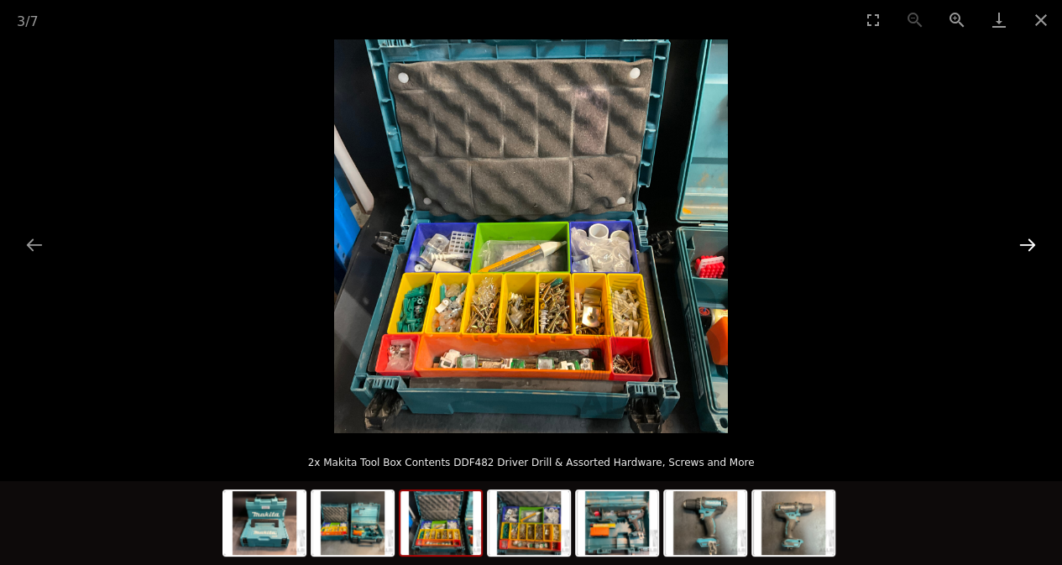
click at [1024, 244] on button "Next slide" at bounding box center [1027, 244] width 35 height 33
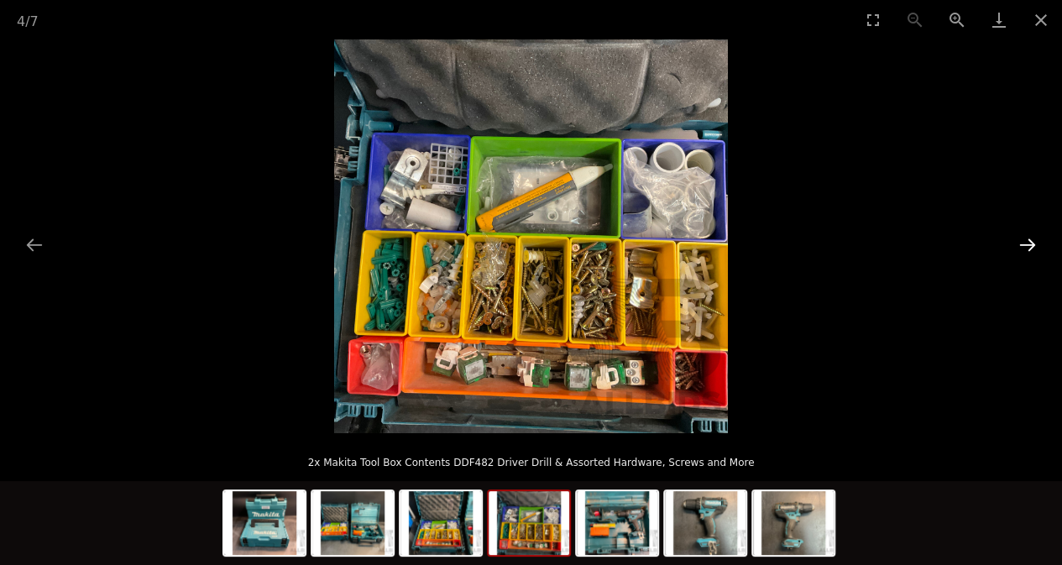
click at [1023, 243] on button "Next slide" at bounding box center [1027, 244] width 35 height 33
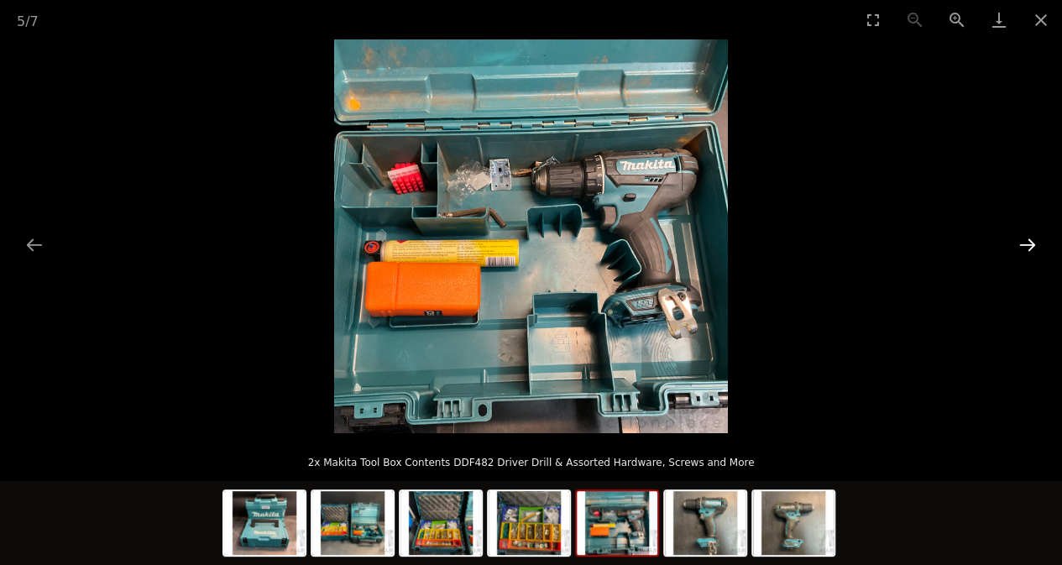
click at [1023, 243] on button "Next slide" at bounding box center [1027, 244] width 35 height 33
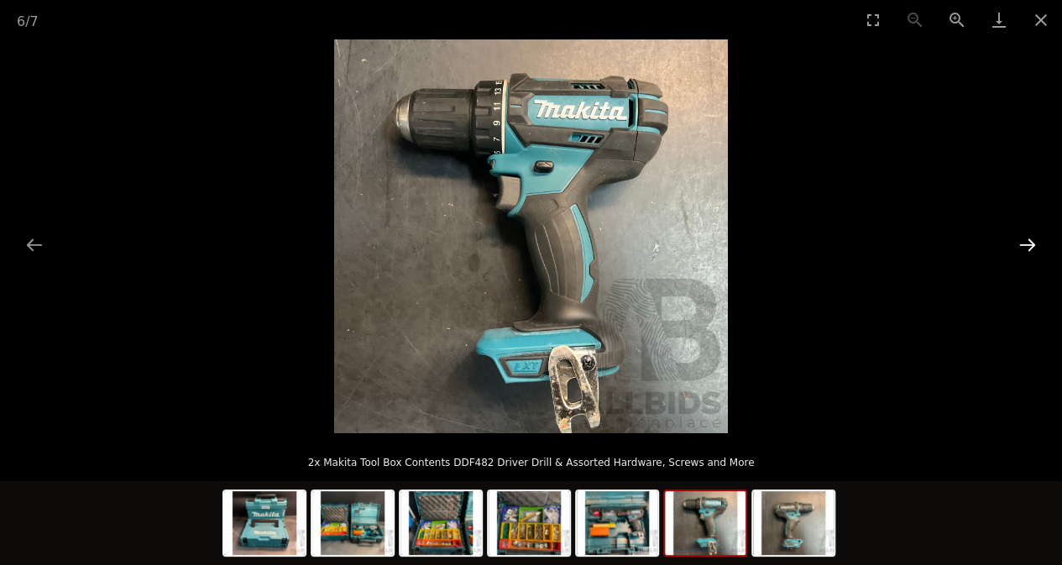
click at [1023, 243] on button "Next slide" at bounding box center [1027, 244] width 35 height 33
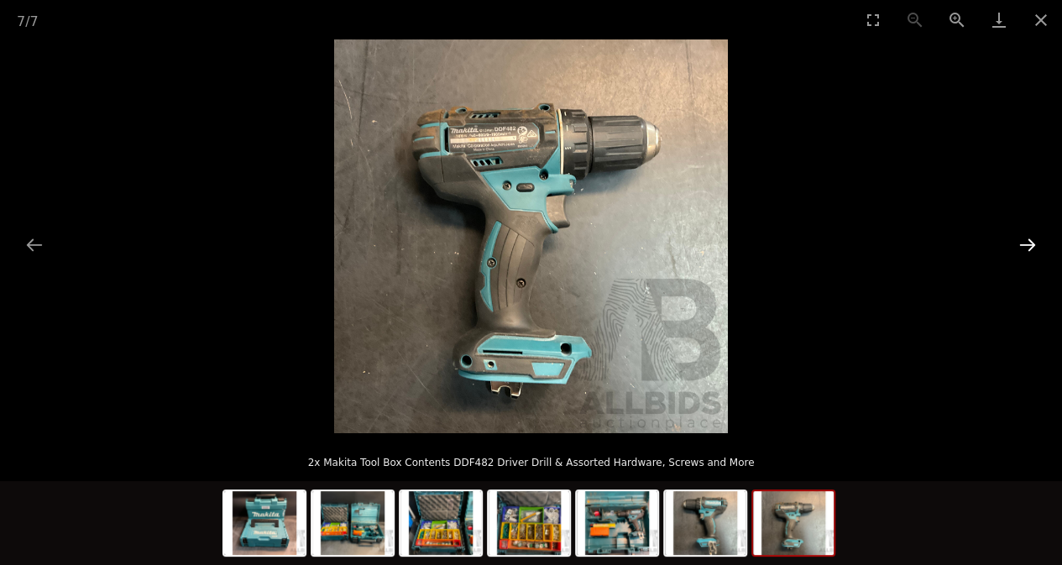
click at [1023, 243] on button "Next slide" at bounding box center [1027, 244] width 35 height 33
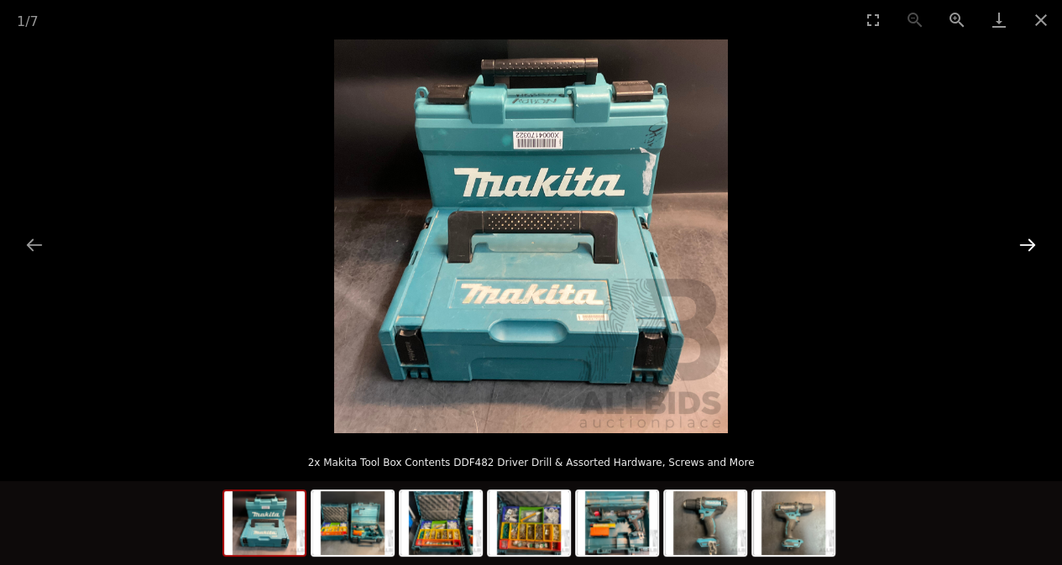
click at [1023, 243] on button "Next slide" at bounding box center [1027, 244] width 35 height 33
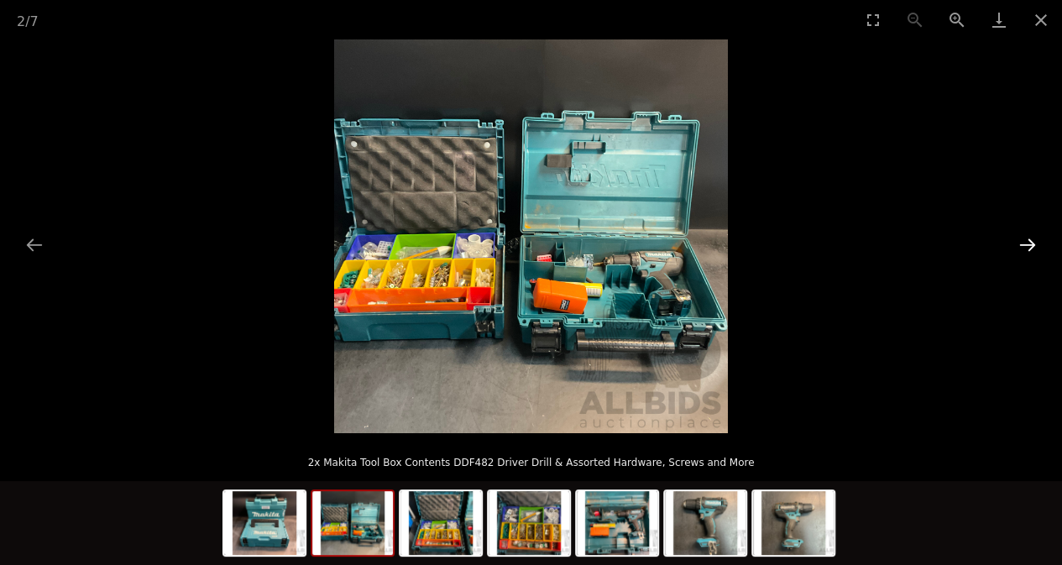
click at [1023, 241] on button "Next slide" at bounding box center [1027, 244] width 35 height 33
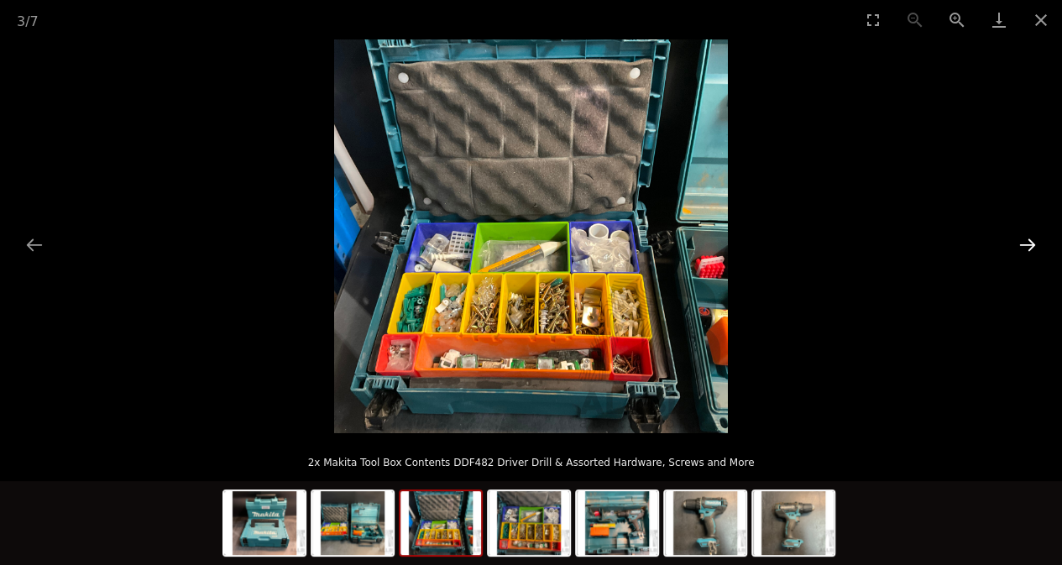
click at [1027, 244] on button "Next slide" at bounding box center [1027, 244] width 35 height 33
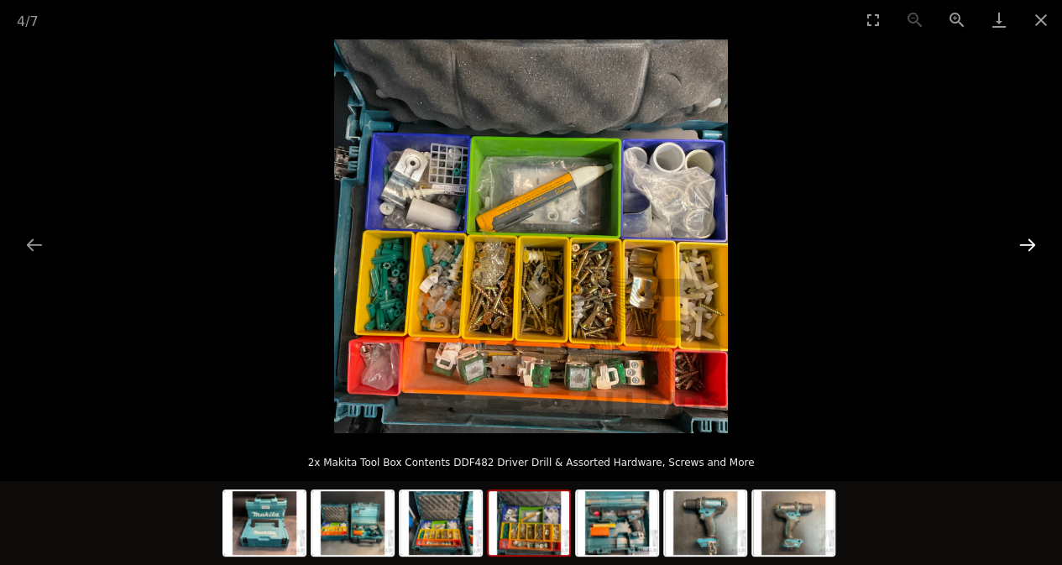
click at [1026, 244] on button "Next slide" at bounding box center [1027, 244] width 35 height 33
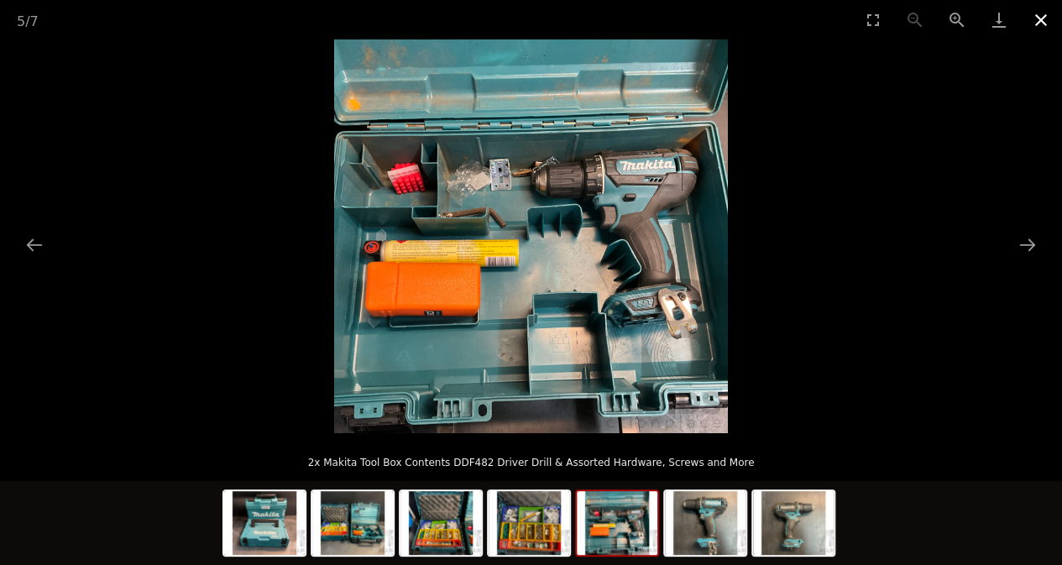
click at [1041, 18] on button "Close gallery" at bounding box center [1041, 19] width 42 height 39
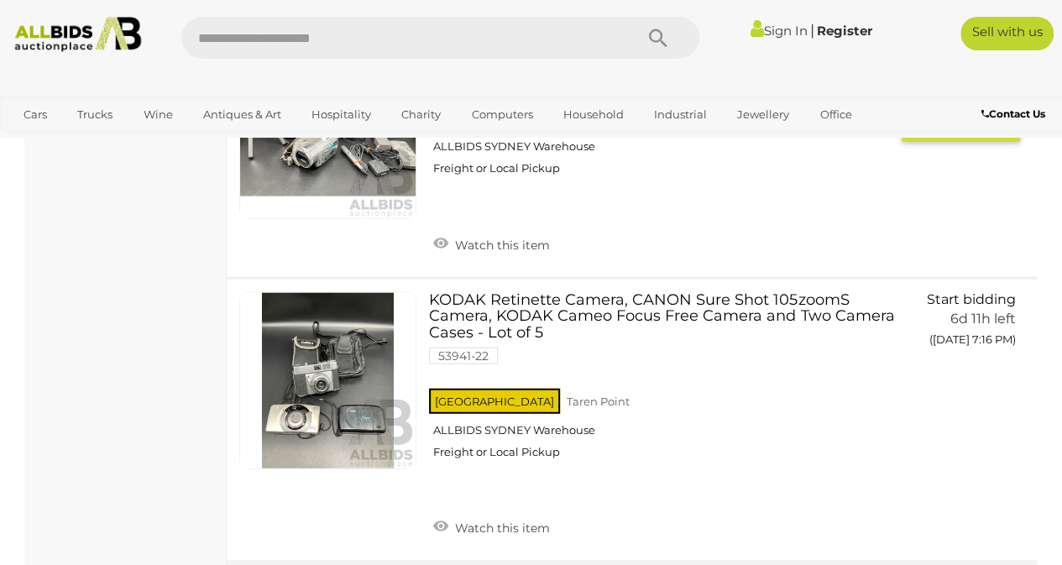
scroll to position [11341, 0]
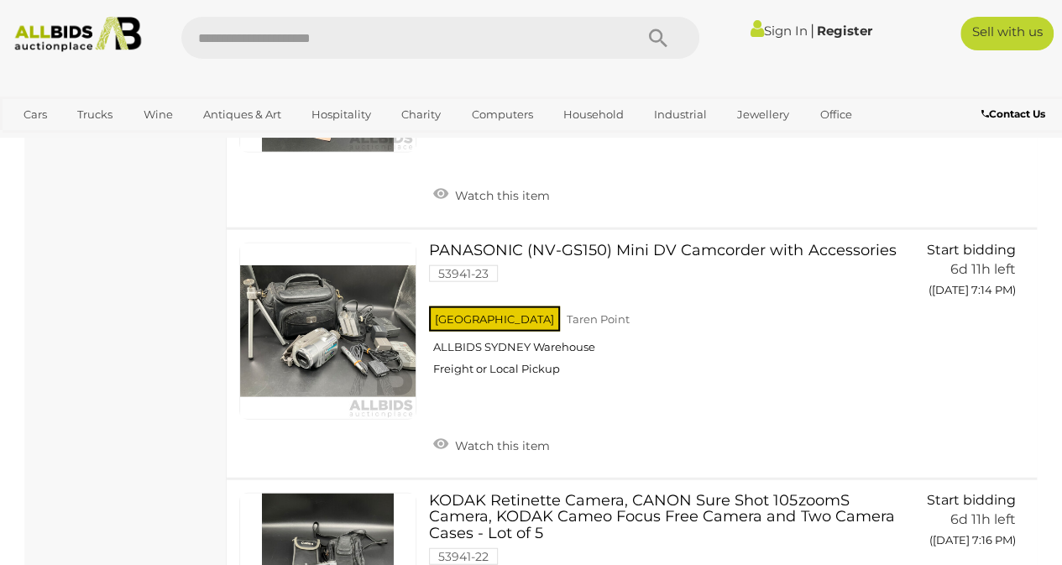
scroll to position [280, 0]
